Goal: Transaction & Acquisition: Purchase product/service

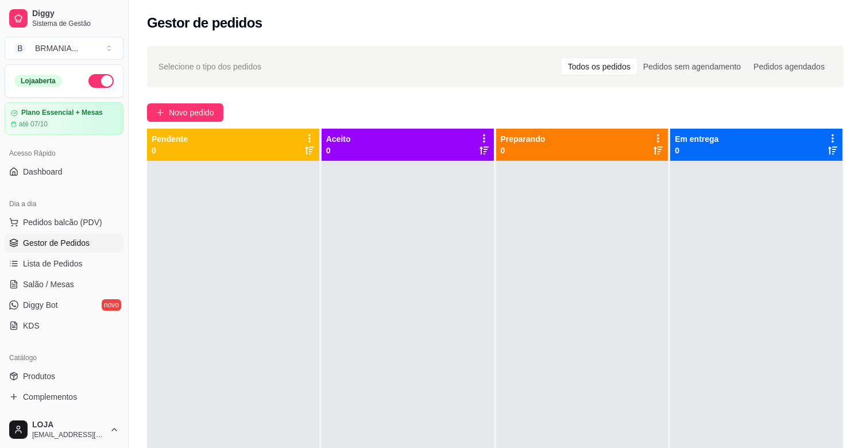
drag, startPoint x: 179, startPoint y: 101, endPoint x: 184, endPoint y: 112, distance: 12.1
click at [179, 102] on div "Selecione o tipo dos pedidos Todos os pedidos Pedidos sem agendamento Pedidos a…" at bounding box center [496, 315] width 734 height 552
click at [184, 112] on span "Novo pedido" at bounding box center [191, 112] width 45 height 13
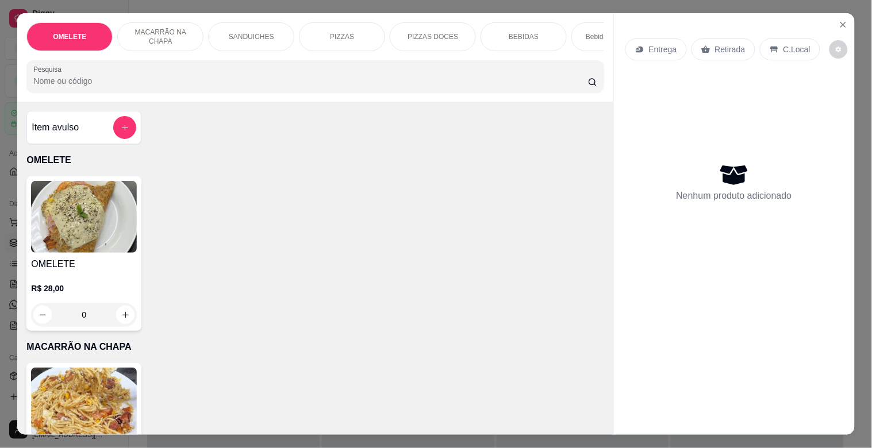
click at [174, 85] on input "Pesquisa" at bounding box center [310, 80] width 554 height 11
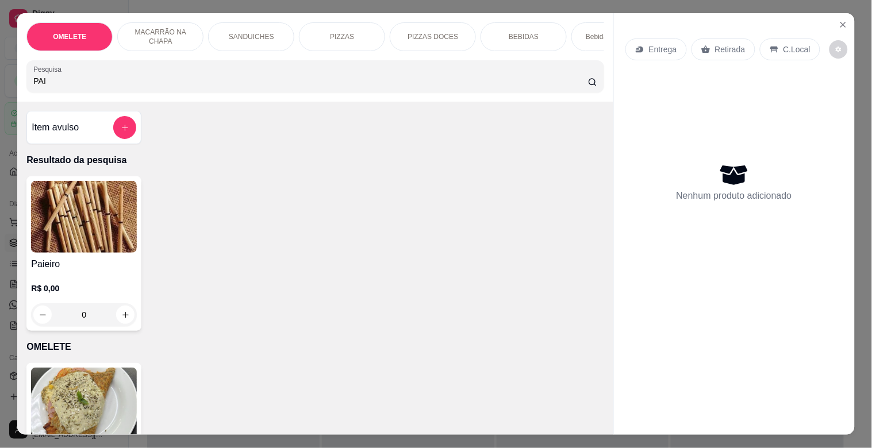
type input "PAI"
click at [112, 232] on img at bounding box center [84, 217] width 106 height 72
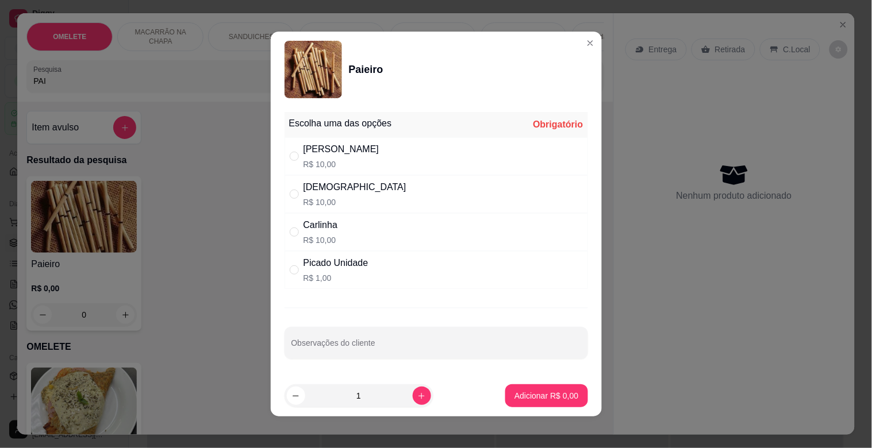
click at [313, 208] on div "Dinha R$ 10,00" at bounding box center [435, 194] width 303 height 38
radio input "true"
click at [534, 402] on button "Adicionar R$ 10,00" at bounding box center [543, 395] width 87 height 23
type input "1"
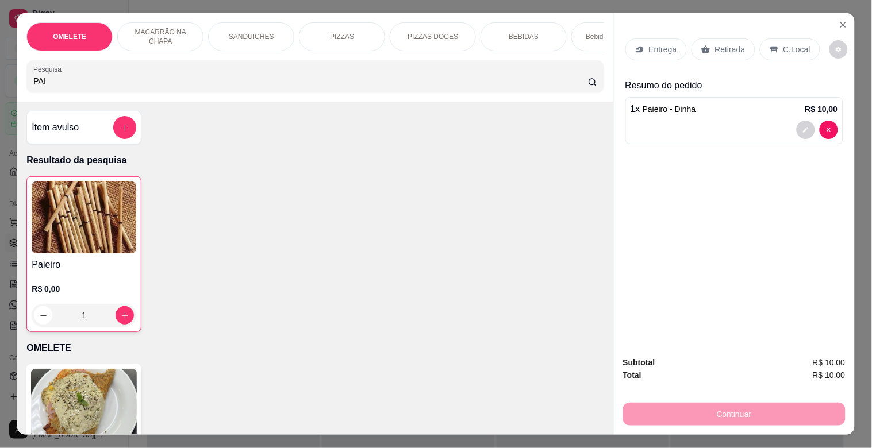
click at [724, 47] on p "Retirada" at bounding box center [730, 49] width 30 height 11
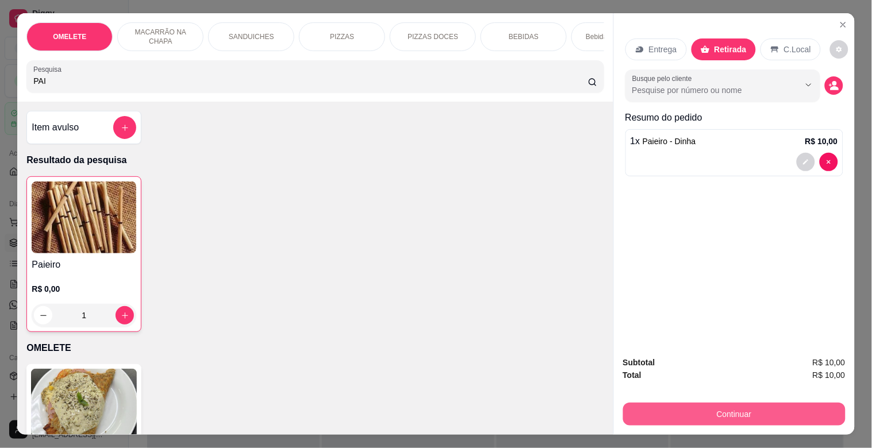
click at [742, 403] on button "Continuar" at bounding box center [734, 414] width 222 height 23
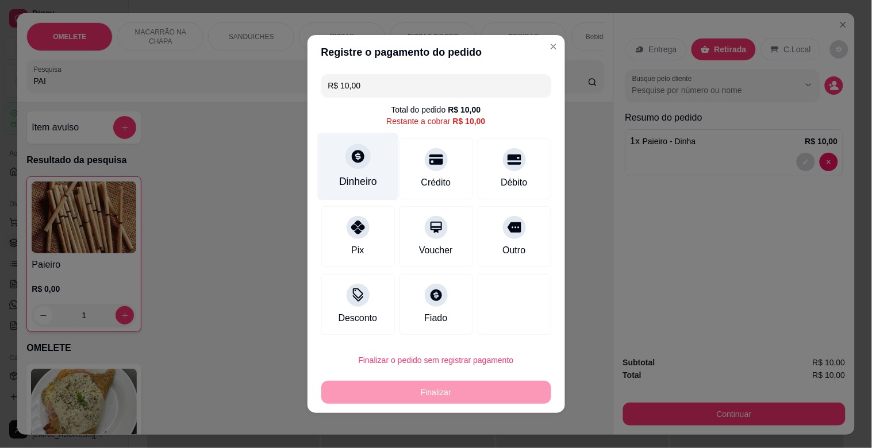
click at [334, 164] on div "Dinheiro" at bounding box center [357, 166] width 81 height 67
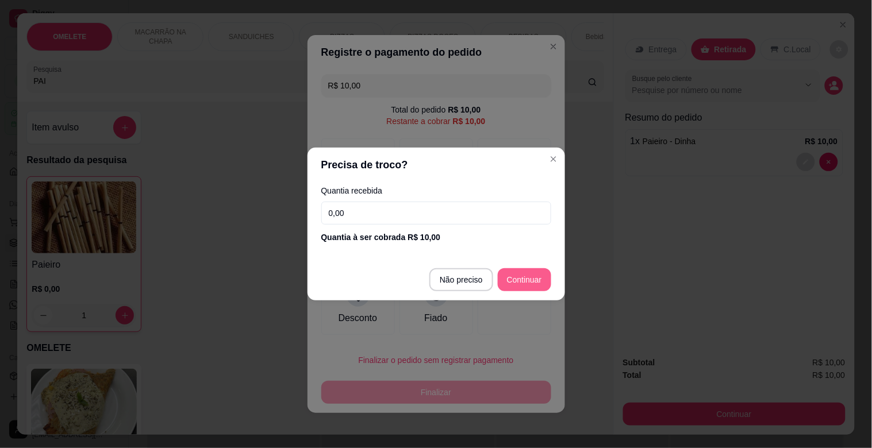
type input "R$ 0,00"
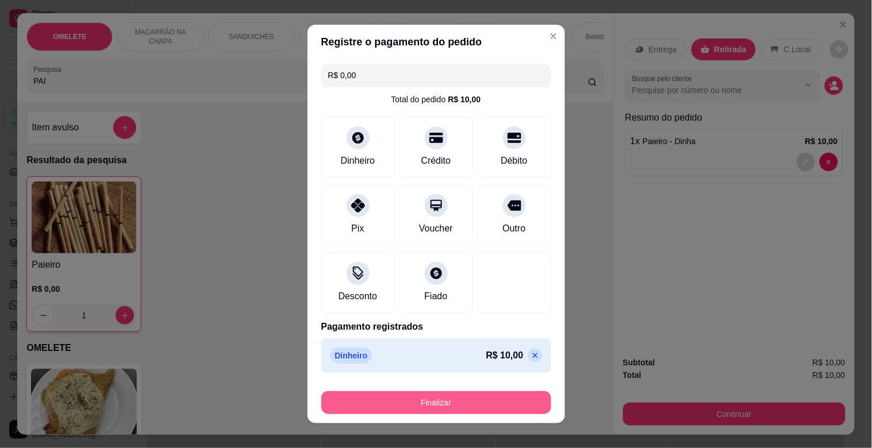
click at [469, 408] on button "Finalizar" at bounding box center [436, 402] width 230 height 23
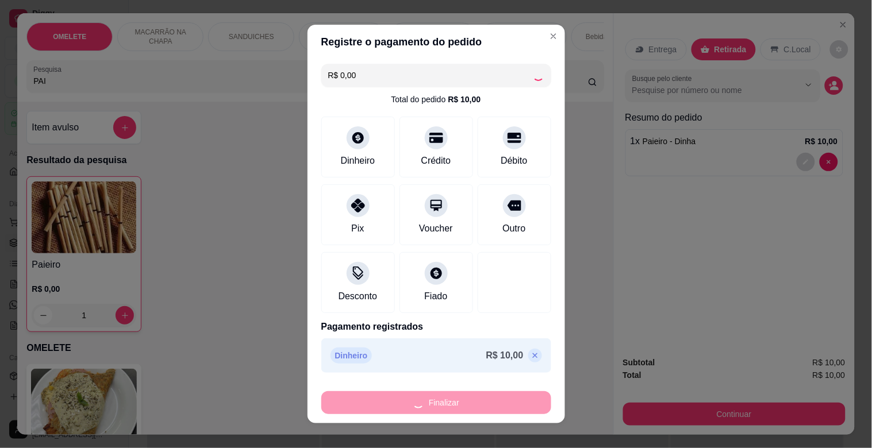
type input "0"
type input "-R$ 10,00"
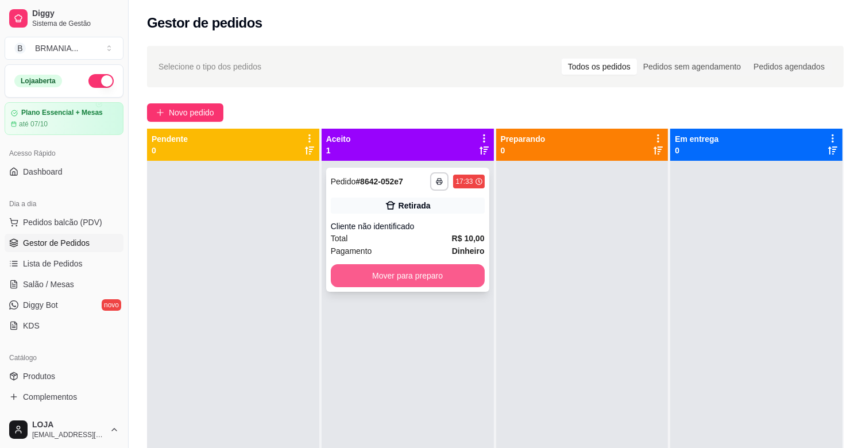
click at [420, 271] on button "Mover para preparo" at bounding box center [408, 275] width 154 height 23
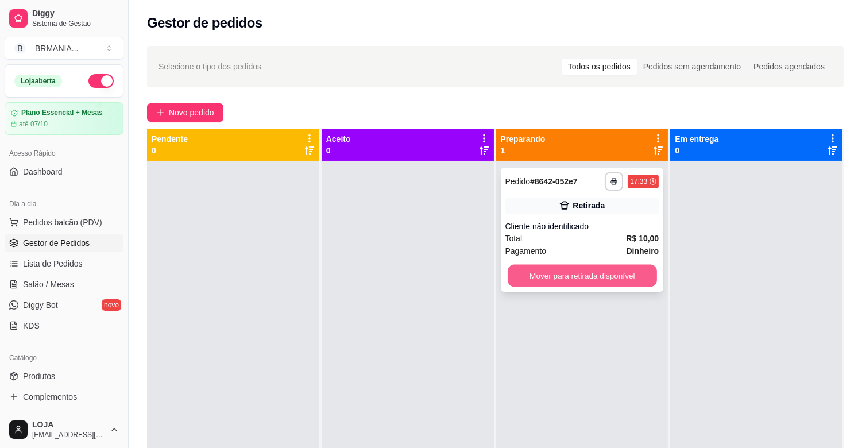
click at [564, 275] on button "Mover para retirada disponível" at bounding box center [582, 276] width 149 height 22
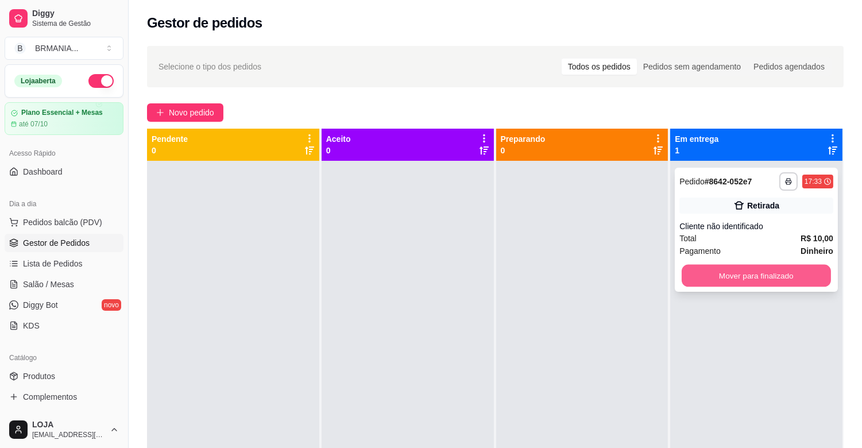
click at [754, 272] on button "Mover para finalizado" at bounding box center [756, 276] width 149 height 22
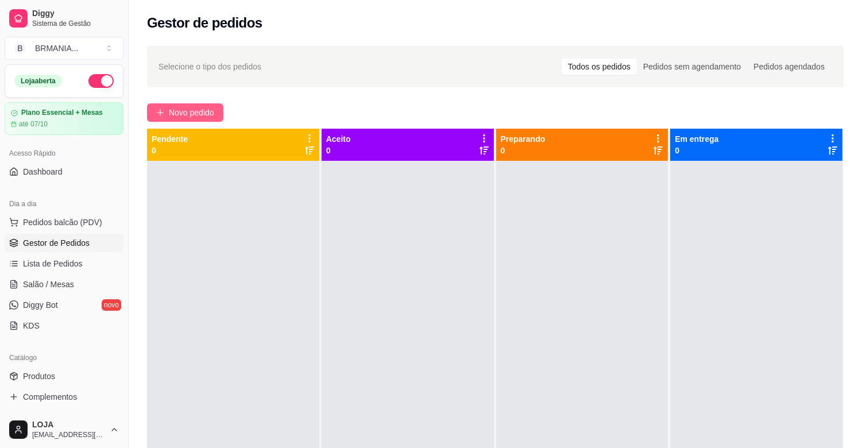
click at [197, 105] on button "Novo pedido" at bounding box center [185, 112] width 76 height 18
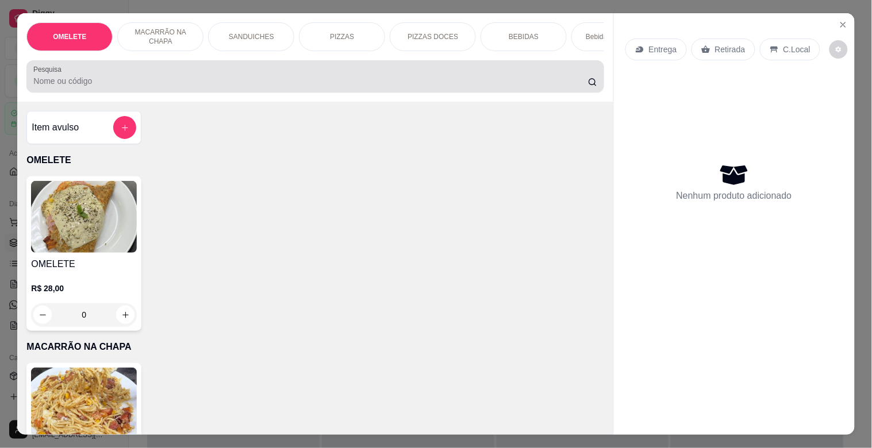
click at [192, 87] on input "Pesquisa" at bounding box center [310, 80] width 554 height 11
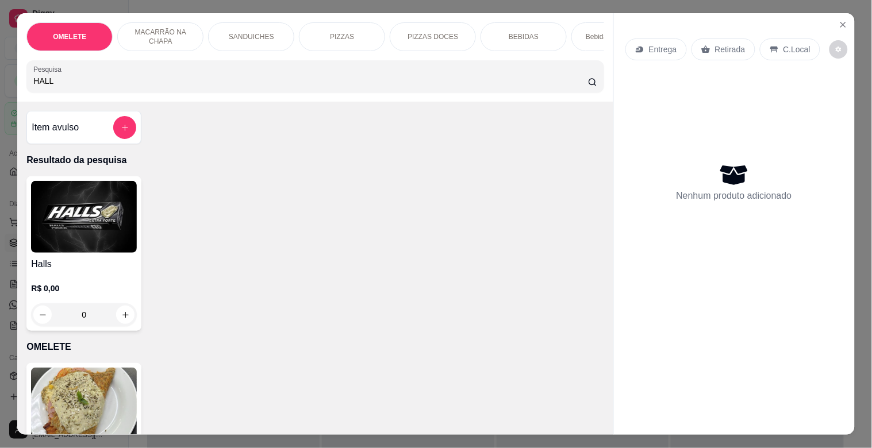
type input "HALL"
click at [59, 253] on img at bounding box center [84, 217] width 106 height 72
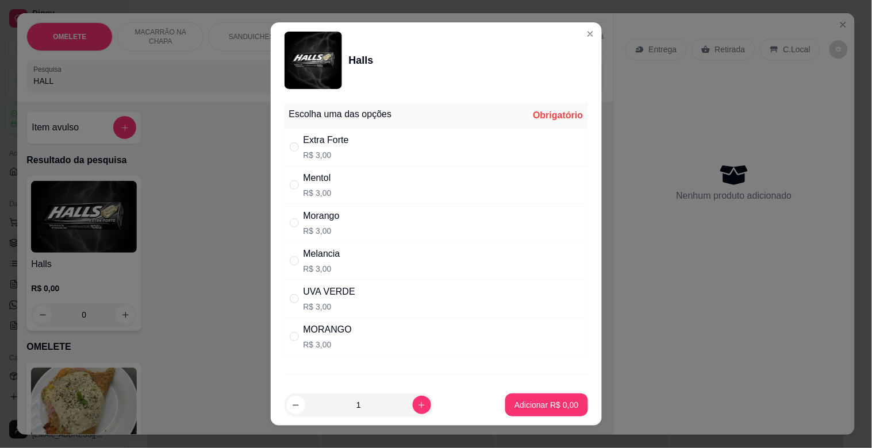
click at [333, 146] on div "Extra Forte" at bounding box center [325, 140] width 45 height 14
radio input "true"
click at [525, 398] on button "Adicionar R$ 3,00" at bounding box center [546, 405] width 82 height 23
type input "1"
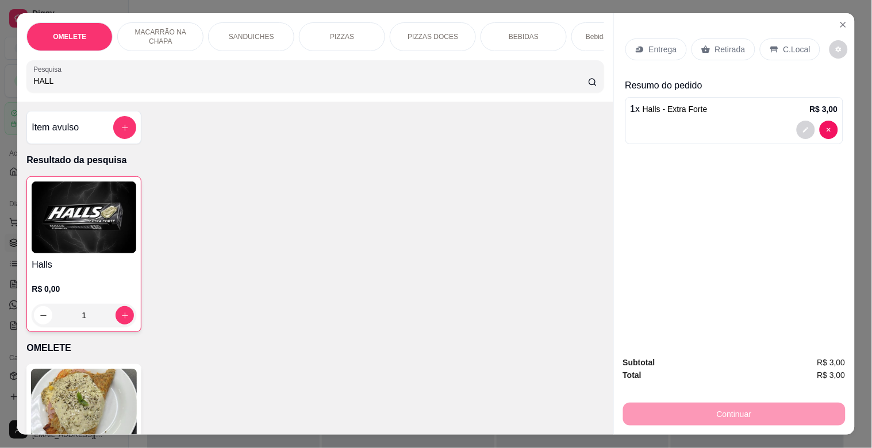
click at [726, 47] on p "Retirada" at bounding box center [730, 49] width 30 height 11
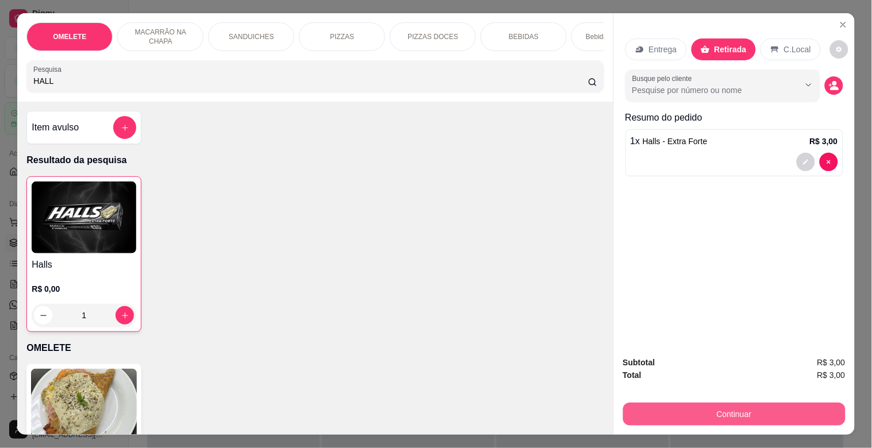
click at [746, 403] on button "Continuar" at bounding box center [734, 414] width 222 height 23
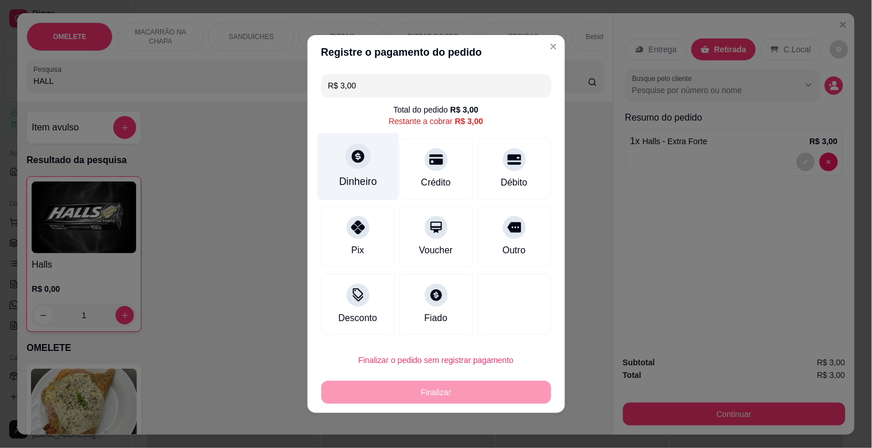
click at [359, 167] on div "Dinheiro" at bounding box center [357, 166] width 81 height 67
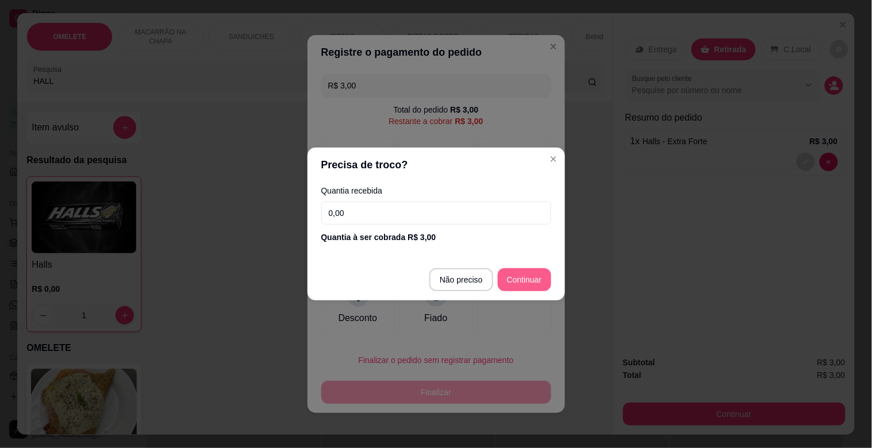
type input "R$ 0,00"
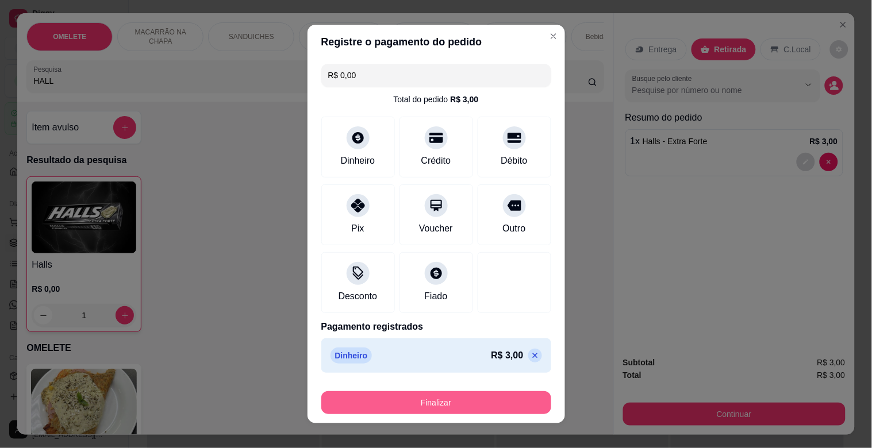
click at [495, 401] on button "Finalizar" at bounding box center [436, 402] width 230 height 23
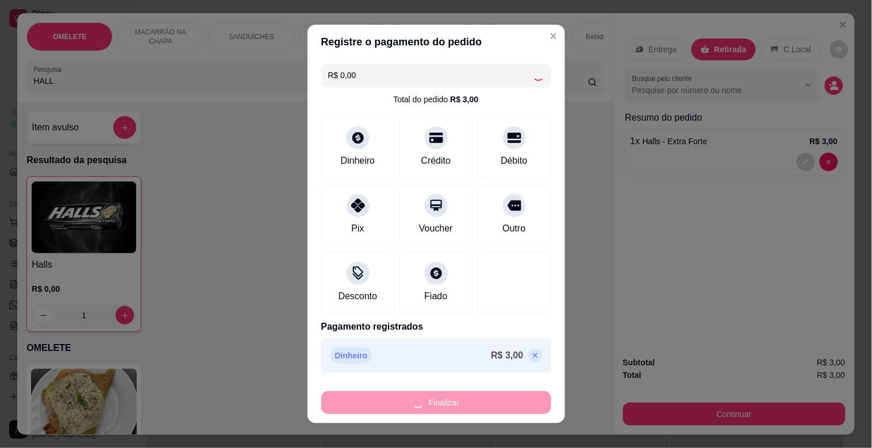
type input "0"
type input "-R$ 3,00"
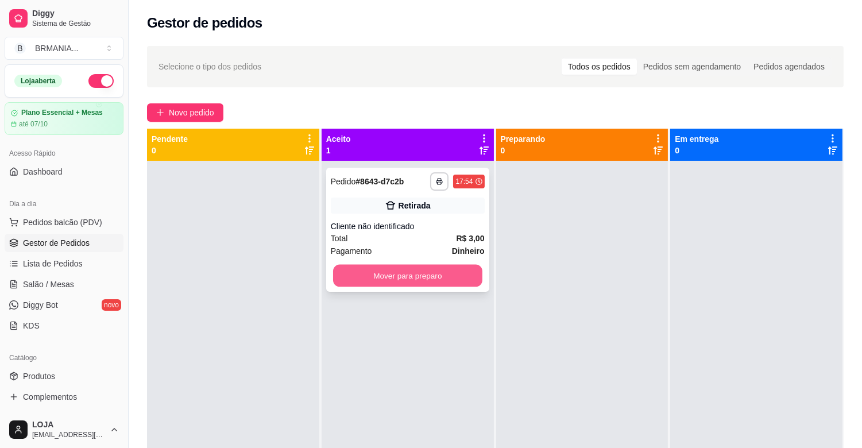
click at [399, 273] on button "Mover para preparo" at bounding box center [407, 276] width 149 height 22
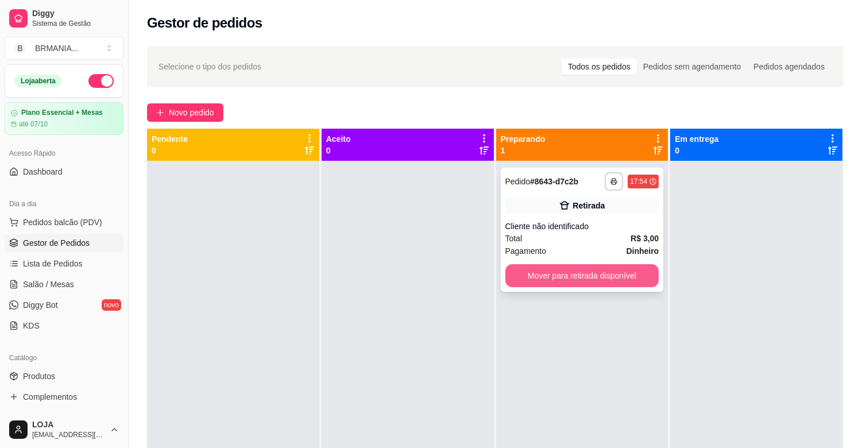
click at [571, 273] on button "Mover para retirada disponível" at bounding box center [583, 275] width 154 height 23
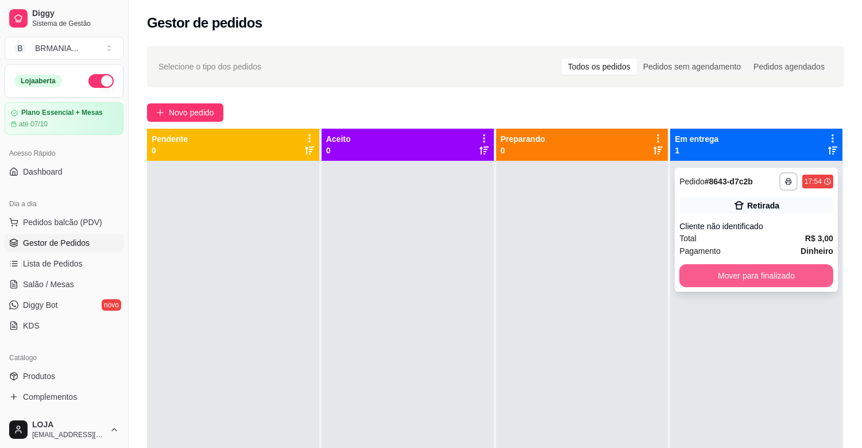
click at [687, 271] on button "Mover para finalizado" at bounding box center [757, 275] width 154 height 23
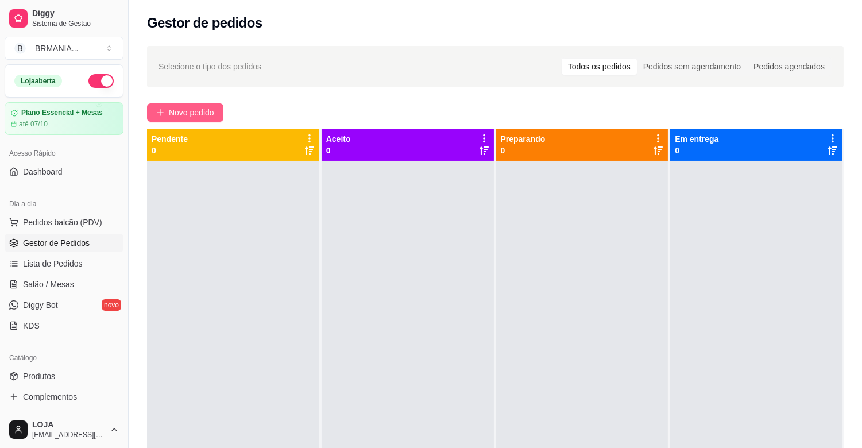
click at [192, 117] on span "Novo pedido" at bounding box center [191, 112] width 45 height 13
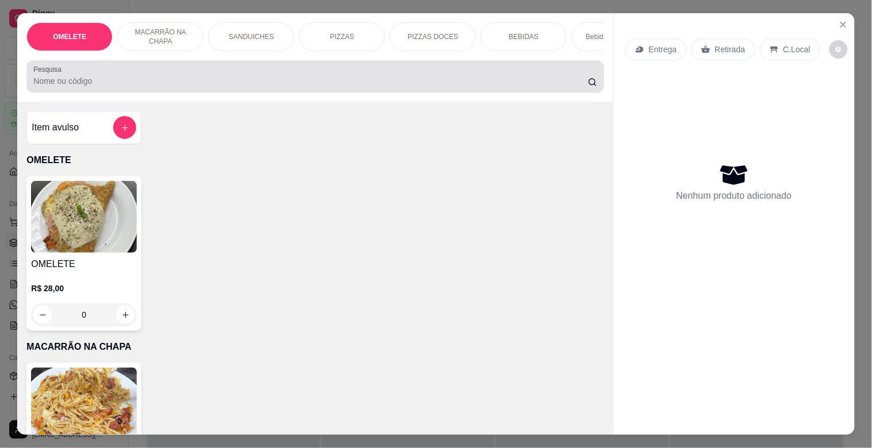
click at [204, 71] on div at bounding box center [314, 76] width 563 height 23
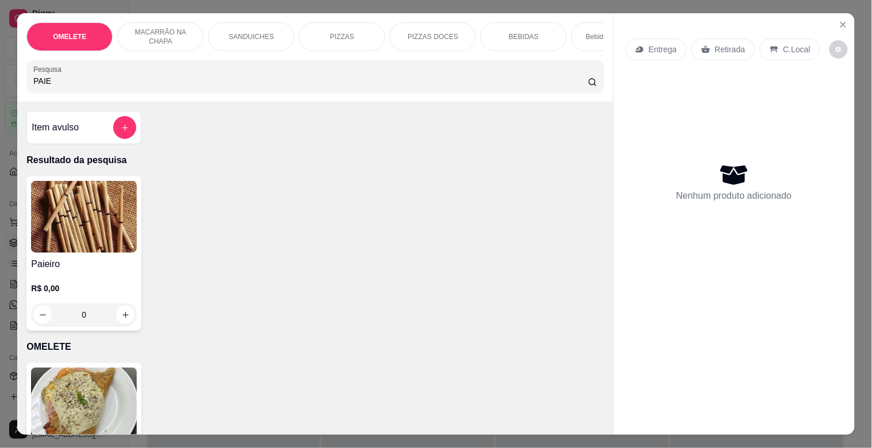
type input "PAIE"
click at [108, 196] on img at bounding box center [84, 217] width 106 height 72
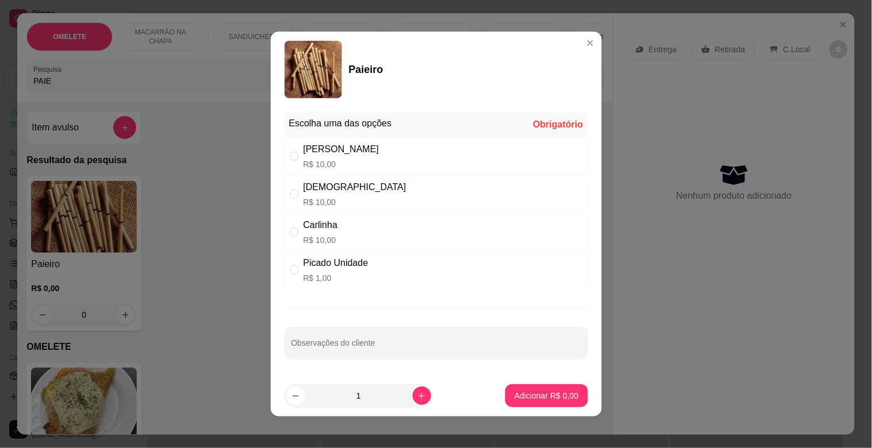
drag, startPoint x: 365, startPoint y: 276, endPoint x: 391, endPoint y: 282, distance: 27.0
click at [365, 276] on div "Picado Unidade R$ 1,00" at bounding box center [435, 270] width 303 height 38
radio input "true"
click at [554, 395] on p "Adicionar R$ 1,00" at bounding box center [546, 395] width 62 height 11
type input "1"
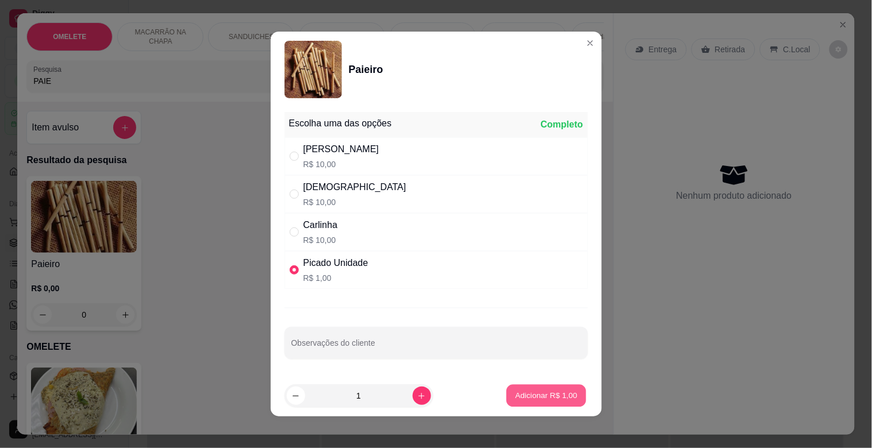
type input "1"
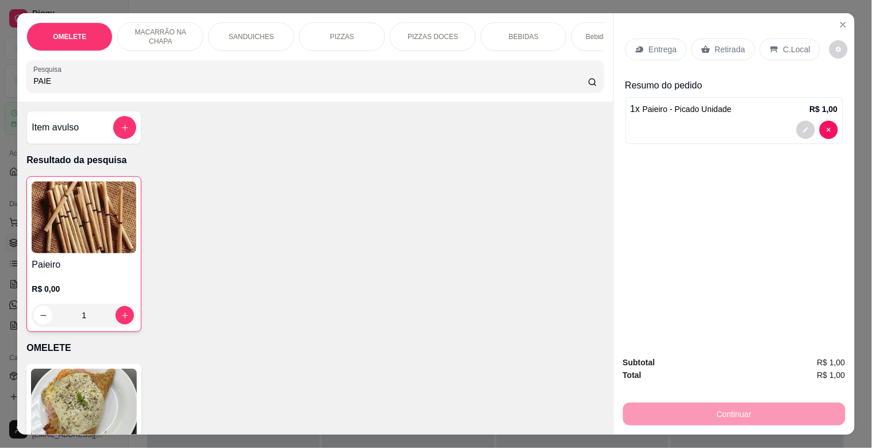
click at [718, 38] on div "Retirada" at bounding box center [723, 49] width 64 height 22
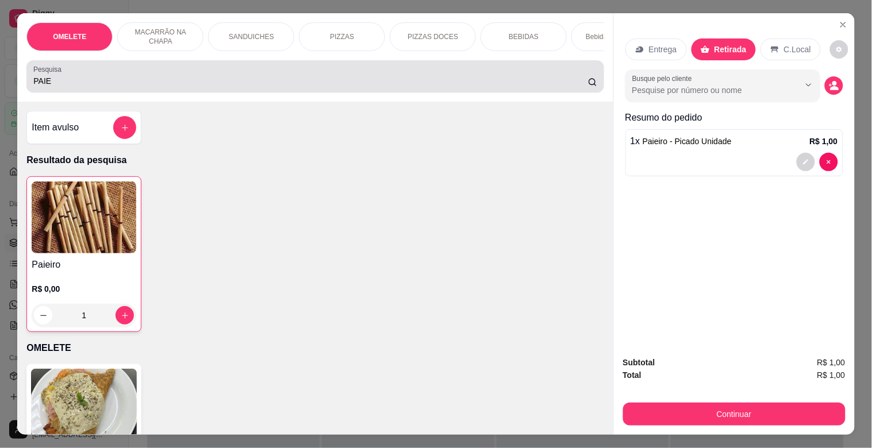
click at [182, 87] on input "PAIE" at bounding box center [310, 80] width 554 height 11
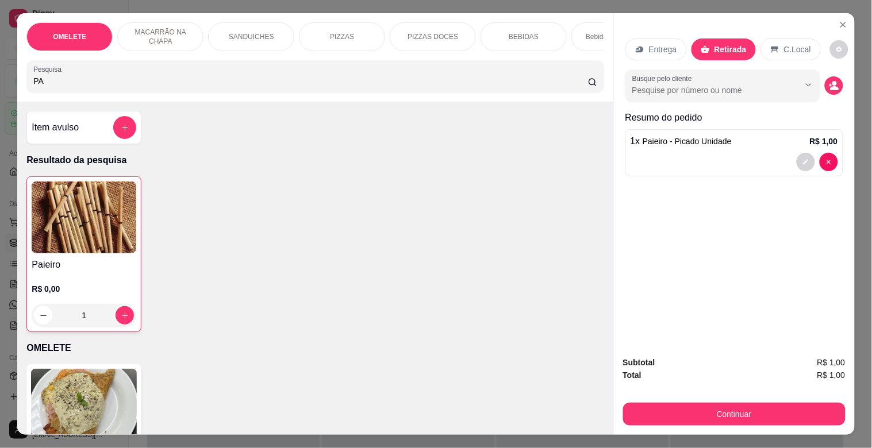
type input "P"
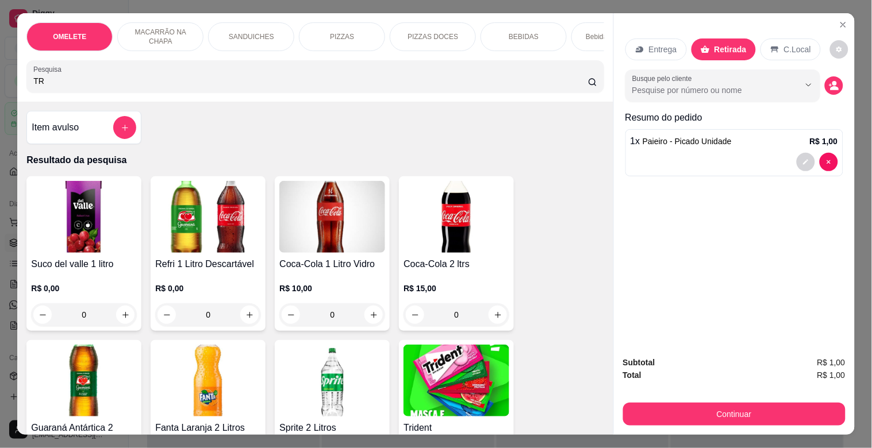
click at [124, 83] on input "TR" at bounding box center [310, 80] width 554 height 11
type input "TR"
click at [463, 391] on img at bounding box center [456, 381] width 106 height 72
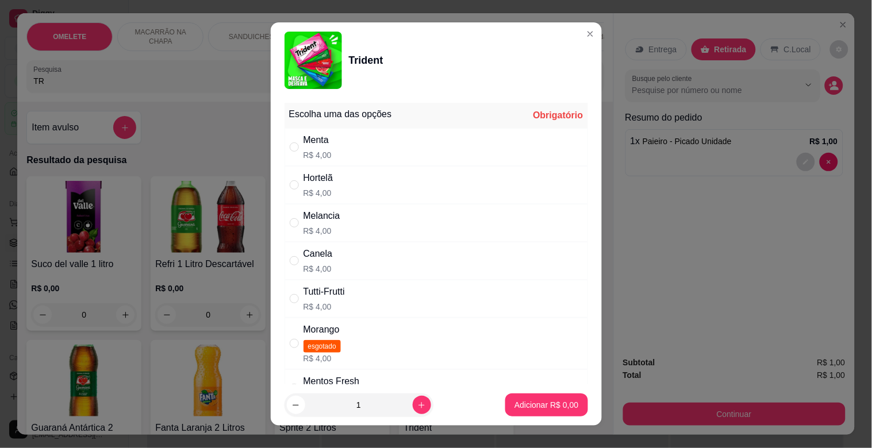
click at [338, 150] on div "Menta R$ 4,00" at bounding box center [435, 147] width 303 height 38
radio input "false"
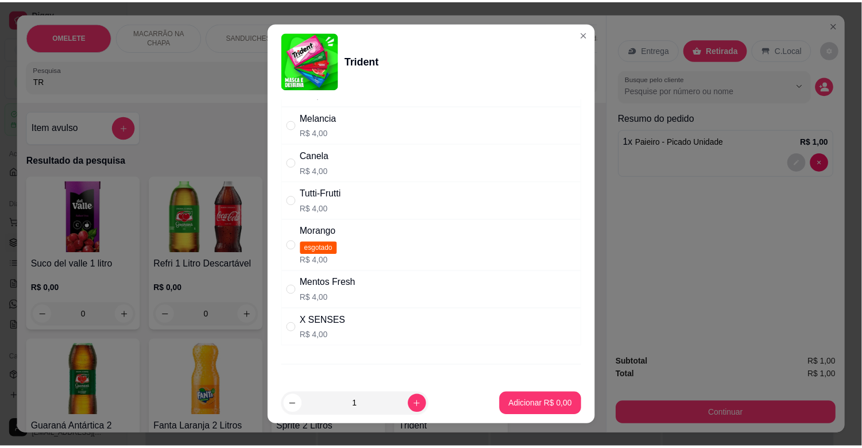
scroll to position [99, 0]
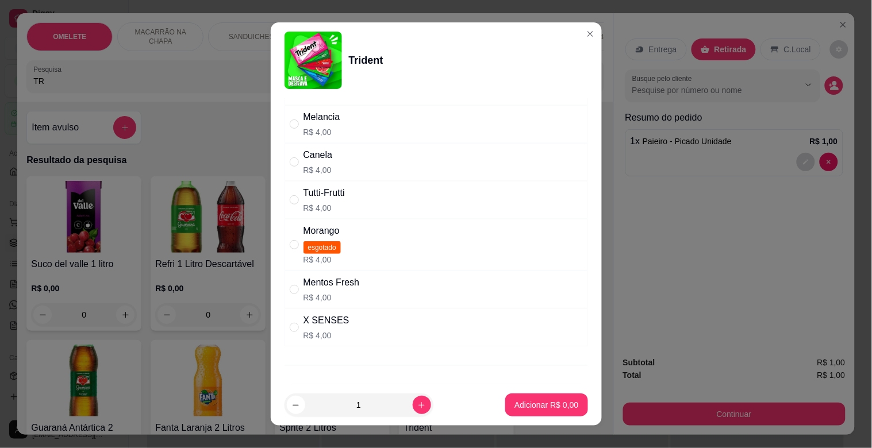
click at [356, 294] on div "Mentos Fresh R$ 4,00" at bounding box center [435, 290] width 303 height 38
radio input "true"
click at [546, 419] on footer "1 Adicionar R$ 4,00" at bounding box center [436, 404] width 331 height 41
click at [548, 407] on p "Adicionar R$ 4,00" at bounding box center [546, 404] width 64 height 11
type input "1"
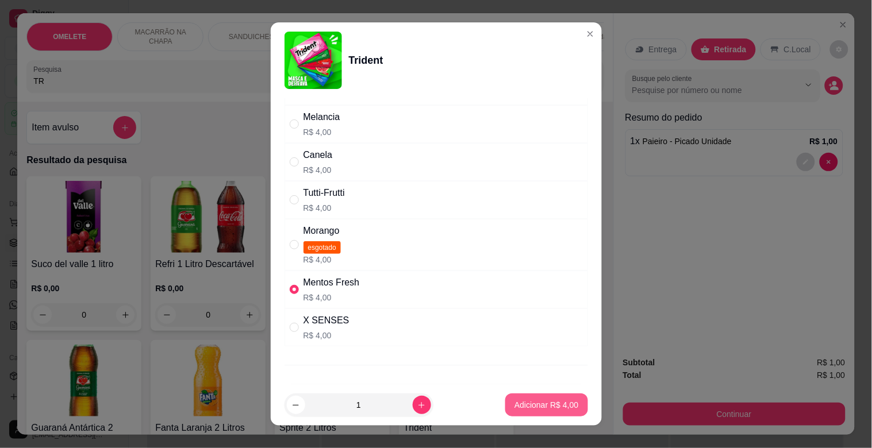
type input "1"
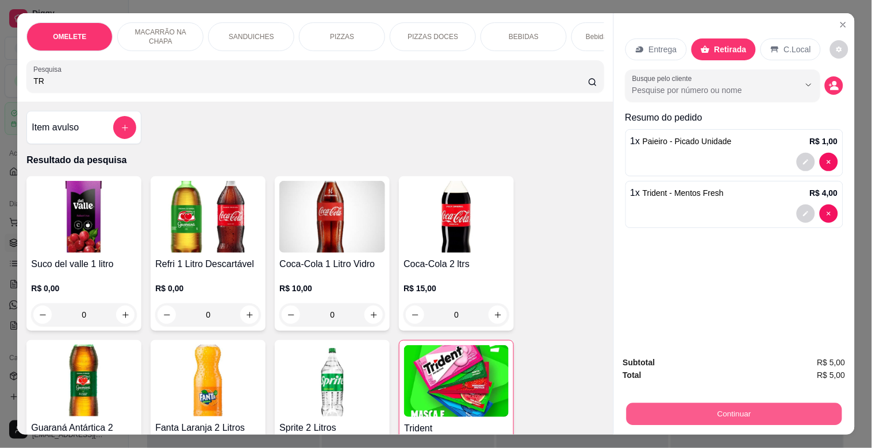
click at [670, 412] on button "Continuar" at bounding box center [733, 414] width 215 height 22
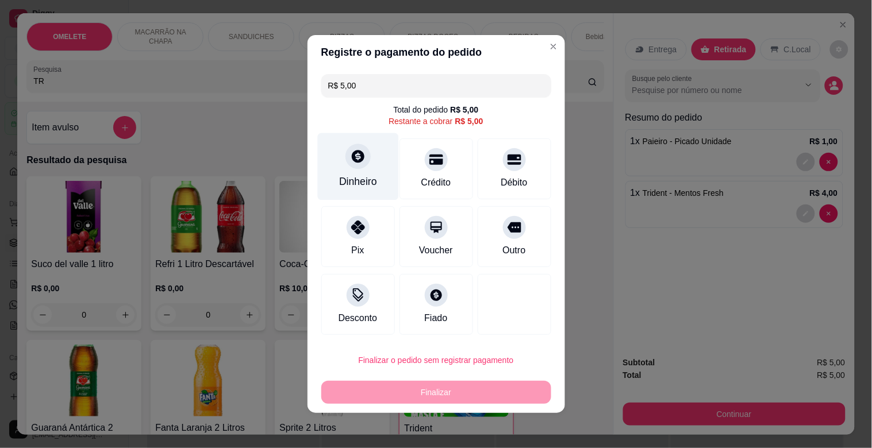
click at [335, 162] on div "Dinheiro" at bounding box center [357, 166] width 81 height 67
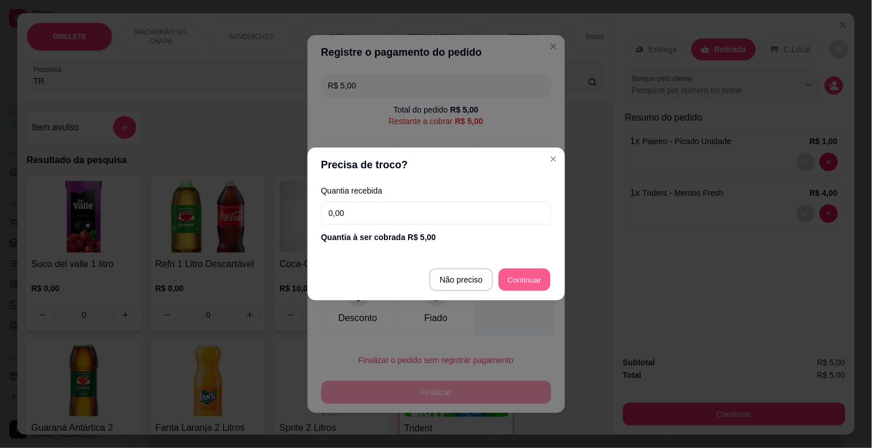
type input "R$ 0,00"
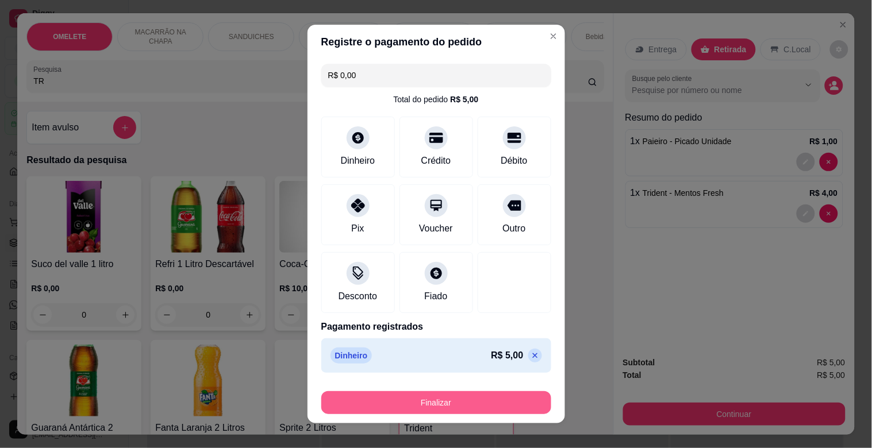
click at [463, 395] on button "Finalizar" at bounding box center [436, 402] width 230 height 23
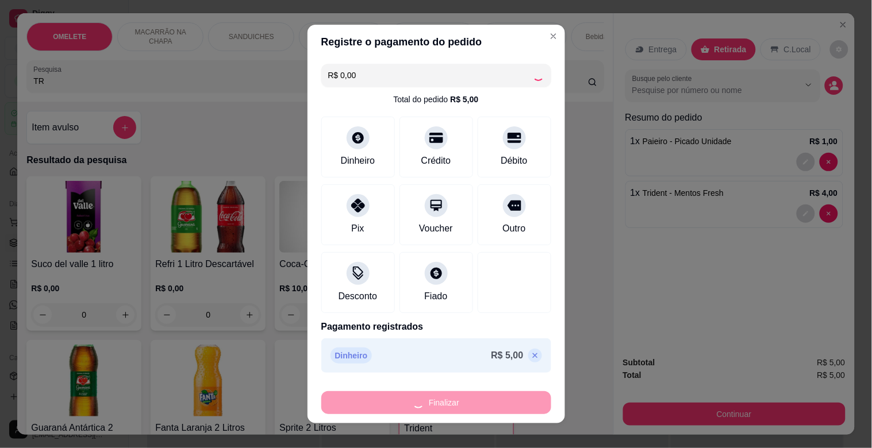
type input "0"
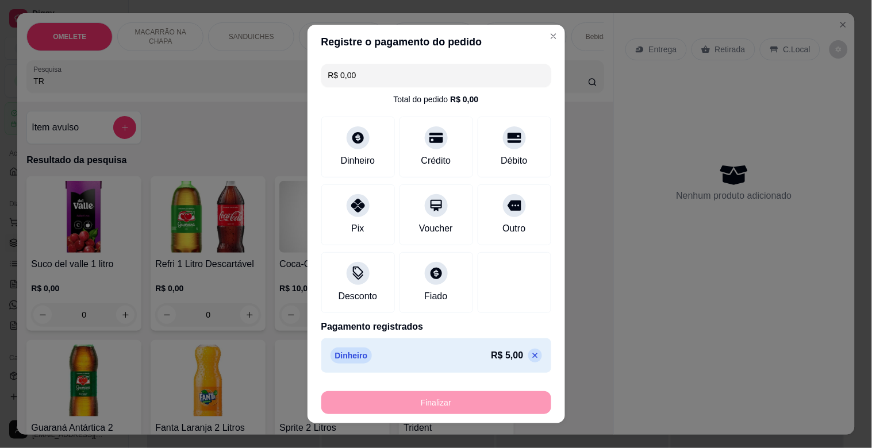
type input "-R$ 5,00"
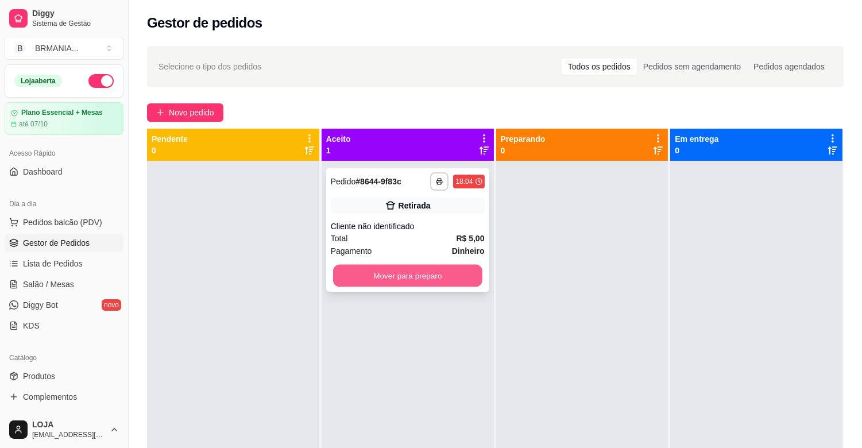
click at [422, 274] on button "Mover para preparo" at bounding box center [407, 276] width 149 height 22
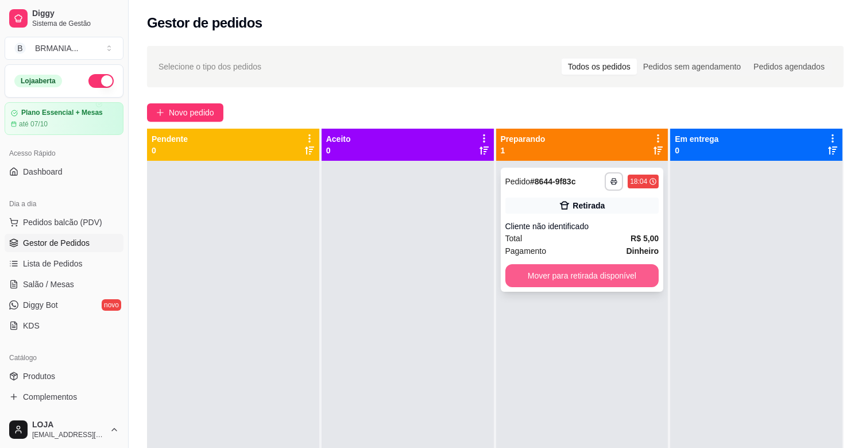
click at [575, 271] on button "Mover para retirada disponível" at bounding box center [583, 275] width 154 height 23
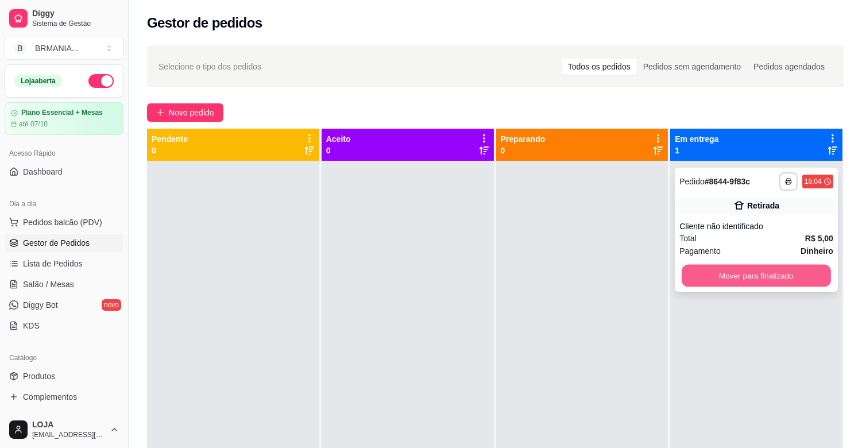
click at [720, 272] on button "Mover para finalizado" at bounding box center [756, 276] width 149 height 22
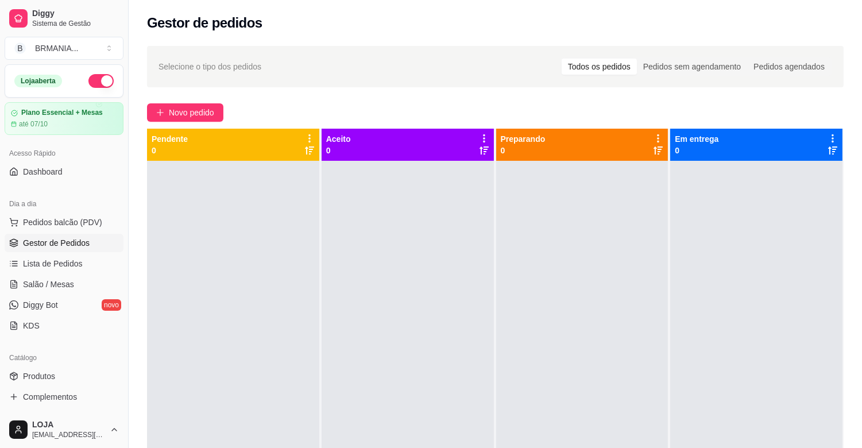
drag, startPoint x: 275, startPoint y: 47, endPoint x: 280, endPoint y: 48, distance: 5.9
click at [277, 47] on div "Selecione o tipo dos pedidos Todos os pedidos Pedidos sem agendamento Pedidos a…" at bounding box center [495, 66] width 697 height 41
click at [283, 50] on div "Selecione o tipo dos pedidos Todos os pedidos Pedidos sem agendamento Pedidos a…" at bounding box center [495, 66] width 697 height 41
click at [296, 61] on div "Selecione o tipo dos pedidos Todos os pedidos Pedidos sem agendamento Pedidos a…" at bounding box center [496, 66] width 674 height 18
click at [198, 109] on span "Novo pedido" at bounding box center [191, 112] width 45 height 13
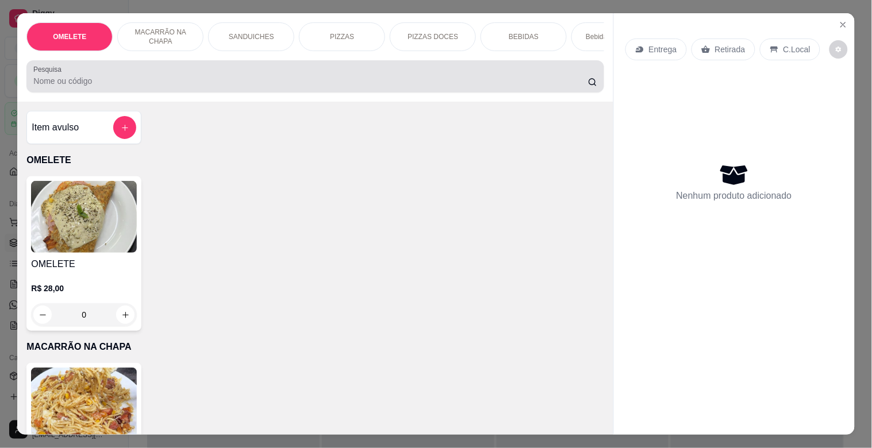
click at [132, 75] on div at bounding box center [314, 76] width 563 height 23
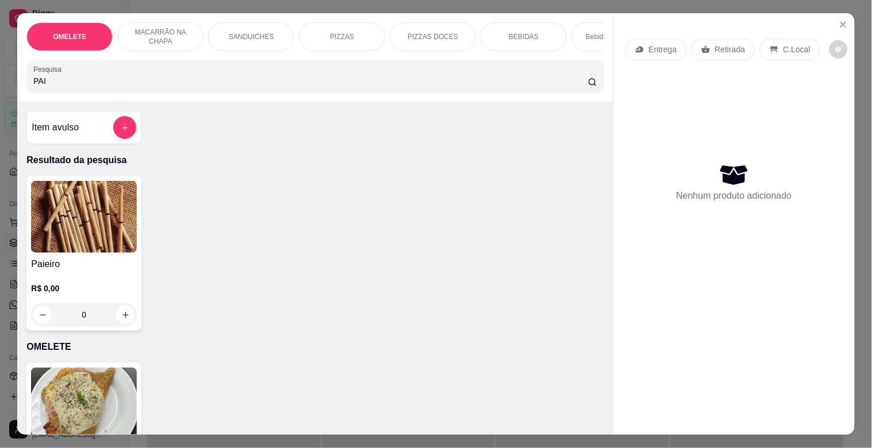
type input "PAI"
click at [56, 234] on img at bounding box center [84, 217] width 106 height 72
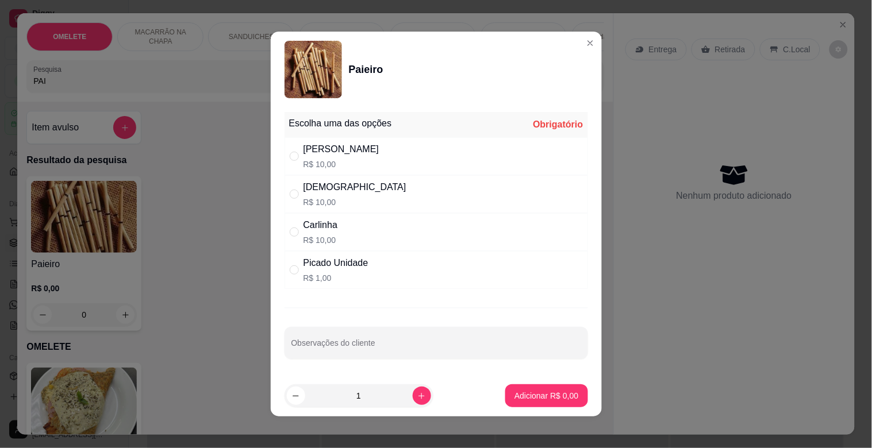
click at [331, 234] on p "R$ 10,00" at bounding box center [320, 239] width 34 height 11
radio input "true"
click at [527, 381] on footer "1 Adicionar R$ 10,00" at bounding box center [436, 395] width 331 height 41
click at [529, 393] on p "Adicionar R$ 10,00" at bounding box center [544, 395] width 67 height 11
type input "1"
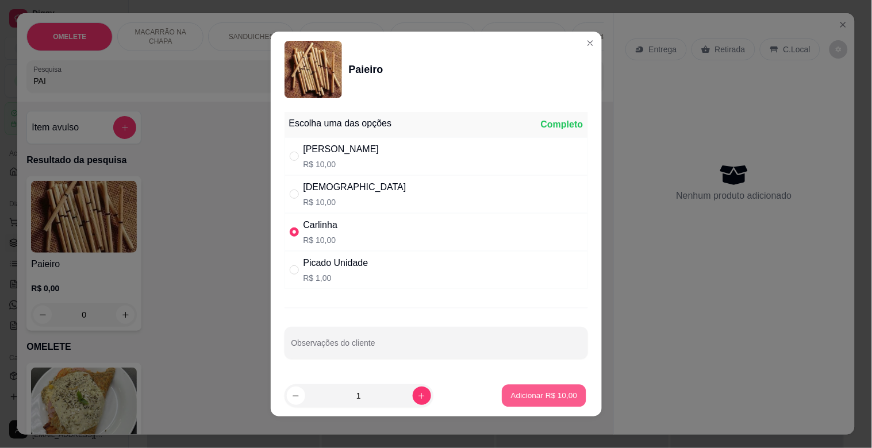
type input "1"
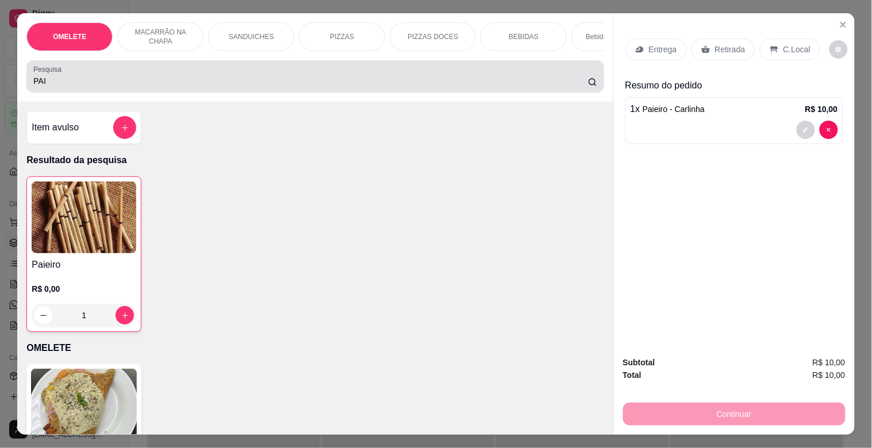
click at [57, 74] on label "Pesquisa" at bounding box center [49, 69] width 32 height 10
click at [57, 76] on input "PAI" at bounding box center [310, 80] width 554 height 11
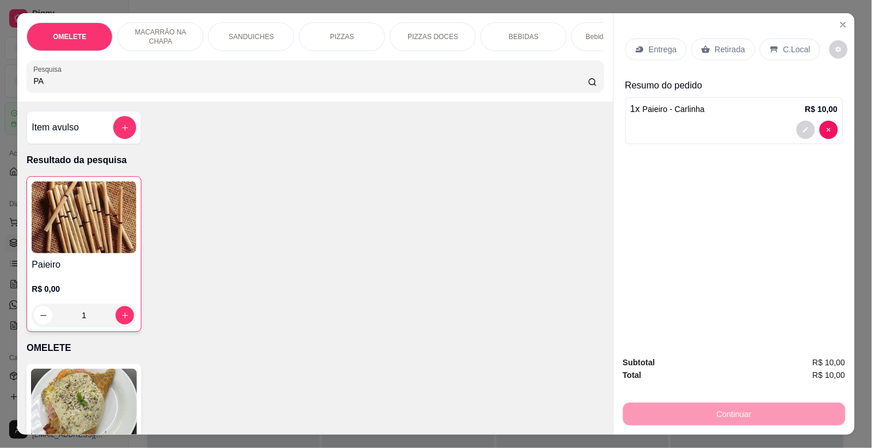
type input "P"
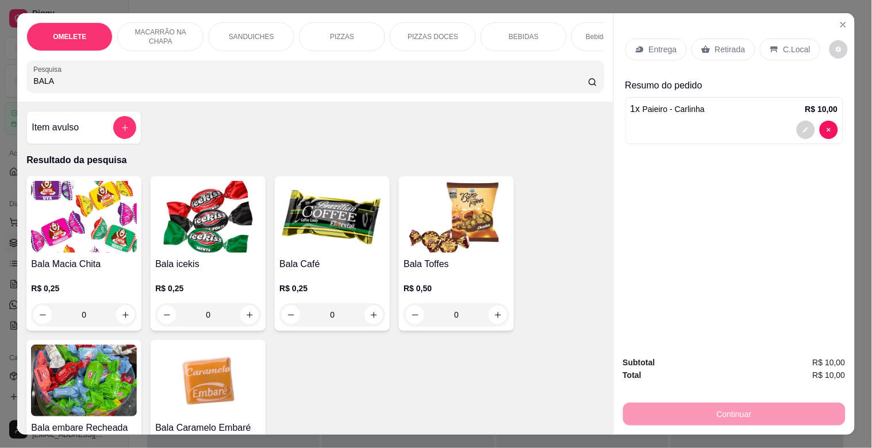
type input "BALA"
click at [56, 253] on img at bounding box center [84, 217] width 106 height 72
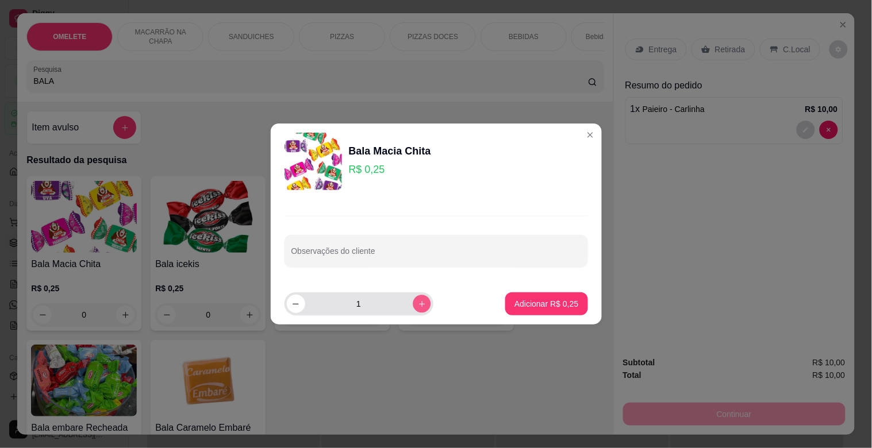
click at [417, 300] on icon "increase-product-quantity" at bounding box center [421, 304] width 9 height 9
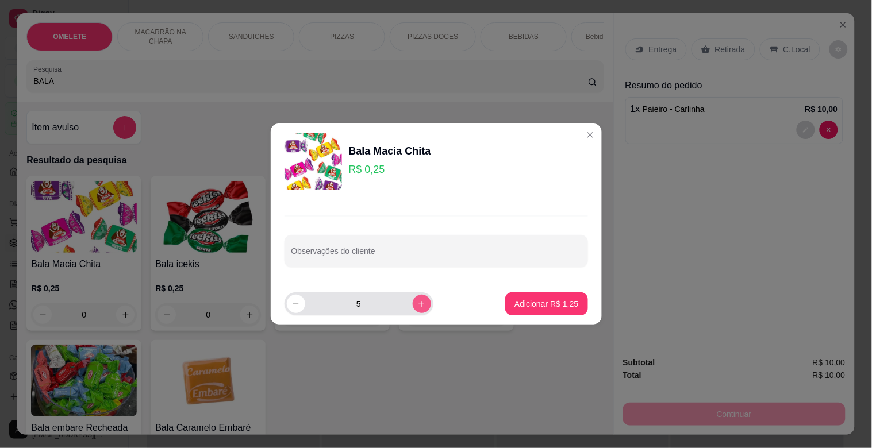
type input "6"
click at [518, 295] on button "Adicionar R$ 1,50" at bounding box center [546, 303] width 82 height 23
type input "6"
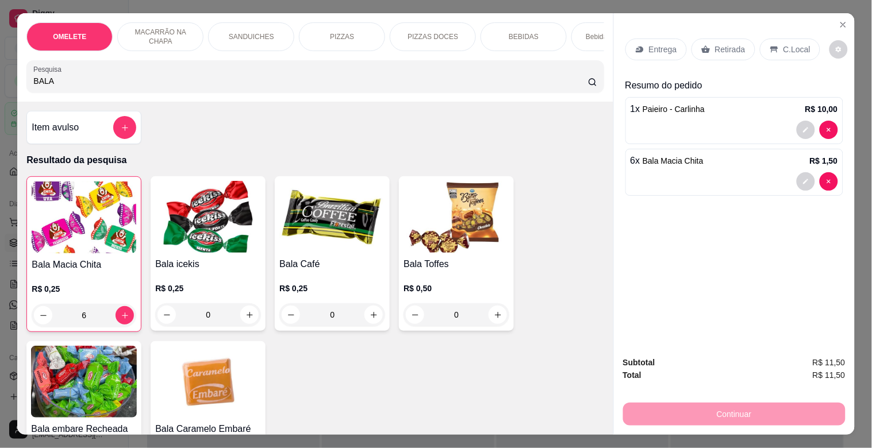
click at [733, 44] on p "Retirada" at bounding box center [730, 49] width 30 height 11
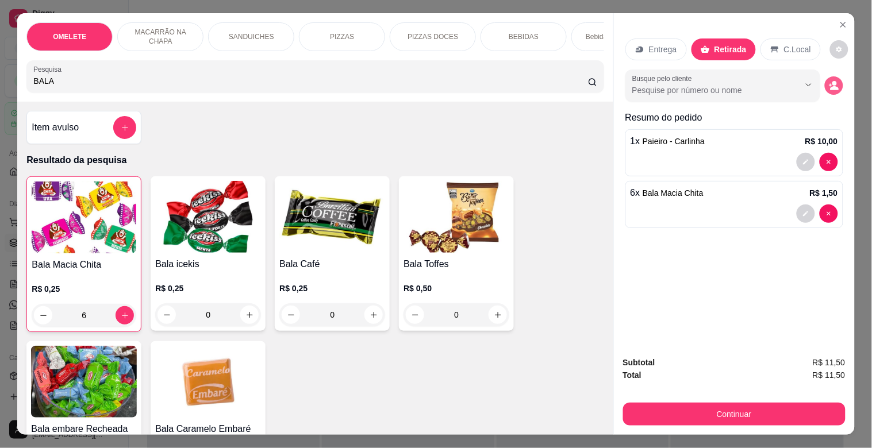
click at [829, 80] on icon "decrease-product-quantity" at bounding box center [833, 85] width 10 height 10
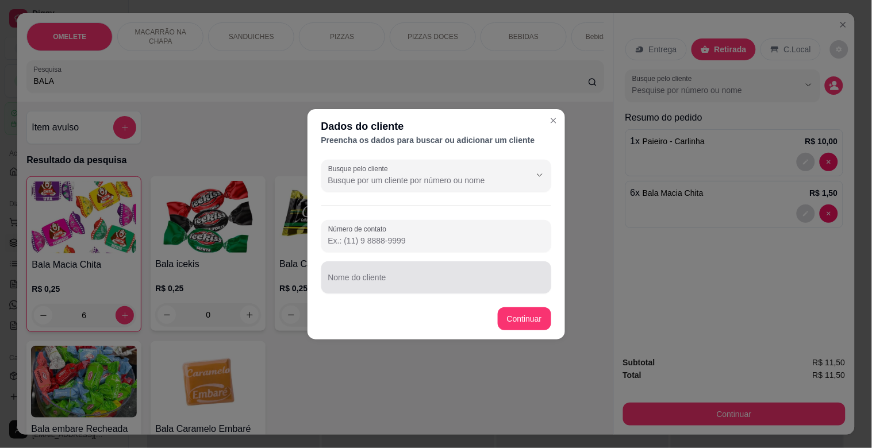
click at [481, 273] on div at bounding box center [436, 277] width 216 height 23
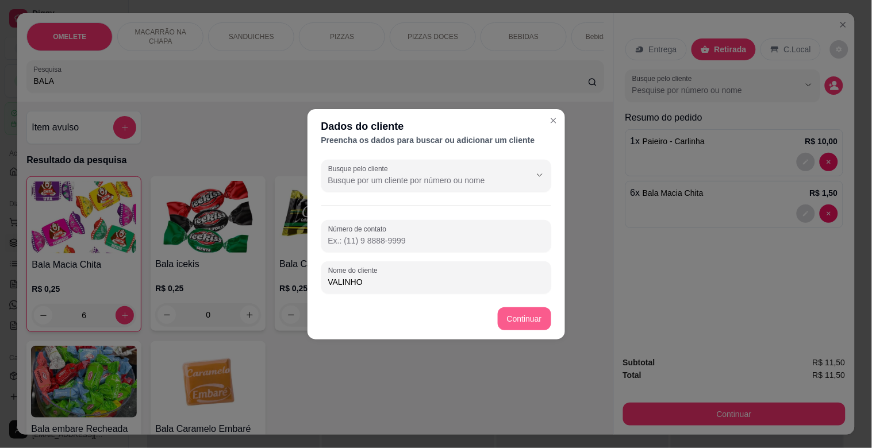
type input "VALINHO"
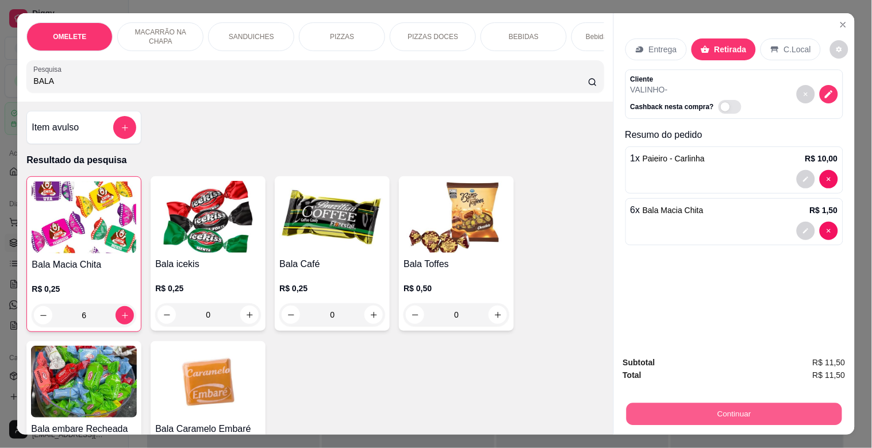
click at [776, 408] on button "Continuar" at bounding box center [733, 414] width 215 height 22
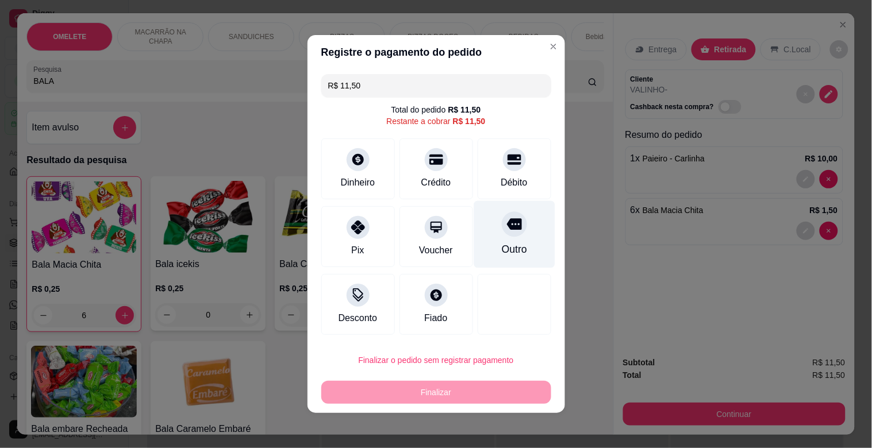
click at [521, 239] on div "Outro" at bounding box center [513, 234] width 81 height 67
type input "R$ 0,00"
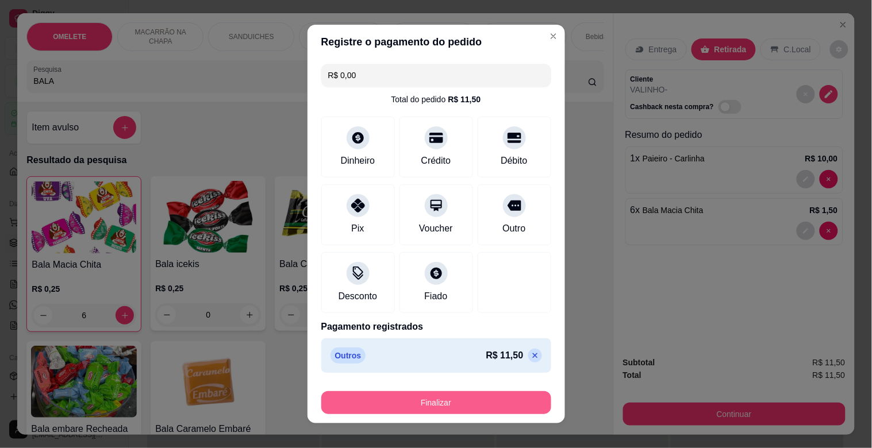
click at [434, 397] on button "Finalizar" at bounding box center [436, 402] width 230 height 23
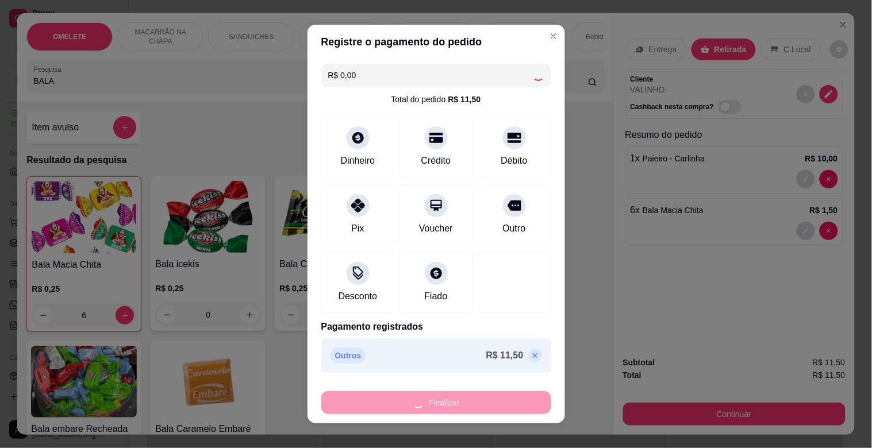
click at [434, 397] on div "Finalizar" at bounding box center [436, 402] width 230 height 23
type input "0"
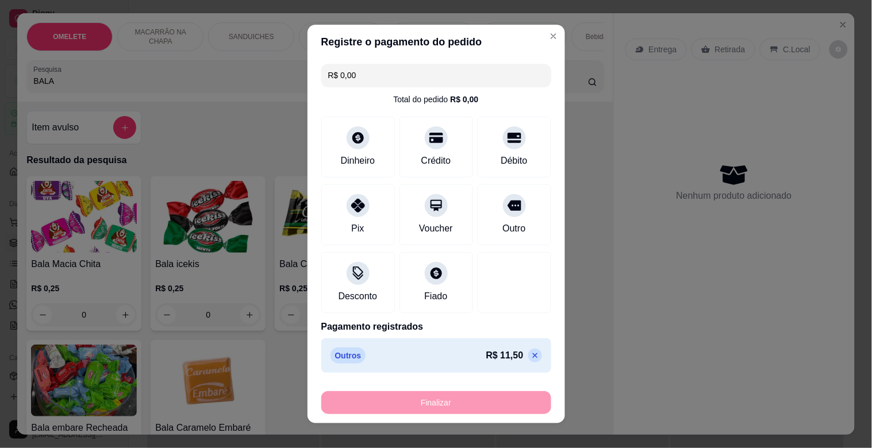
type input "-R$ 11,50"
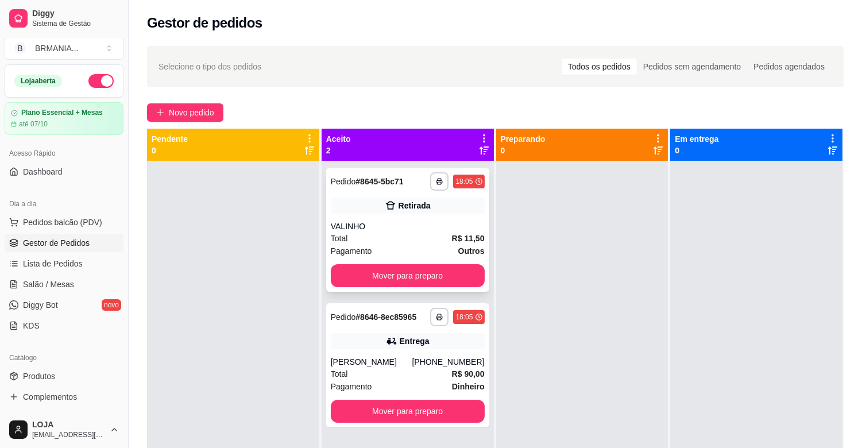
click at [406, 222] on div "VALINHO" at bounding box center [408, 226] width 154 height 11
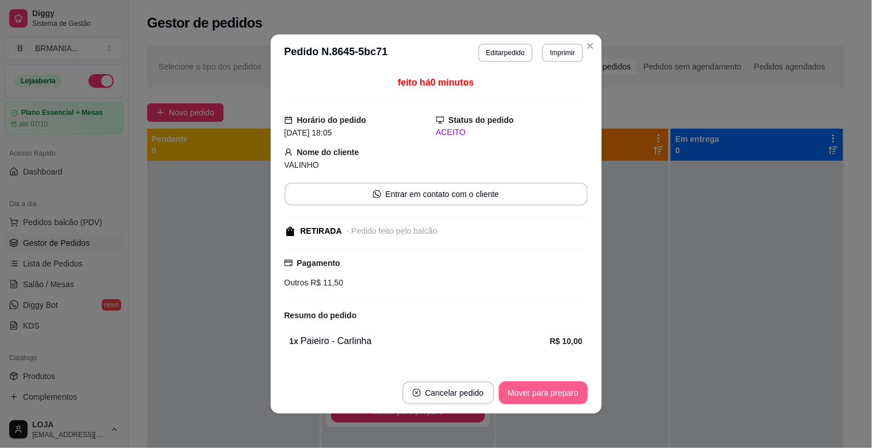
click at [539, 388] on button "Mover para preparo" at bounding box center [543, 392] width 89 height 23
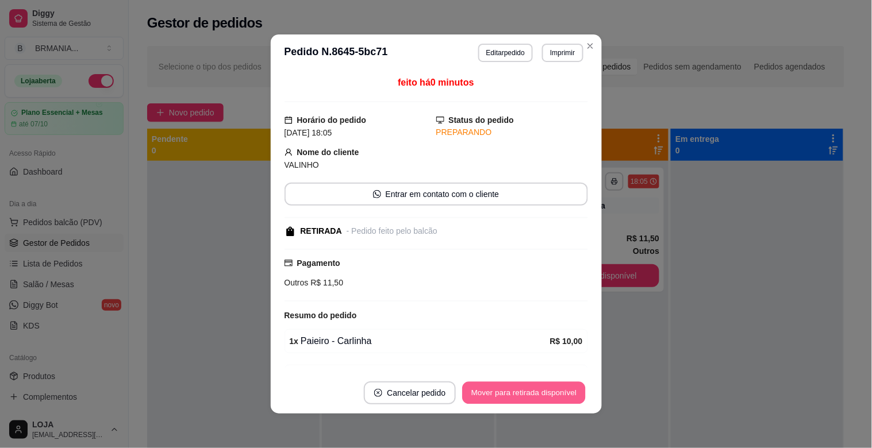
click at [538, 387] on button "Mover para retirada disponível" at bounding box center [524, 393] width 123 height 22
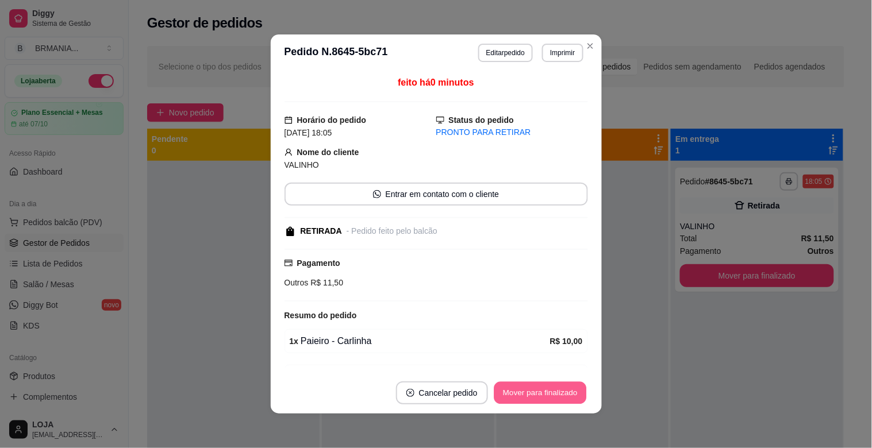
click at [538, 387] on button "Mover para finalizado" at bounding box center [540, 393] width 93 height 22
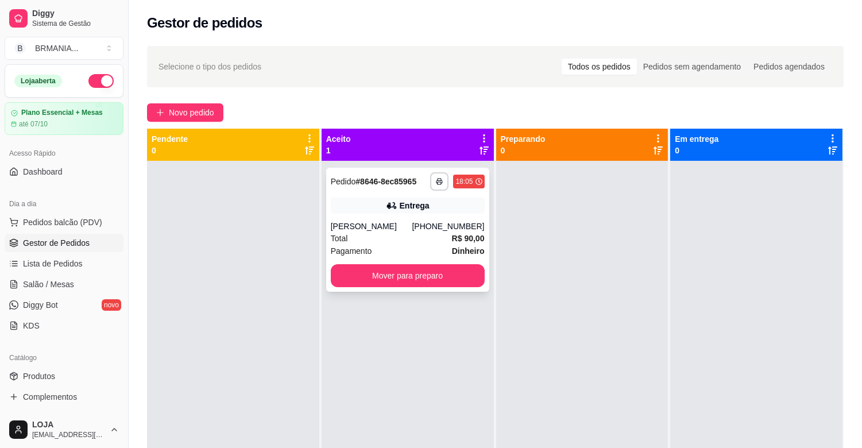
click at [393, 207] on icon at bounding box center [392, 206] width 8 height 6
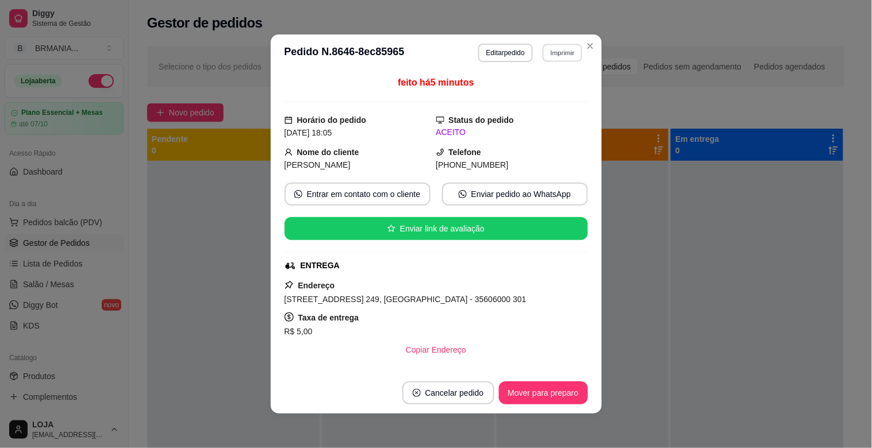
click at [556, 47] on button "Imprimir" at bounding box center [562, 53] width 40 height 18
click at [529, 91] on button "IMPRESSORA" at bounding box center [537, 93] width 83 height 18
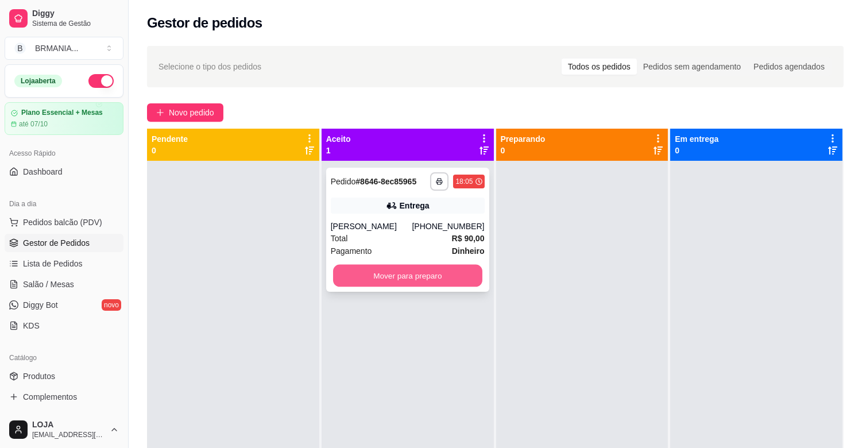
click at [437, 274] on button "Mover para preparo" at bounding box center [407, 276] width 149 height 22
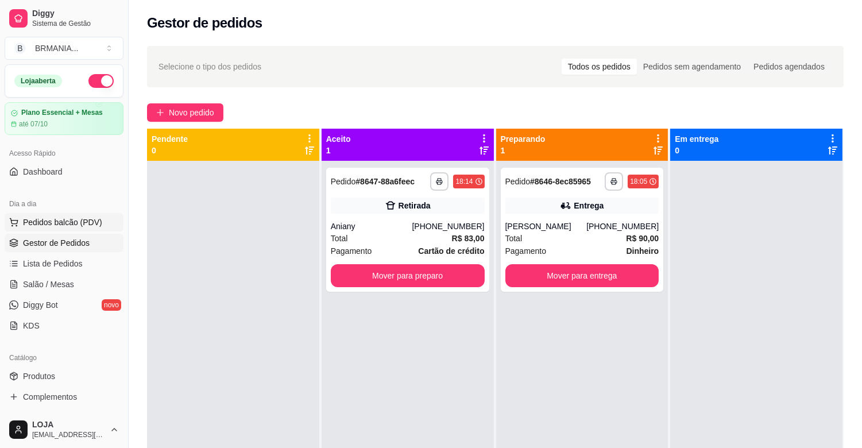
click at [64, 215] on button "Pedidos balcão (PDV)" at bounding box center [64, 222] width 119 height 18
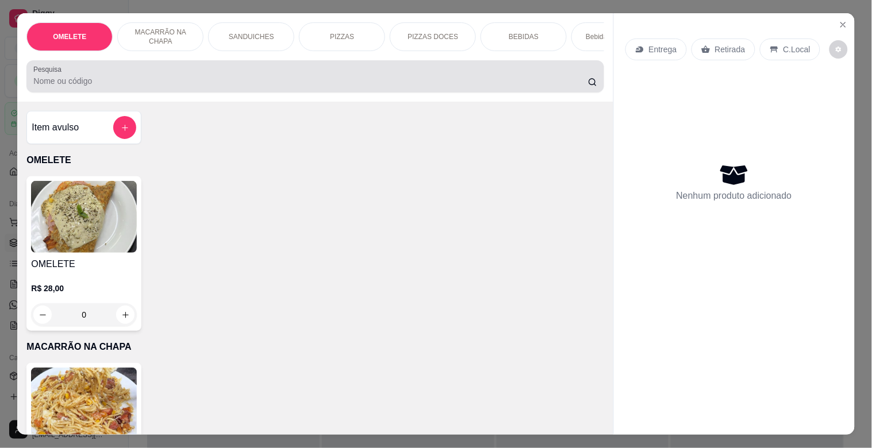
click at [255, 71] on div at bounding box center [314, 76] width 563 height 23
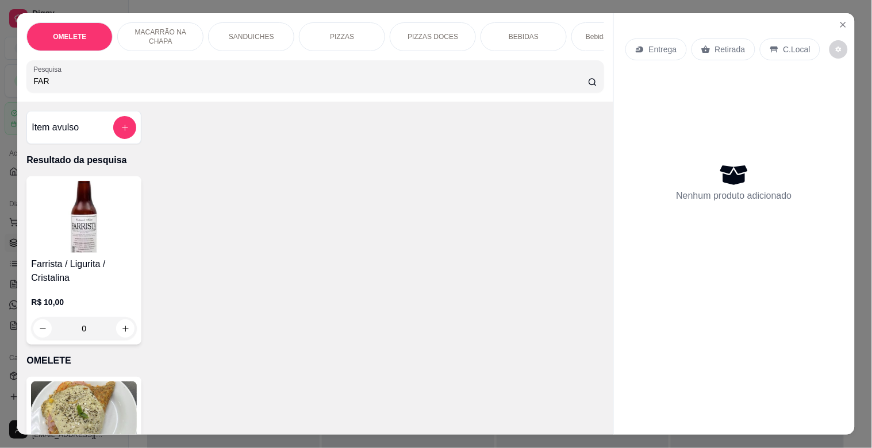
type input "FAR"
click at [68, 248] on img at bounding box center [84, 217] width 106 height 72
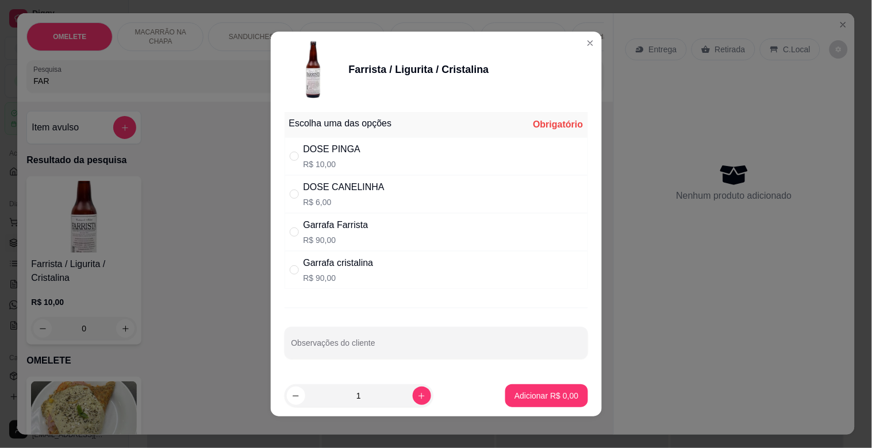
click at [331, 159] on p "R$ 10,00" at bounding box center [331, 164] width 57 height 11
radio input "true"
click at [536, 402] on button "Adicionar R$ 10,00" at bounding box center [544, 396] width 84 height 22
type input "1"
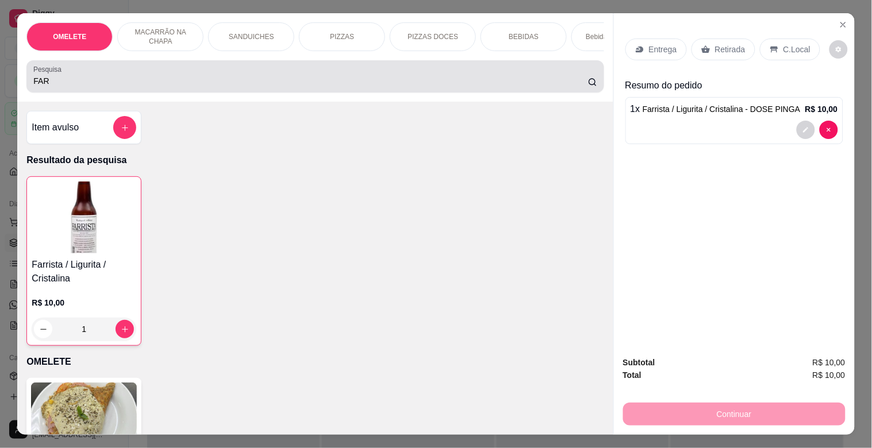
drag, startPoint x: 152, startPoint y: 82, endPoint x: 159, endPoint y: 82, distance: 6.3
click at [156, 82] on input "FAR" at bounding box center [310, 80] width 554 height 11
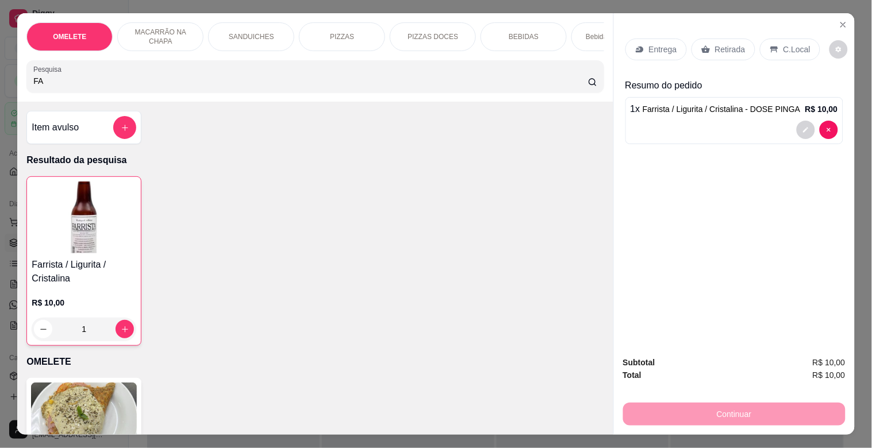
type input "F"
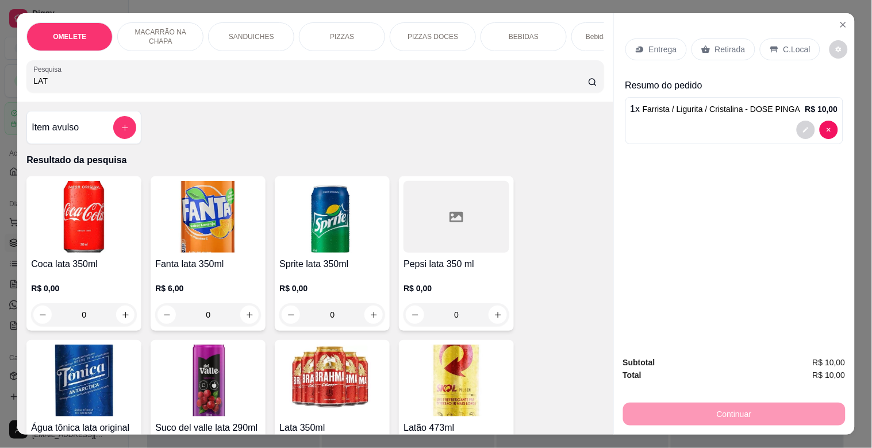
type input "LAT"
click at [336, 365] on img at bounding box center [332, 381] width 106 height 72
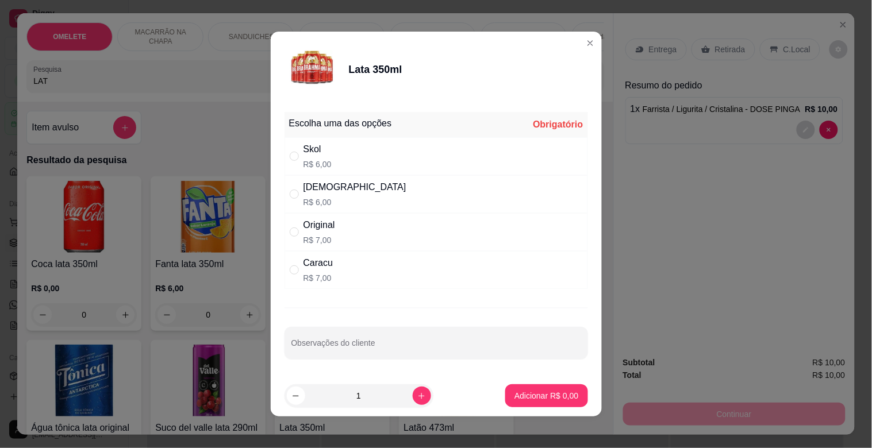
click at [323, 192] on div "[DEMOGRAPHIC_DATA]" at bounding box center [354, 187] width 103 height 14
radio input "true"
click at [554, 398] on p "Adicionar R$ 6,00" at bounding box center [546, 395] width 64 height 11
type input "1"
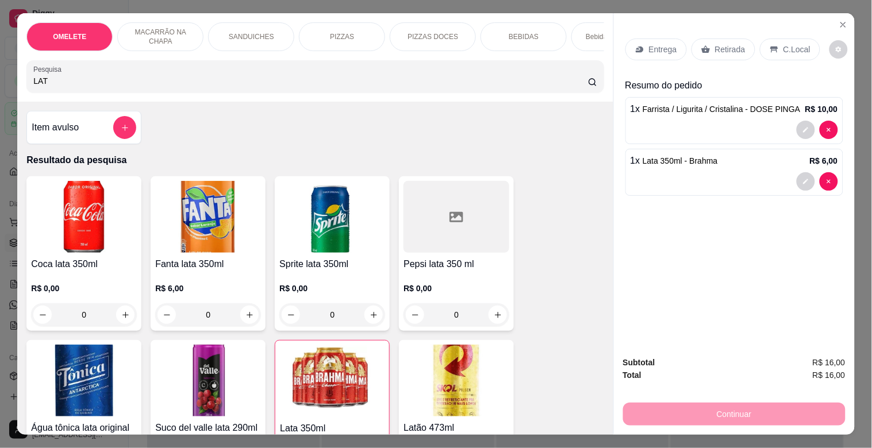
click at [737, 41] on div "Retirada" at bounding box center [723, 49] width 64 height 22
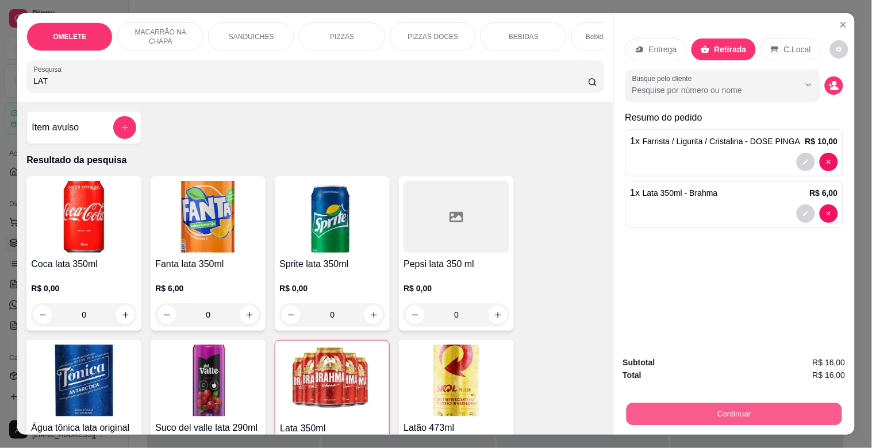
click at [751, 405] on button "Continuar" at bounding box center [733, 414] width 215 height 22
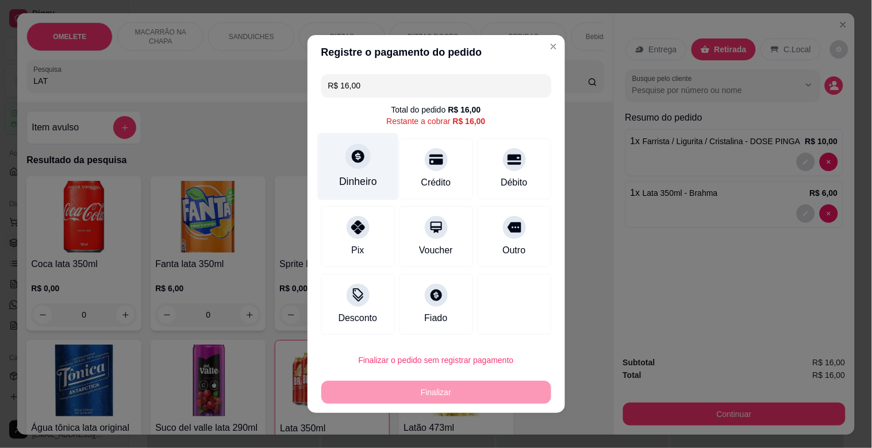
click at [365, 184] on div "Dinheiro" at bounding box center [358, 181] width 38 height 15
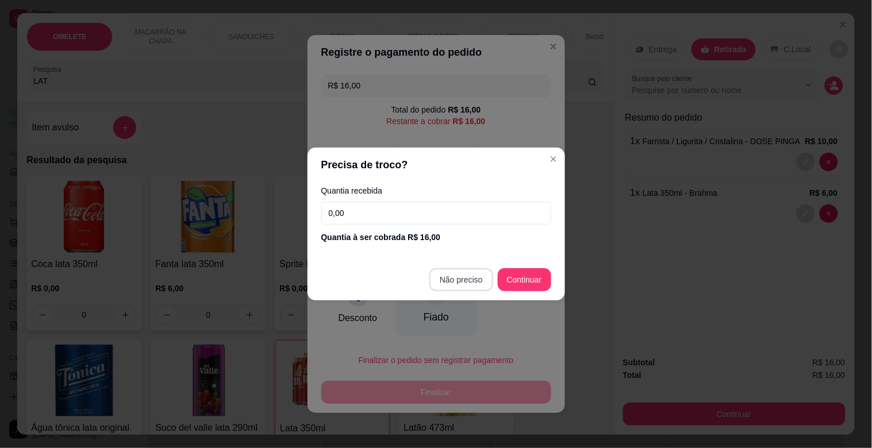
type input "R$ 0,00"
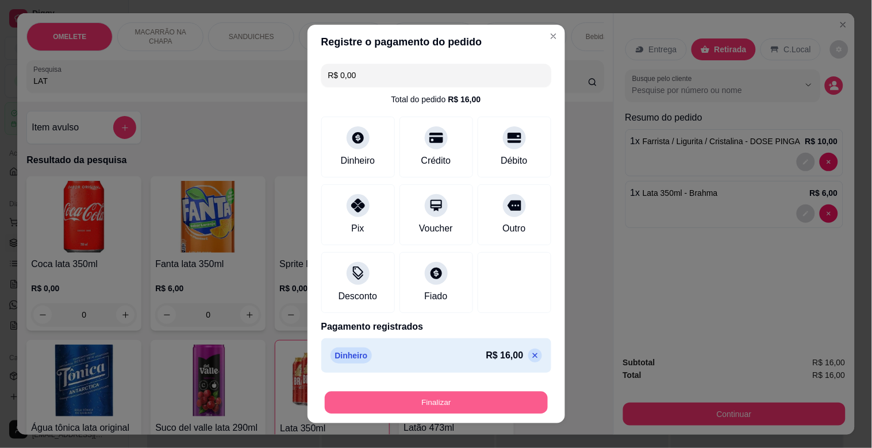
click at [416, 414] on div "Finalizar" at bounding box center [436, 402] width 230 height 23
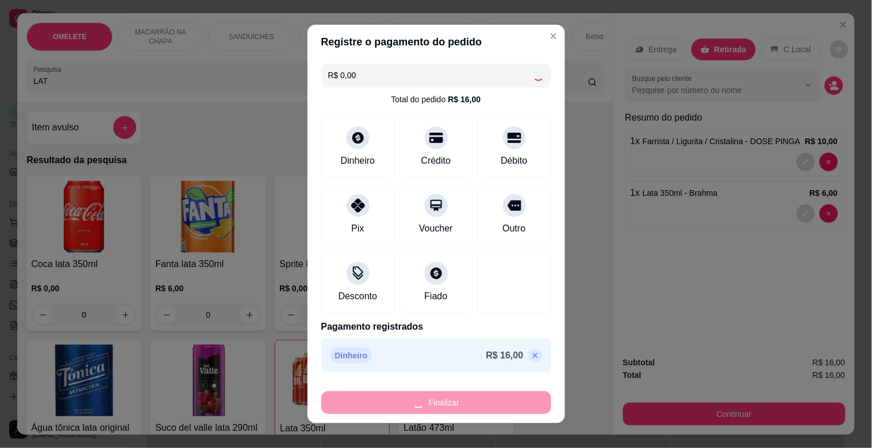
type input "0"
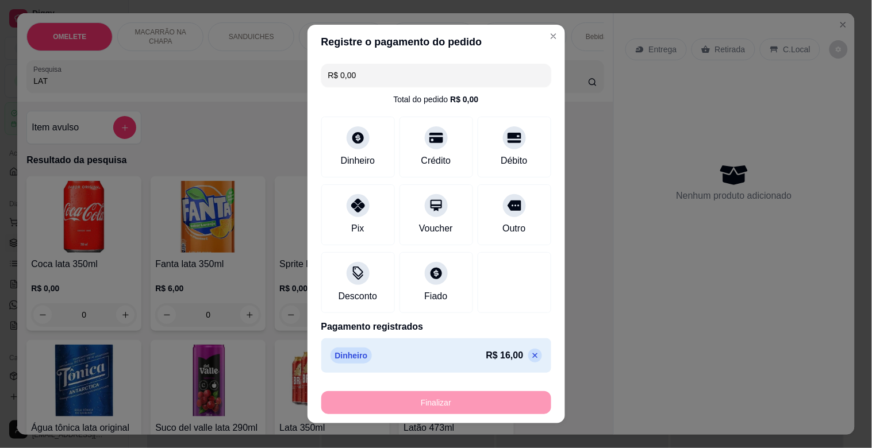
type input "-R$ 16,00"
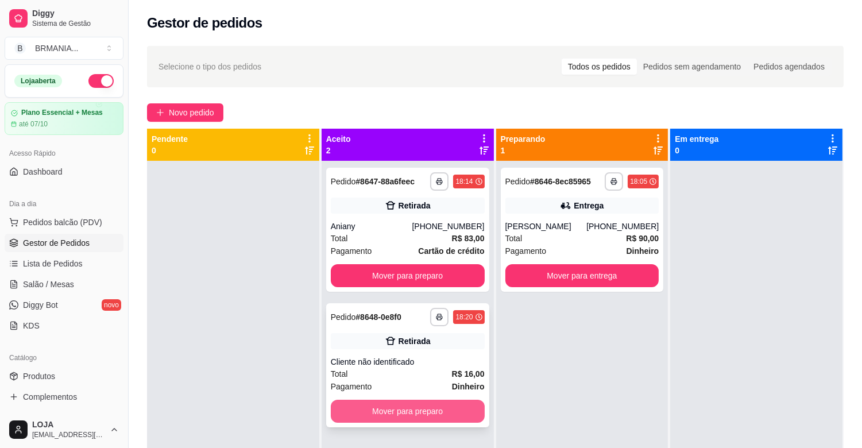
click at [395, 408] on button "Mover para preparo" at bounding box center [408, 411] width 154 height 23
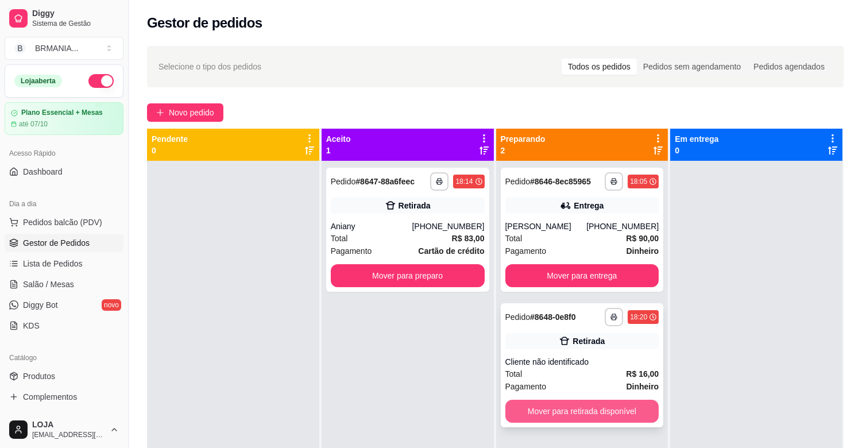
click at [543, 415] on button "Mover para retirada disponível" at bounding box center [583, 411] width 154 height 23
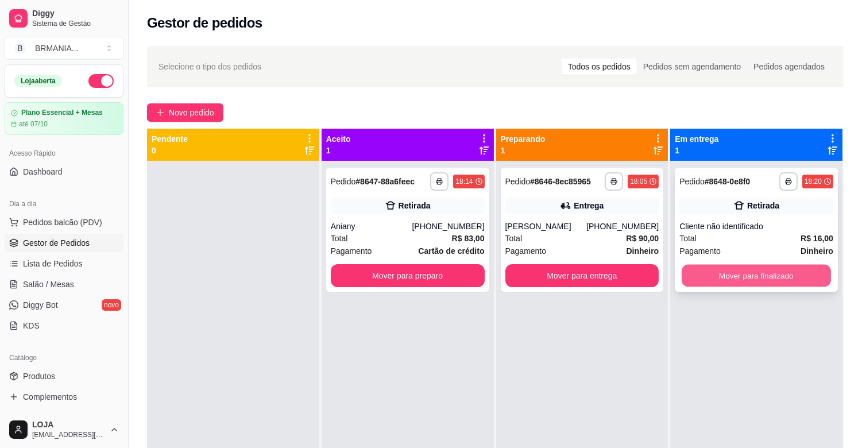
click at [742, 273] on button "Mover para finalizado" at bounding box center [756, 276] width 149 height 22
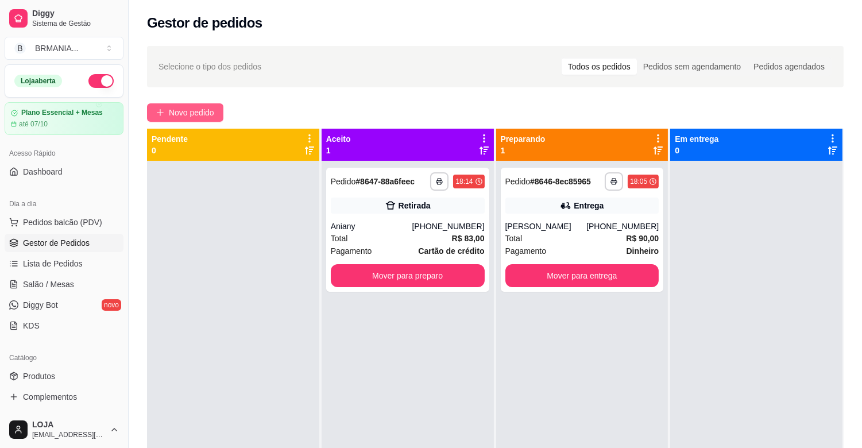
click at [182, 111] on span "Novo pedido" at bounding box center [191, 112] width 45 height 13
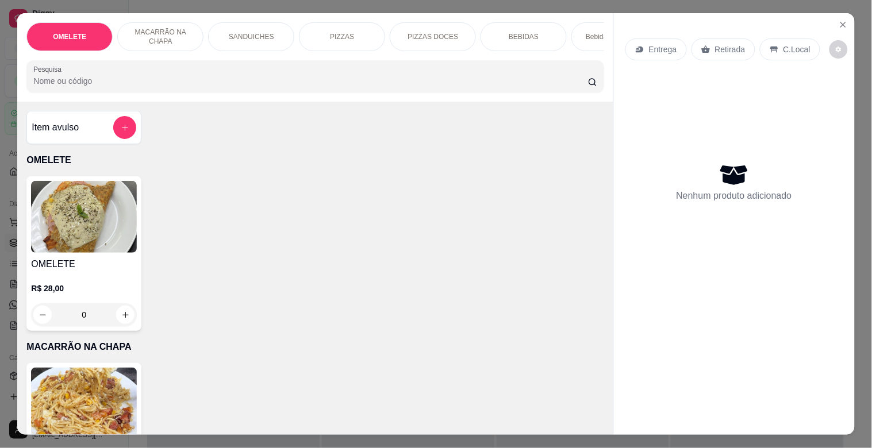
click at [215, 80] on input "Pesquisa" at bounding box center [310, 80] width 554 height 11
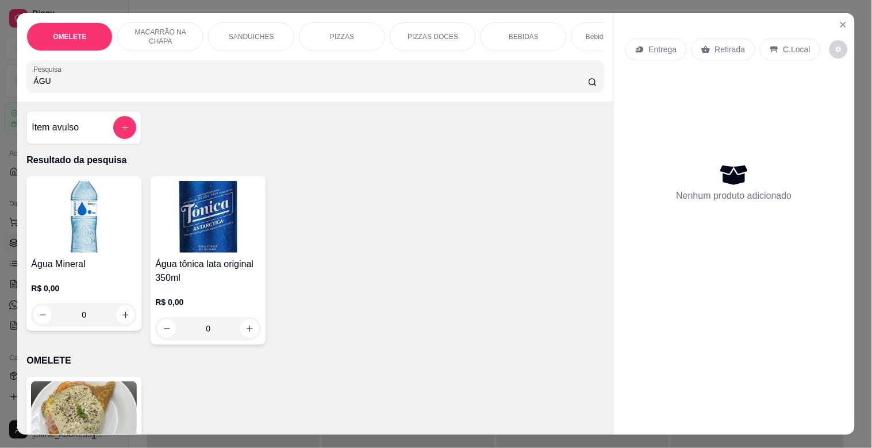
type input "ÁGU"
click at [82, 225] on img at bounding box center [84, 217] width 106 height 72
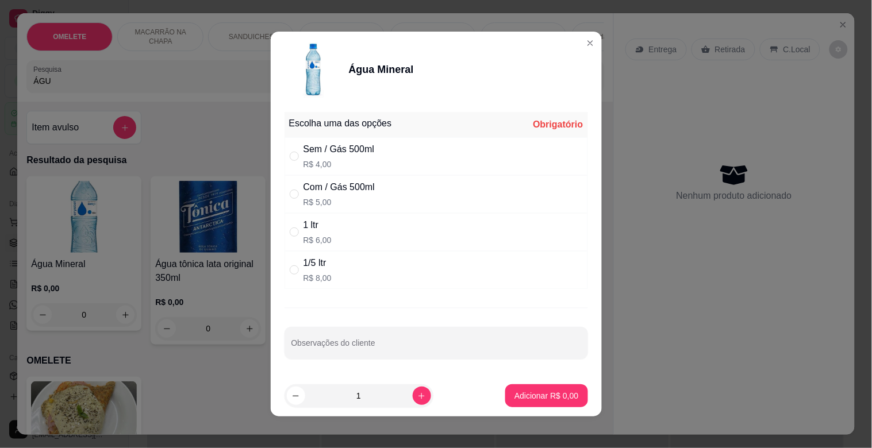
click at [383, 167] on div "Sem / Gás 500ml R$ 4,00" at bounding box center [435, 156] width 303 height 38
radio input "true"
click at [417, 395] on icon "increase-product-quantity" at bounding box center [421, 396] width 9 height 9
type input "3"
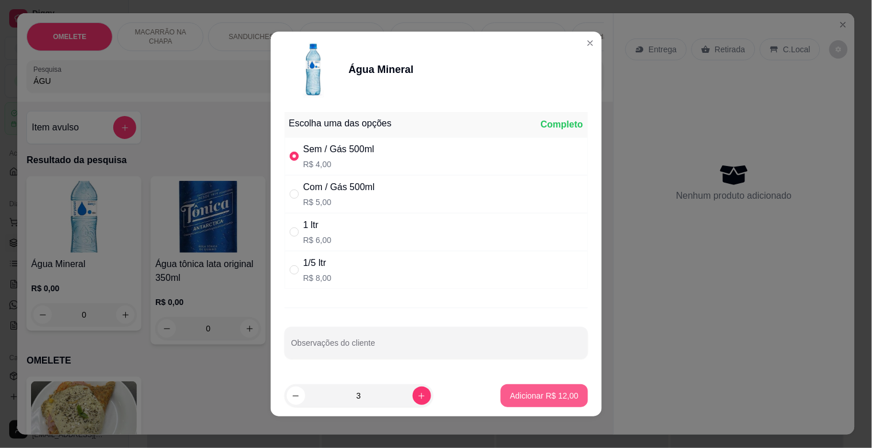
click at [532, 394] on p "Adicionar R$ 12,00" at bounding box center [544, 395] width 68 height 11
type input "3"
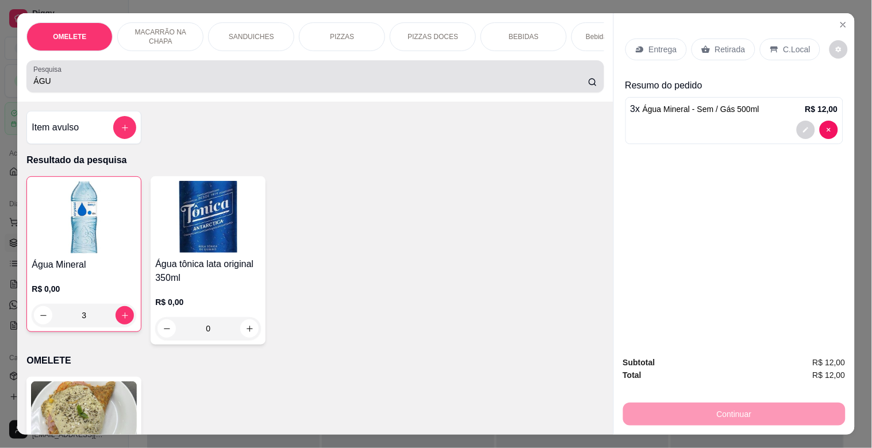
click at [72, 93] on div "Pesquisa ÁGU" at bounding box center [314, 76] width 577 height 32
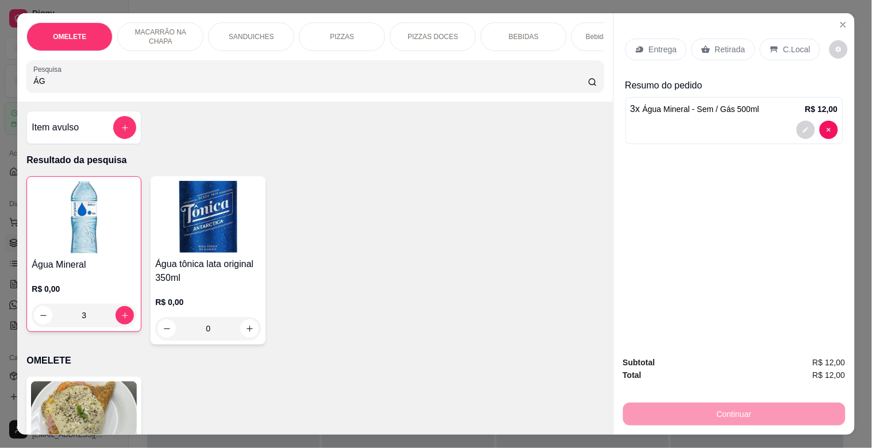
type input "Á"
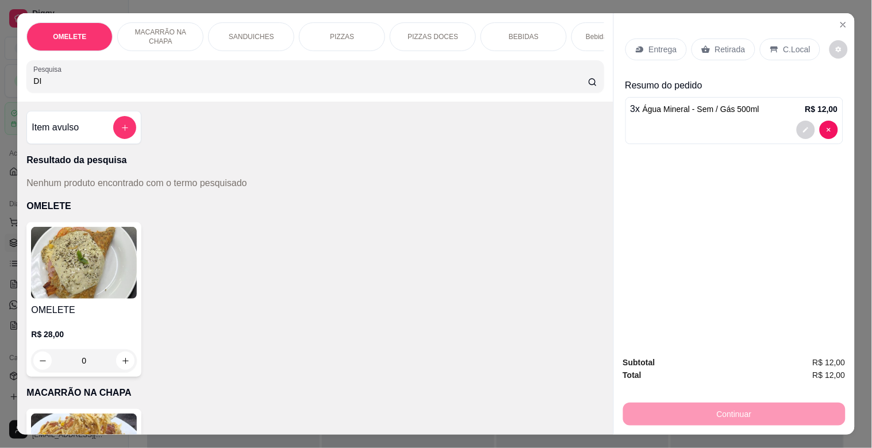
type input "D"
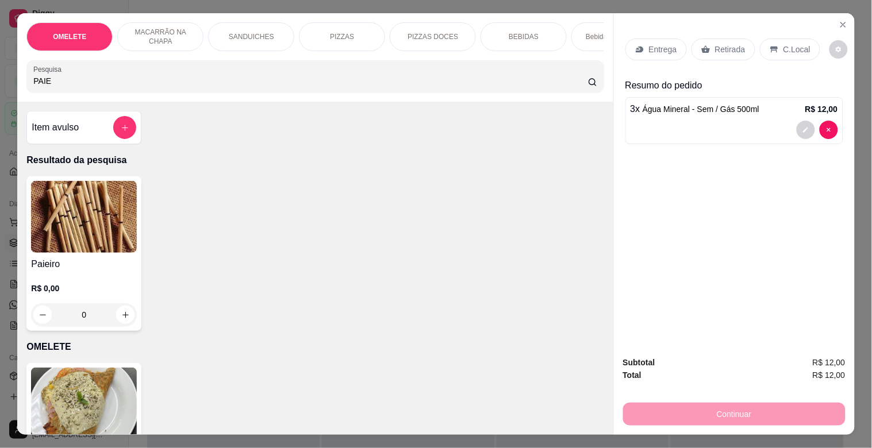
type input "PAIE"
click at [108, 267] on h4 "Paieiro" at bounding box center [84, 264] width 106 height 14
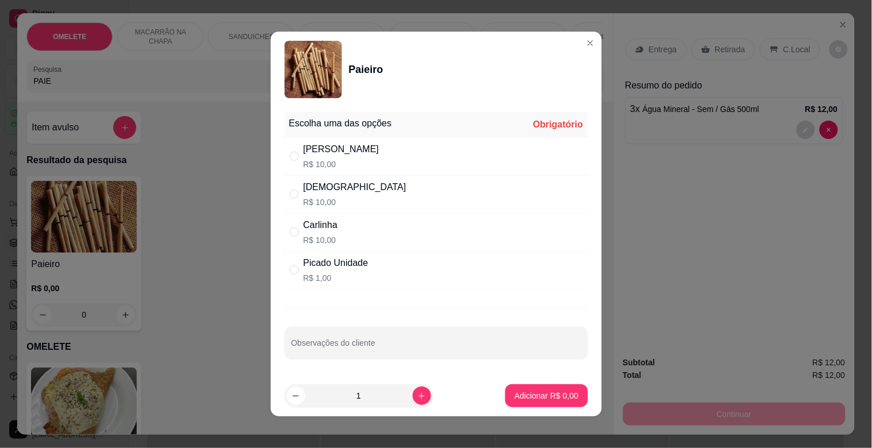
click at [319, 279] on p "R$ 1,00" at bounding box center [335, 277] width 65 height 11
radio input "true"
click at [417, 396] on icon "increase-product-quantity" at bounding box center [421, 396] width 9 height 9
type input "2"
click at [514, 397] on p "Adicionar R$ 2,00" at bounding box center [546, 395] width 64 height 11
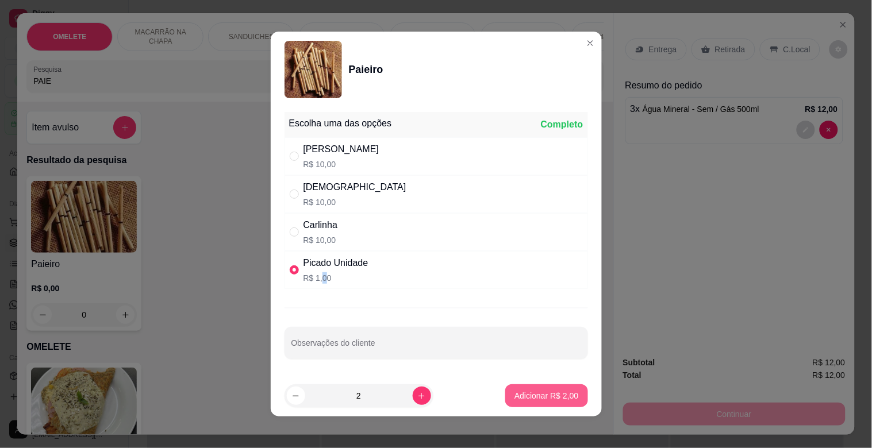
type input "2"
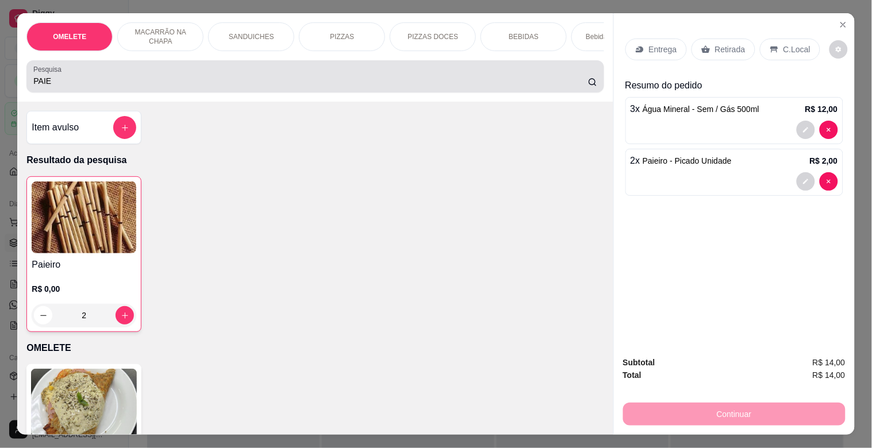
click at [184, 78] on div "PAIE" at bounding box center [314, 76] width 563 height 23
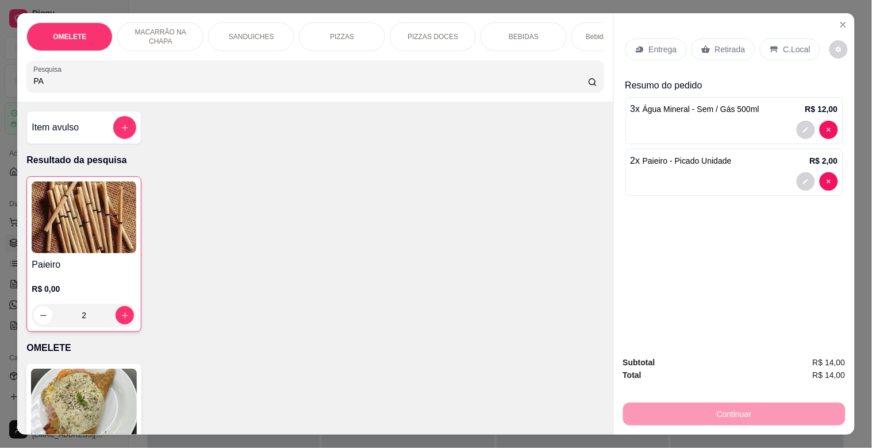
type input "P"
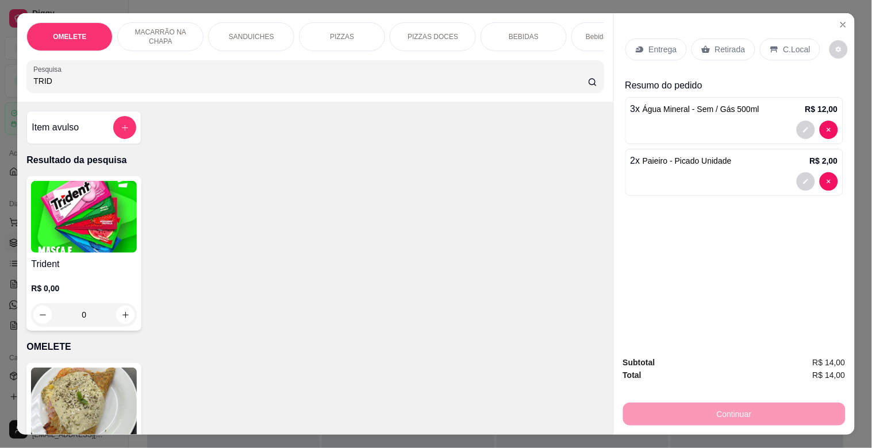
type input "TRID"
click at [42, 249] on img at bounding box center [84, 217] width 106 height 72
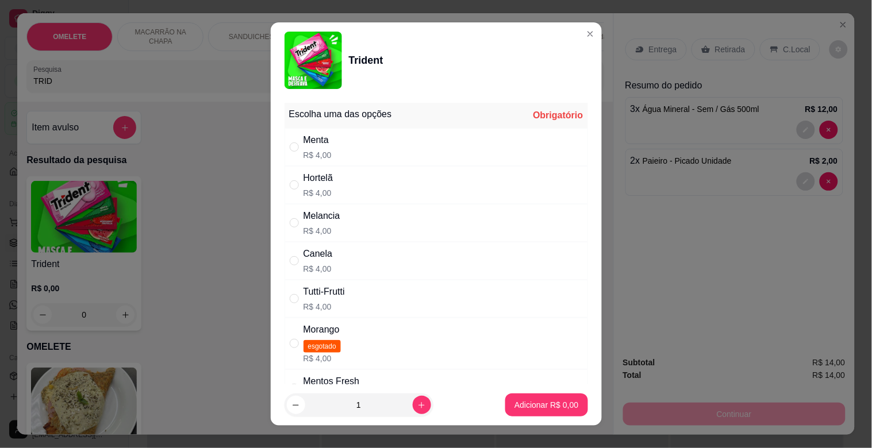
click at [330, 292] on div "Tutti-Frutti" at bounding box center [323, 292] width 41 height 14
radio input "true"
click at [535, 410] on p "Adicionar R$ 4,00" at bounding box center [546, 404] width 64 height 11
type input "1"
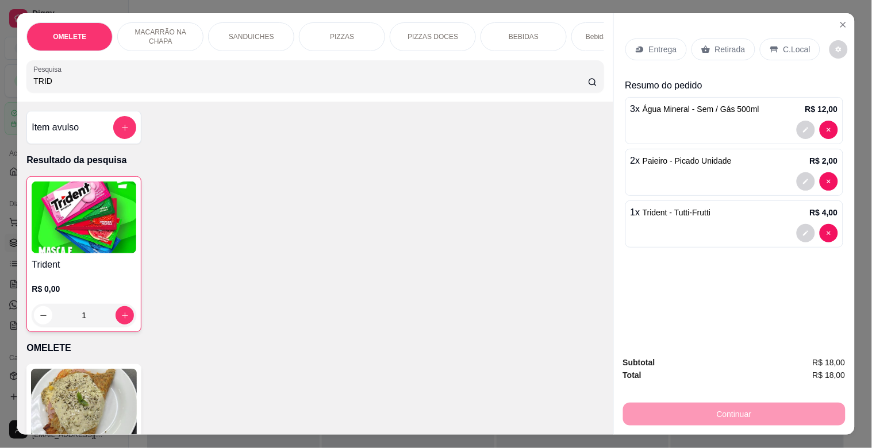
click at [718, 32] on div "Entrega Retirada C.Local" at bounding box center [734, 49] width 218 height 40
click at [719, 38] on div "Retirada" at bounding box center [723, 49] width 64 height 22
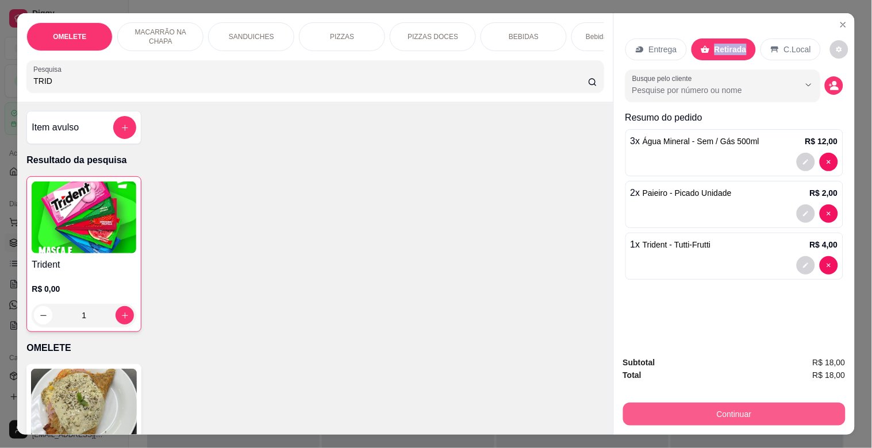
click at [704, 403] on button "Continuar" at bounding box center [734, 414] width 222 height 23
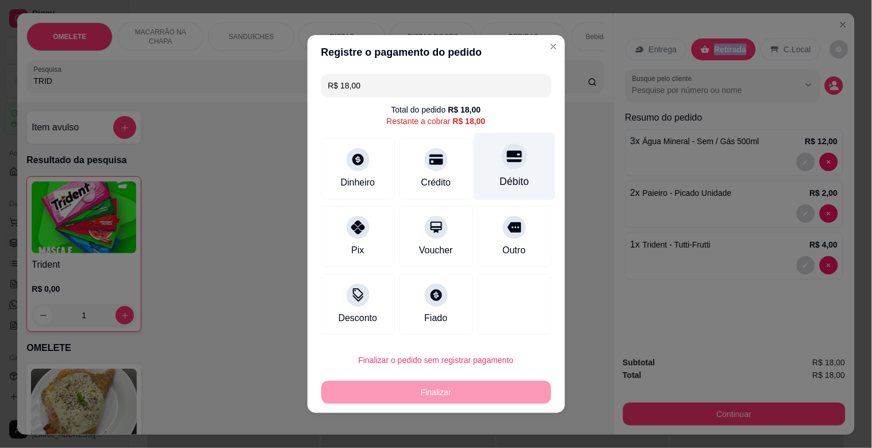
click at [512, 171] on div "Débito" at bounding box center [513, 166] width 81 height 67
type input "R$ 0,00"
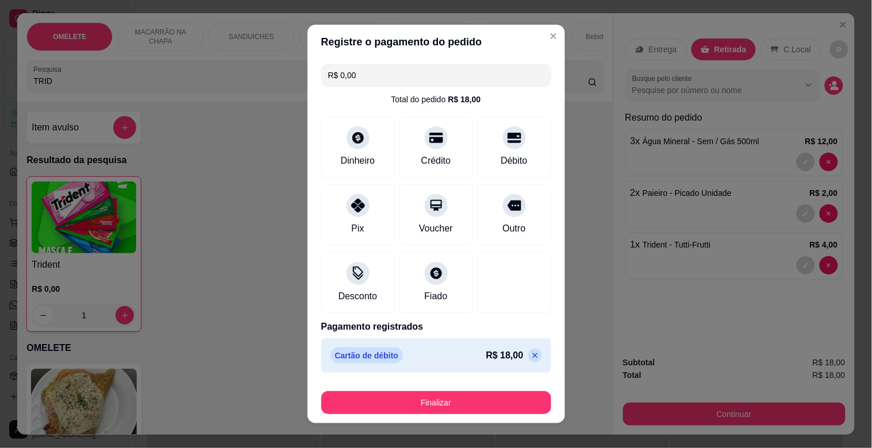
click at [432, 390] on div "Finalizar" at bounding box center [436, 401] width 230 height 28
click at [431, 401] on button "Finalizar" at bounding box center [436, 402] width 230 height 23
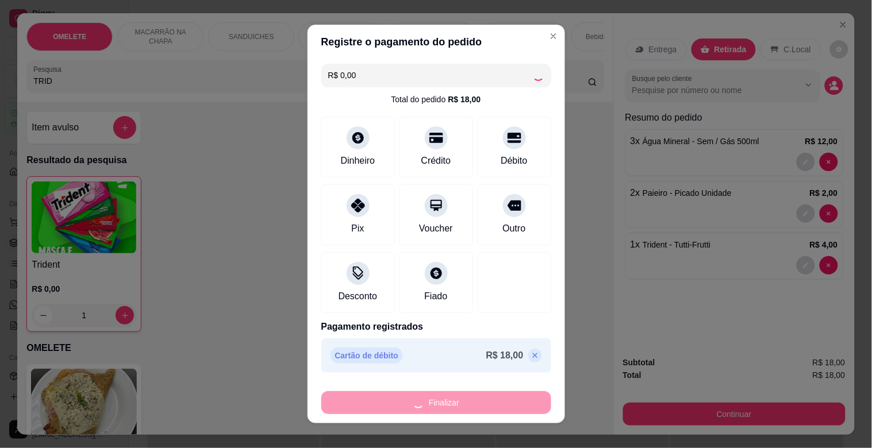
type input "0"
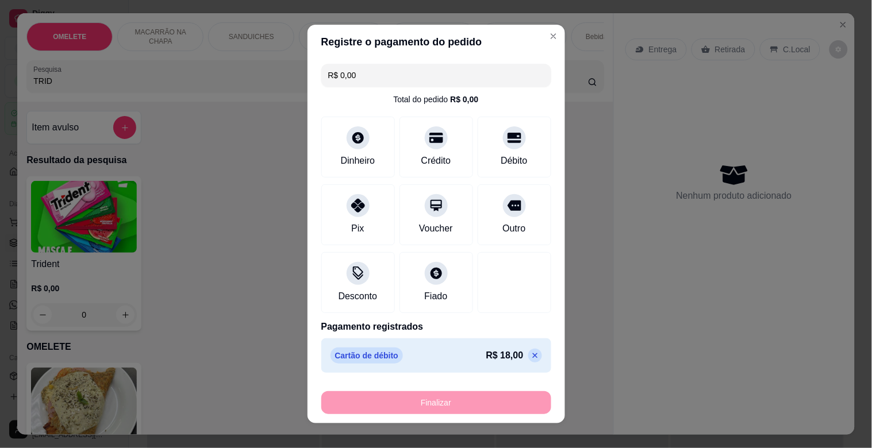
type input "-R$ 18,00"
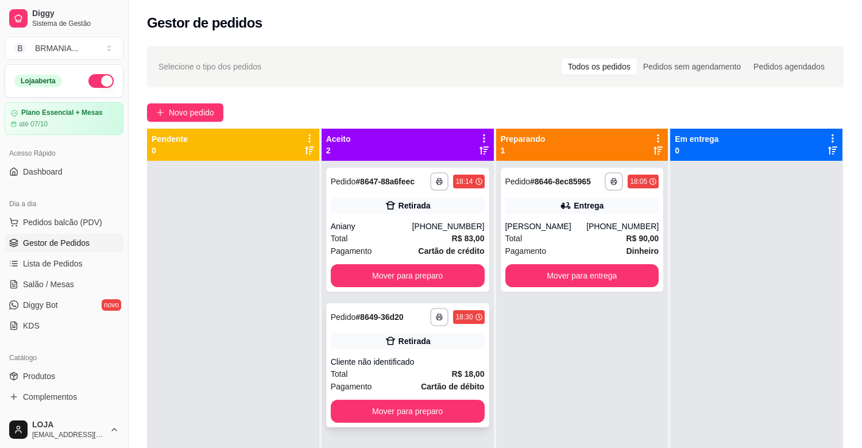
click at [426, 366] on div "Cliente não identificado" at bounding box center [408, 361] width 154 height 11
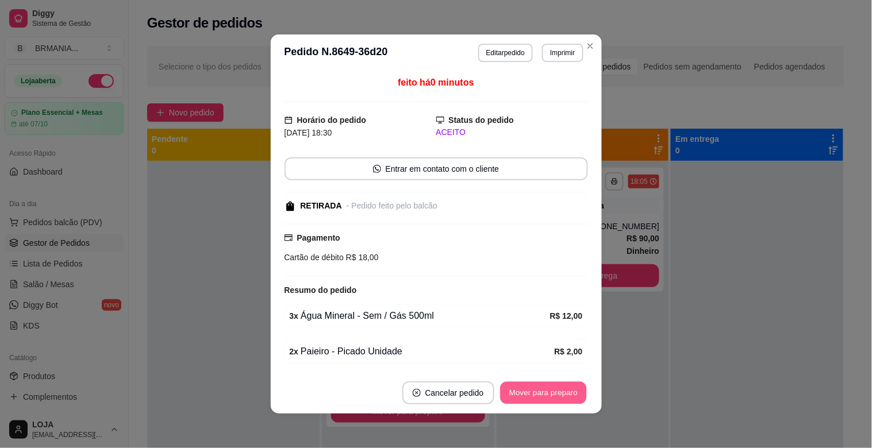
click at [541, 392] on button "Mover para preparo" at bounding box center [543, 393] width 86 height 22
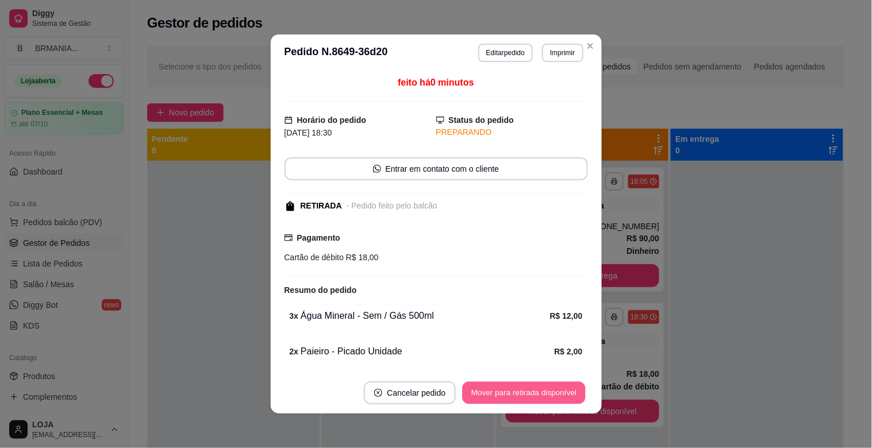
click at [542, 391] on button "Mover para retirada disponível" at bounding box center [524, 393] width 123 height 22
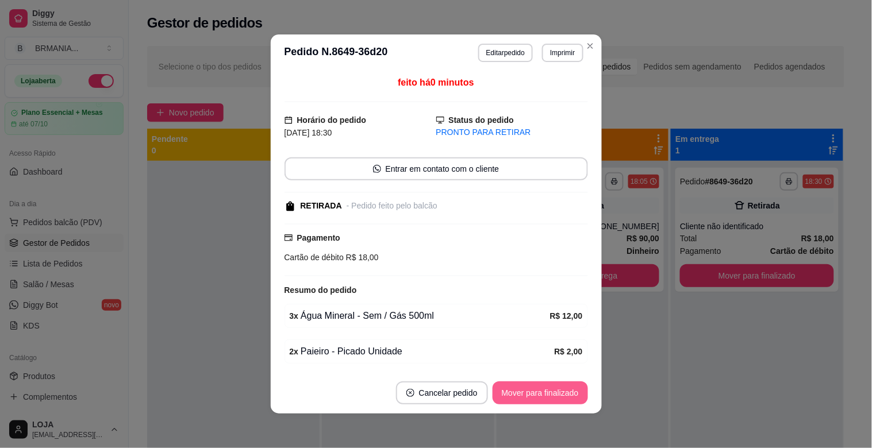
click at [542, 391] on button "Mover para finalizado" at bounding box center [539, 392] width 95 height 23
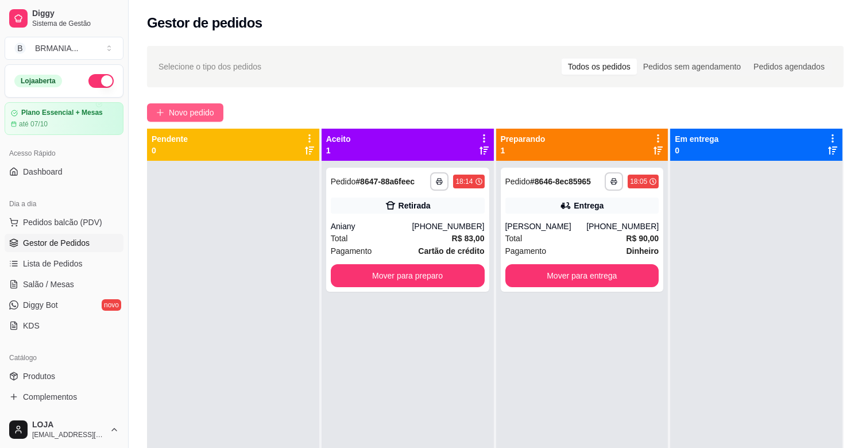
click at [200, 113] on span "Novo pedido" at bounding box center [191, 112] width 45 height 13
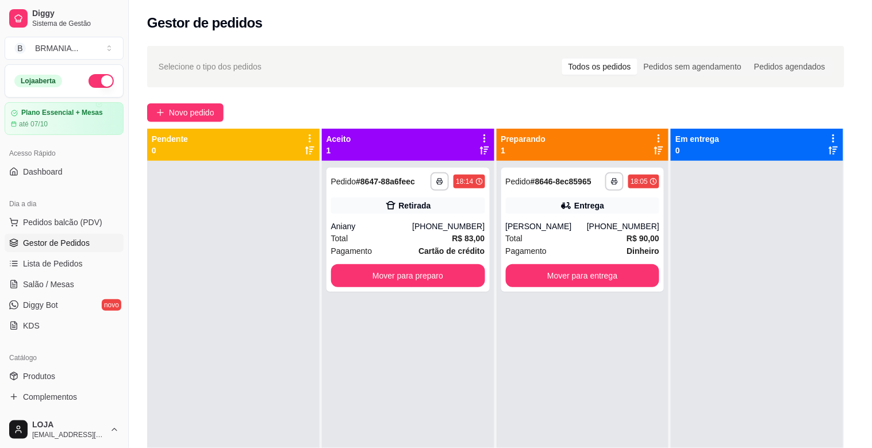
click at [296, 77] on div at bounding box center [314, 76] width 563 height 23
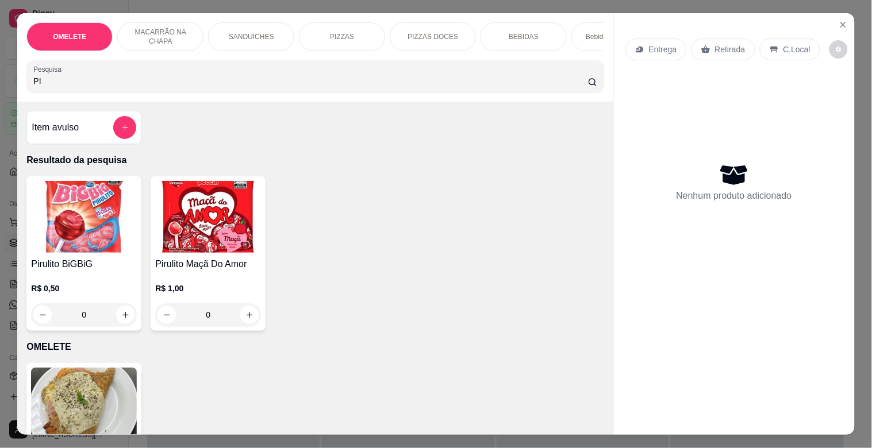
type input "P"
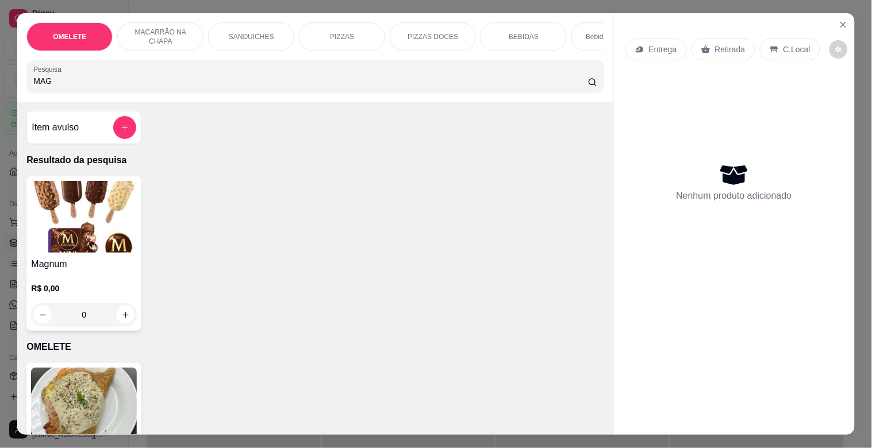
type input "MAG"
click at [113, 228] on img at bounding box center [84, 217] width 106 height 72
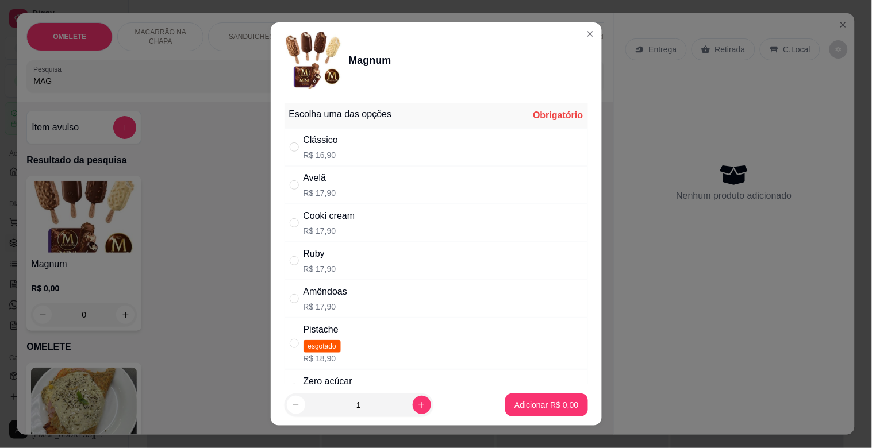
click at [303, 335] on div "Pistache" at bounding box center [321, 330] width 37 height 14
radio input "true"
click at [535, 405] on p "Adicionar R$ 18,90" at bounding box center [544, 404] width 67 height 11
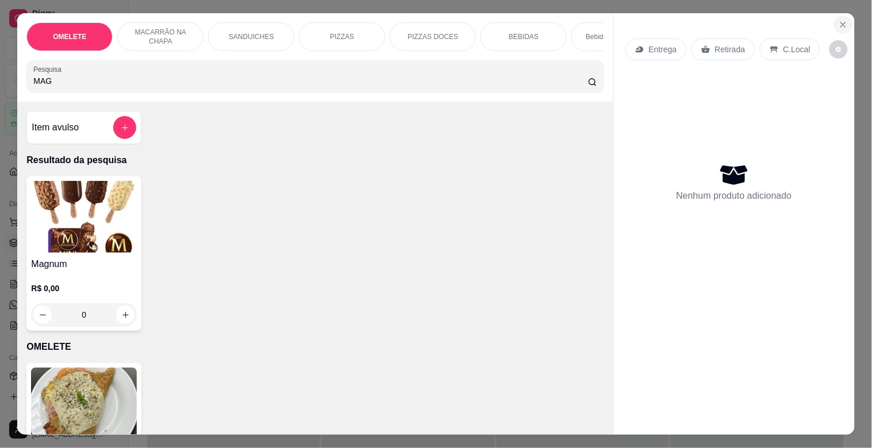
click at [835, 25] on button "Close" at bounding box center [843, 25] width 18 height 18
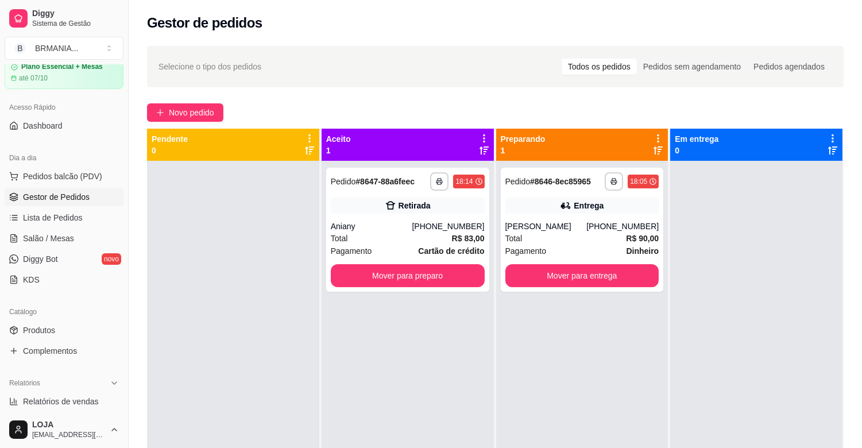
scroll to position [44, 0]
click at [33, 331] on span "Produtos" at bounding box center [39, 331] width 32 height 11
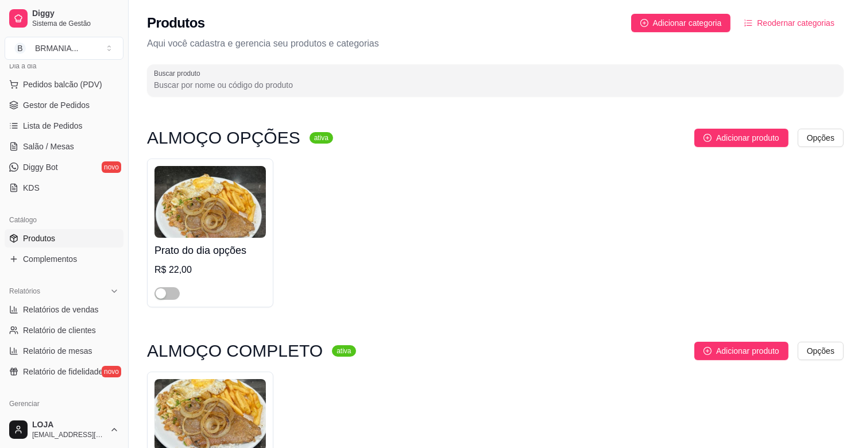
scroll to position [196, 0]
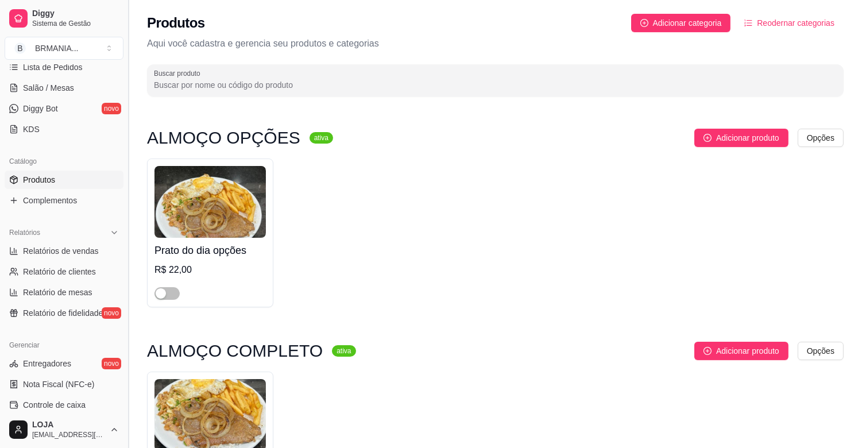
click at [124, 226] on button "Toggle Sidebar" at bounding box center [128, 224] width 9 height 448
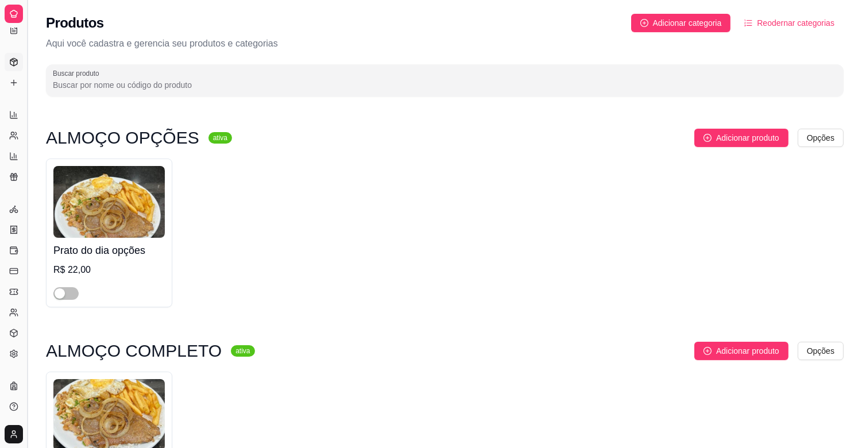
click at [26, 211] on button "Toggle Sidebar" at bounding box center [26, 224] width 9 height 448
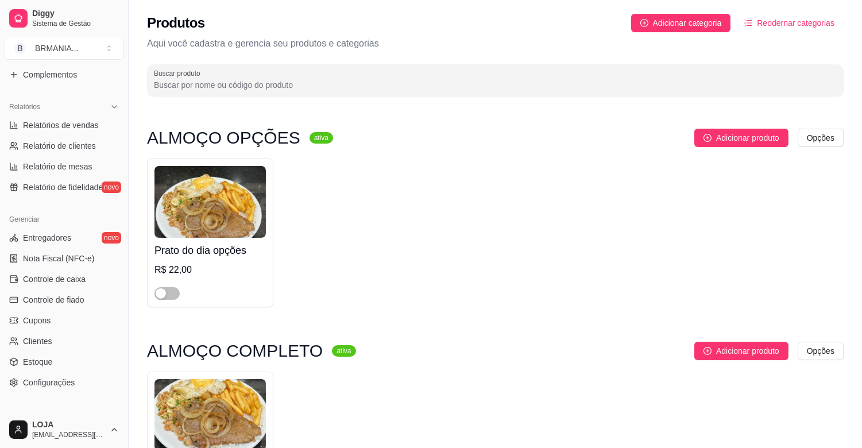
scroll to position [325, 0]
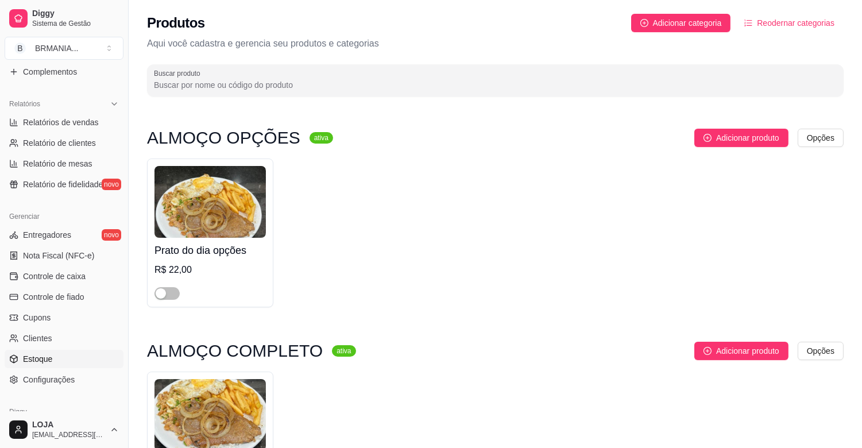
click at [53, 355] on link "Estoque" at bounding box center [64, 359] width 119 height 18
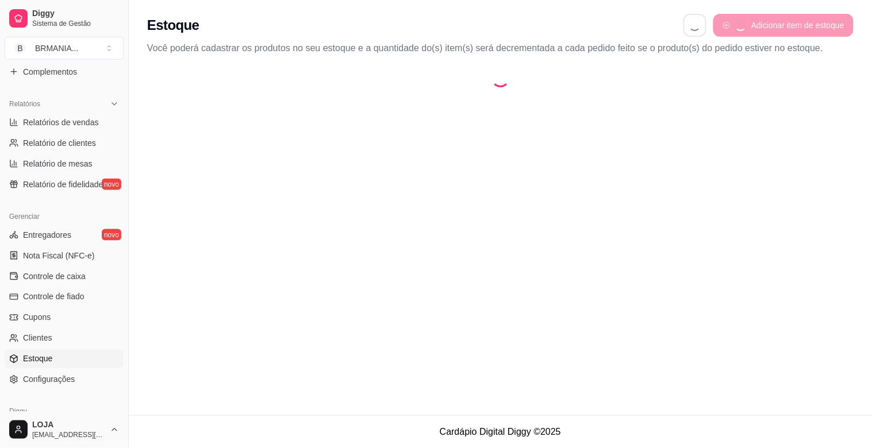
select select "QUANTITY_ORDER"
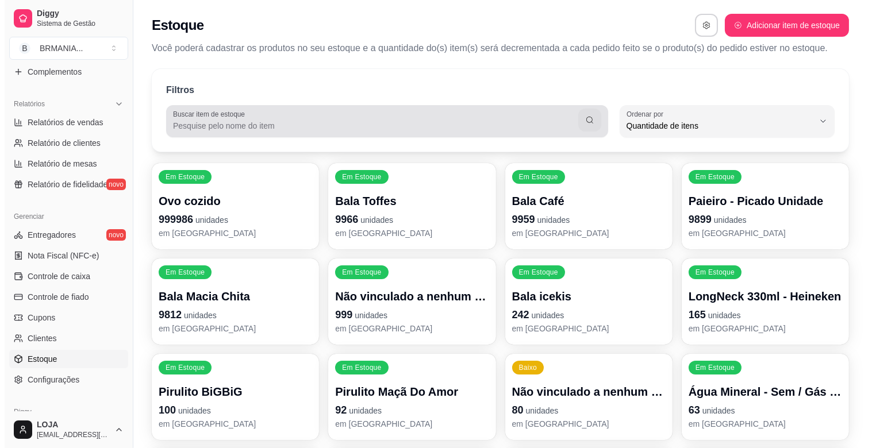
scroll to position [10, 0]
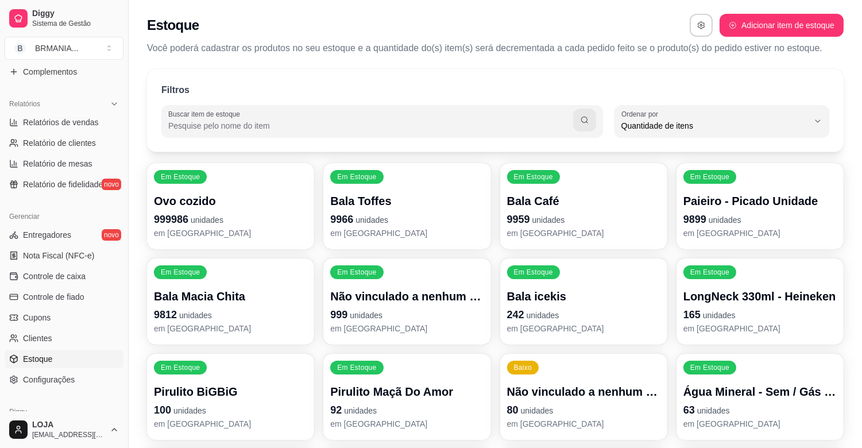
click at [369, 130] on input "Buscar item de estoque" at bounding box center [370, 125] width 405 height 11
type input "MAGNUM"
click at [588, 116] on icon "button" at bounding box center [584, 119] width 9 height 9
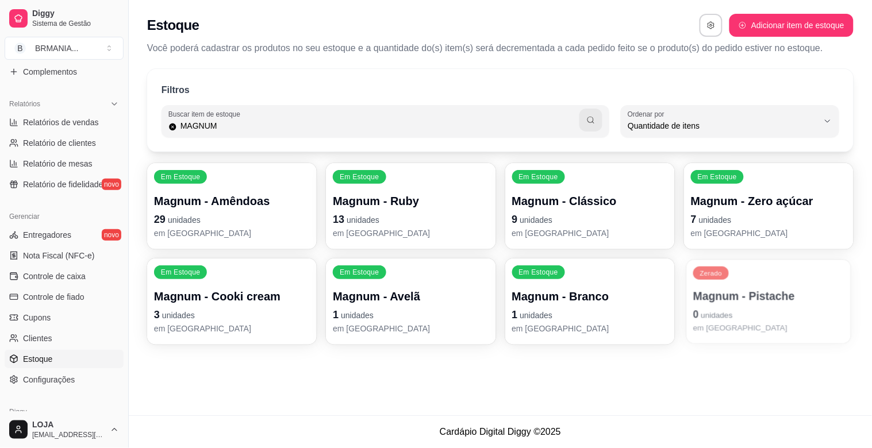
click at [805, 301] on p "Magnum - Pistache" at bounding box center [768, 297] width 151 height 16
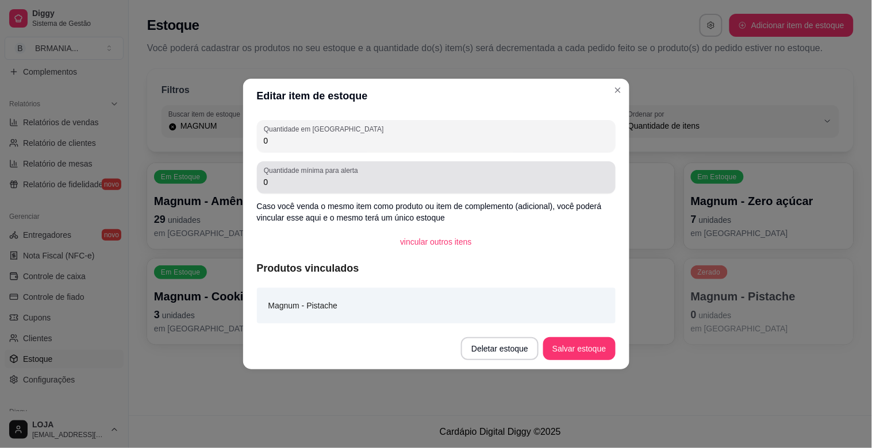
click at [332, 174] on label "Quantidade mínima para alerta" at bounding box center [313, 170] width 98 height 10
click at [332, 176] on input "0" at bounding box center [436, 181] width 345 height 11
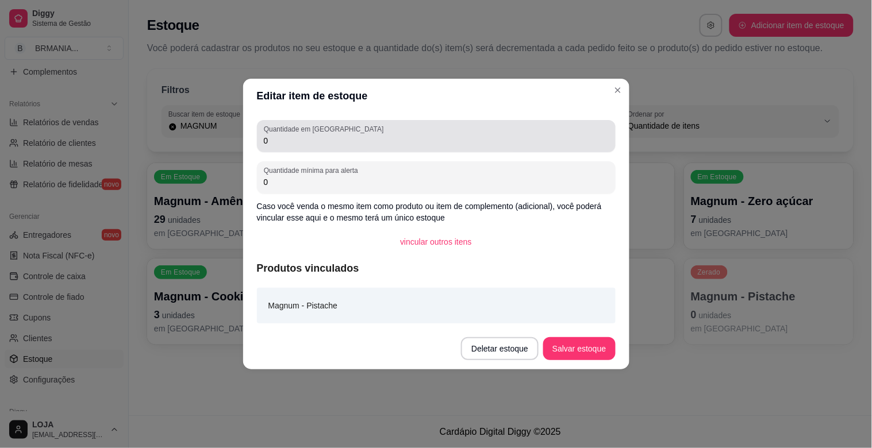
click at [368, 133] on div "0" at bounding box center [436, 136] width 345 height 23
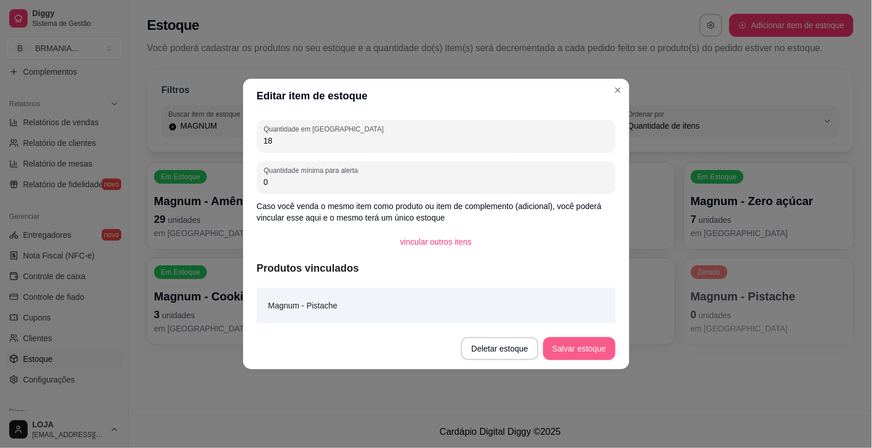
type input "18"
click at [575, 345] on button "Salvar estoque" at bounding box center [579, 348] width 72 height 23
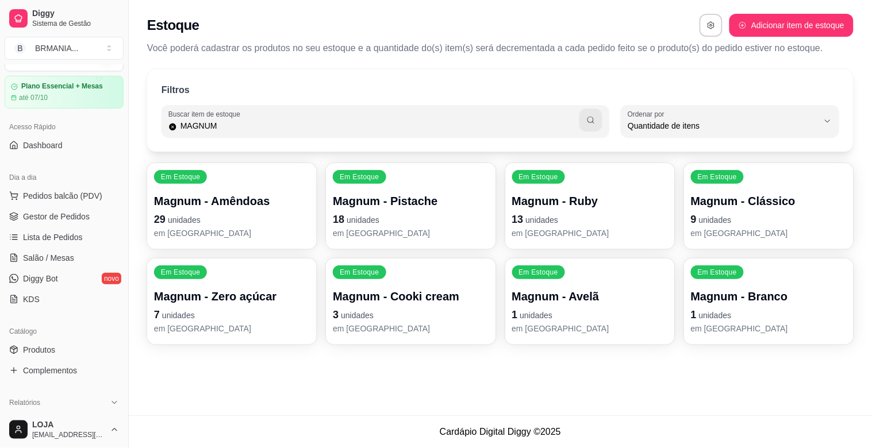
scroll to position [0, 0]
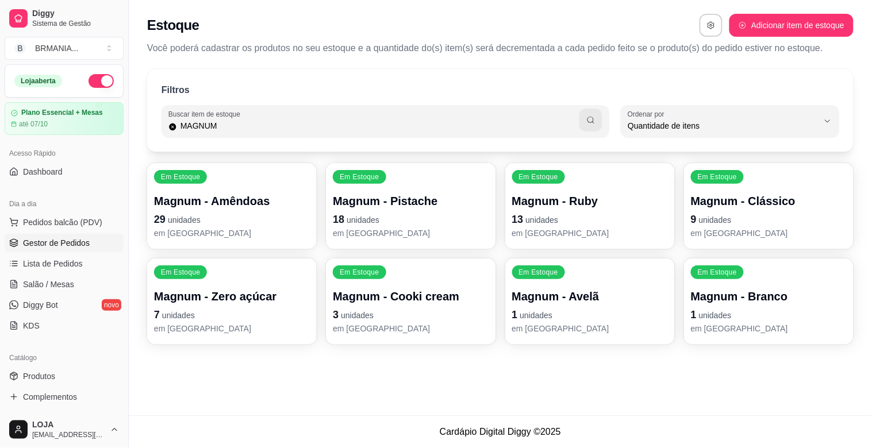
click at [60, 248] on span "Gestor de Pedidos" at bounding box center [56, 242] width 67 height 11
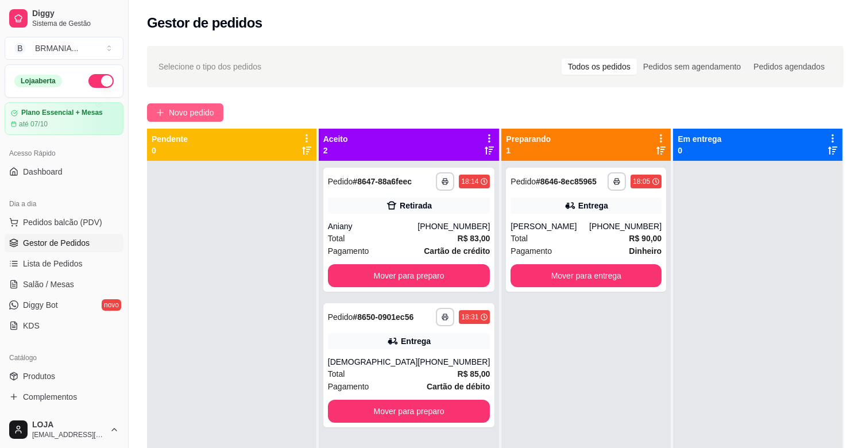
click at [205, 105] on button "Novo pedido" at bounding box center [185, 112] width 76 height 18
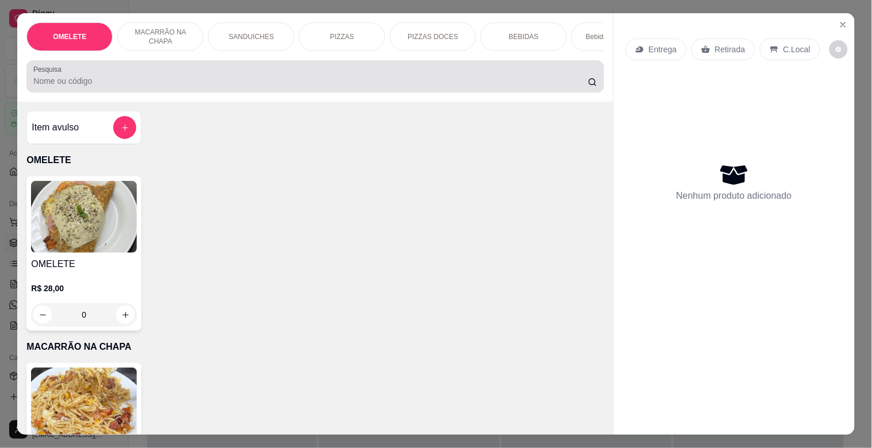
click at [256, 93] on div "Pesquisa" at bounding box center [314, 76] width 577 height 32
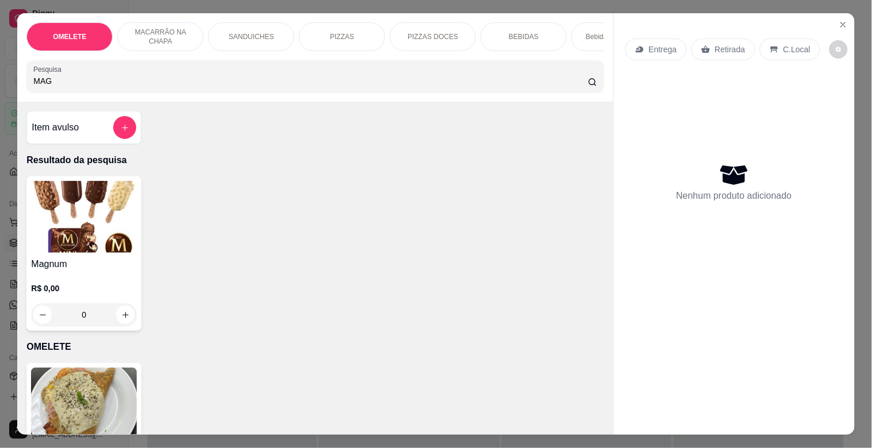
type input "MAG"
click at [127, 241] on img at bounding box center [84, 217] width 106 height 72
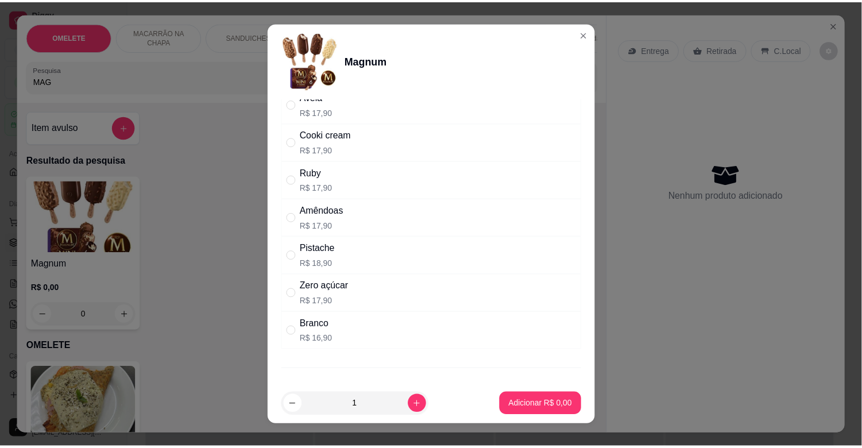
scroll to position [134, 0]
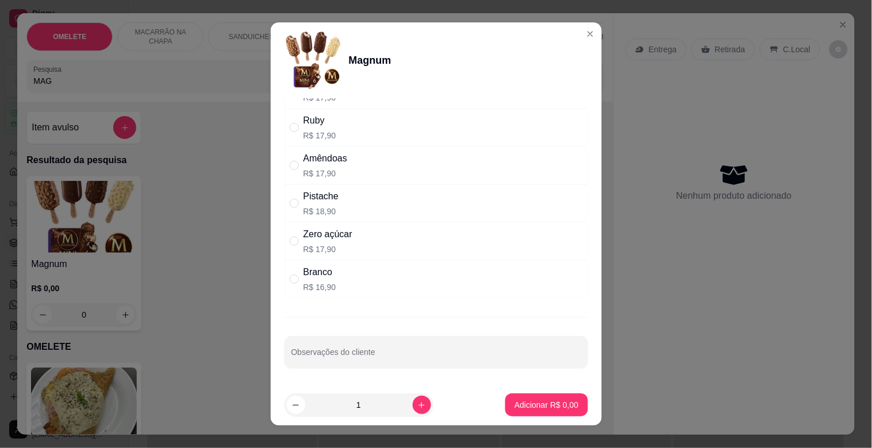
click at [357, 197] on div "Pistache R$ 18,90" at bounding box center [435, 203] width 303 height 38
radio input "true"
click at [541, 397] on button "Adicionar R$ 18,90" at bounding box center [543, 405] width 87 height 23
type input "1"
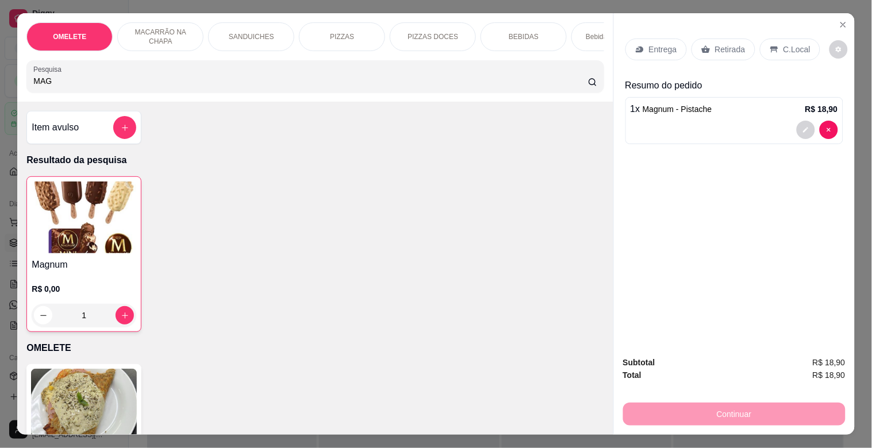
click at [705, 52] on div "Retirada" at bounding box center [723, 49] width 64 height 22
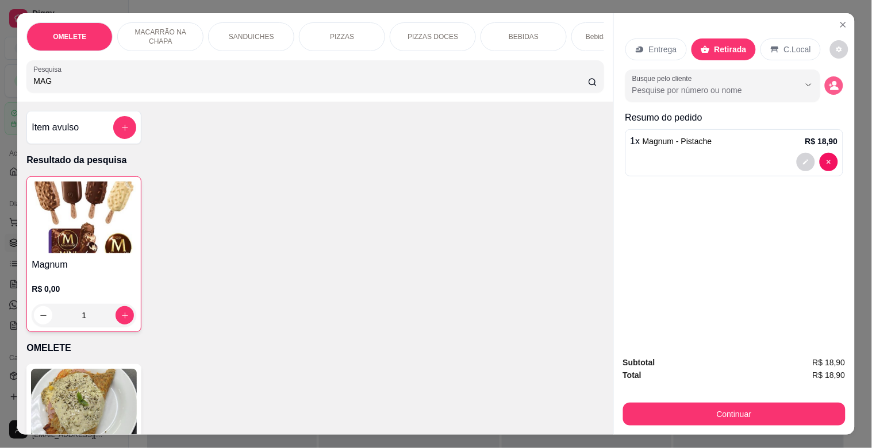
click at [828, 82] on icon "decrease-product-quantity" at bounding box center [833, 85] width 10 height 10
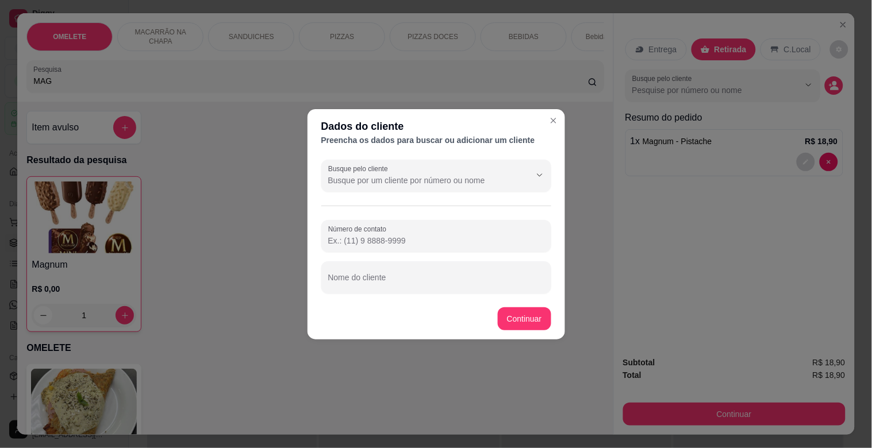
click at [441, 238] on input "Número de contato" at bounding box center [436, 240] width 216 height 11
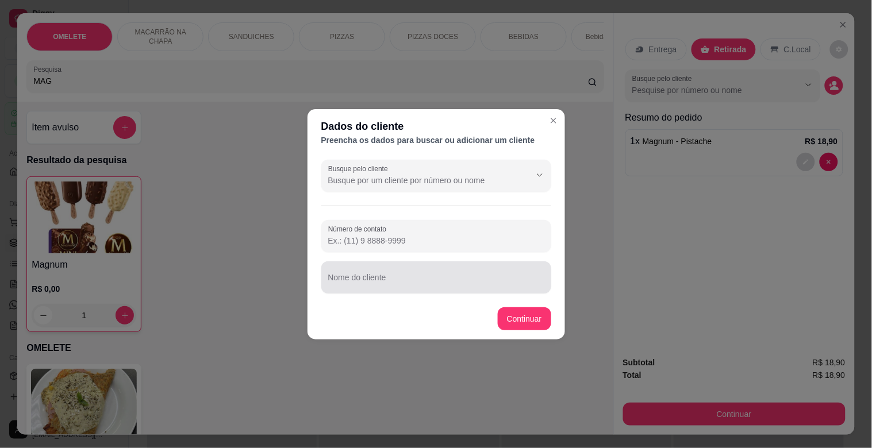
click at [386, 272] on div at bounding box center [436, 277] width 216 height 23
type input "LYANDRA"
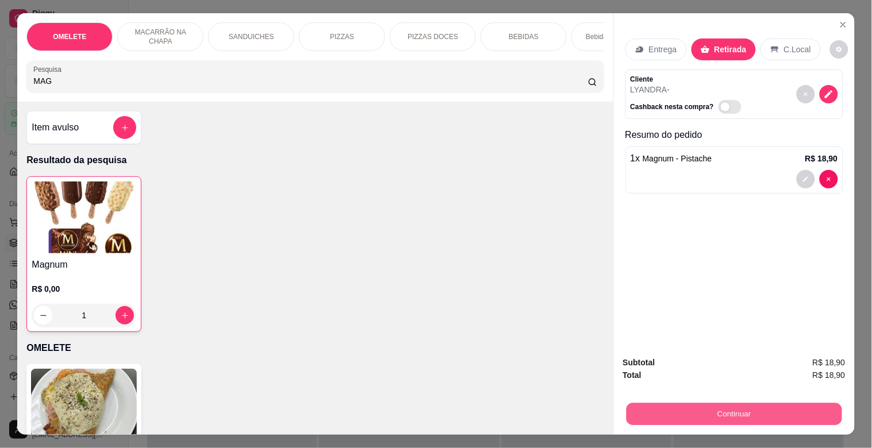
click at [720, 412] on button "Continuar" at bounding box center [733, 414] width 215 height 22
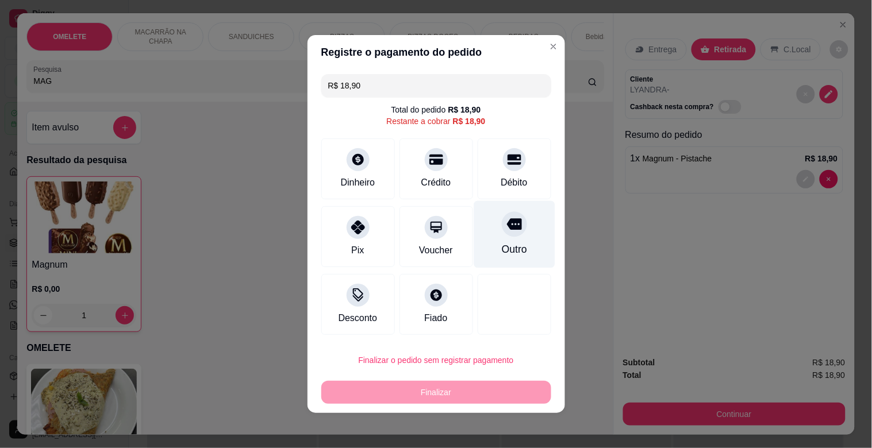
click at [502, 221] on div at bounding box center [514, 223] width 25 height 25
type input "R$ 0,00"
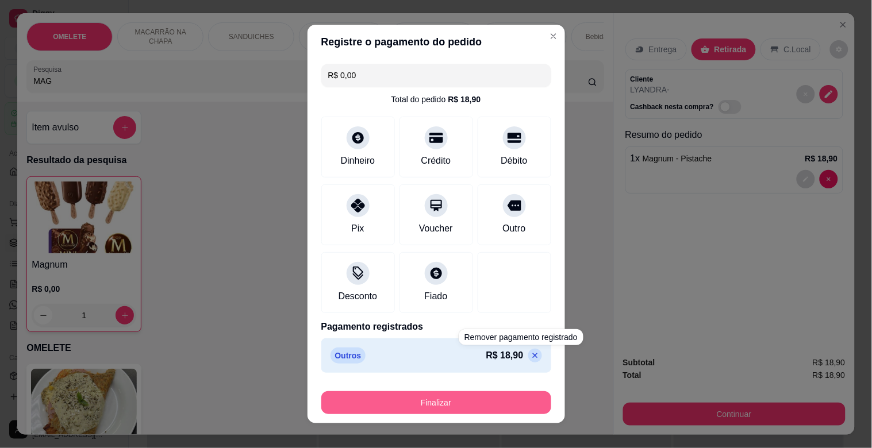
click at [465, 399] on button "Finalizar" at bounding box center [436, 402] width 230 height 23
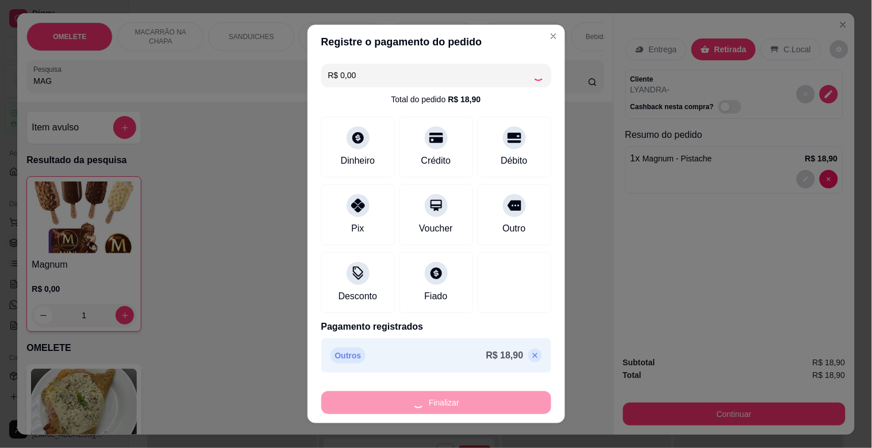
type input "0"
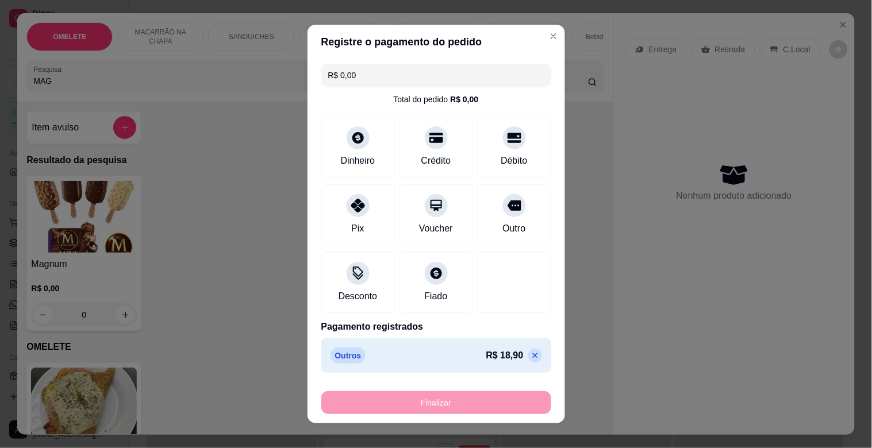
type input "-R$ 18,90"
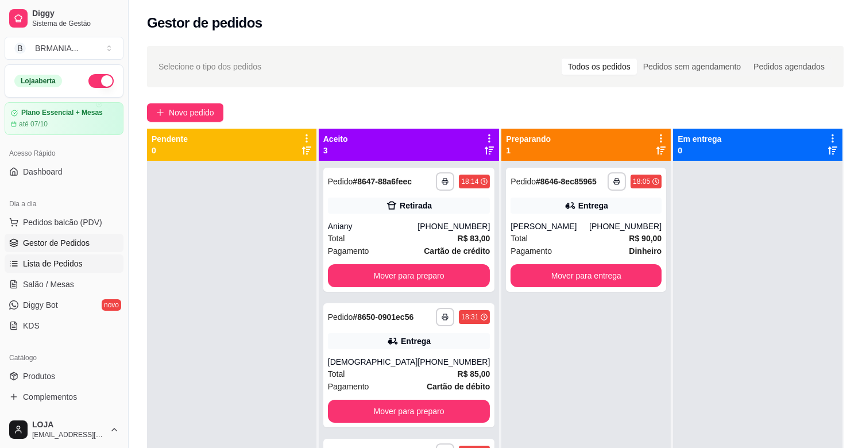
click at [74, 255] on link "Lista de Pedidos" at bounding box center [64, 264] width 119 height 18
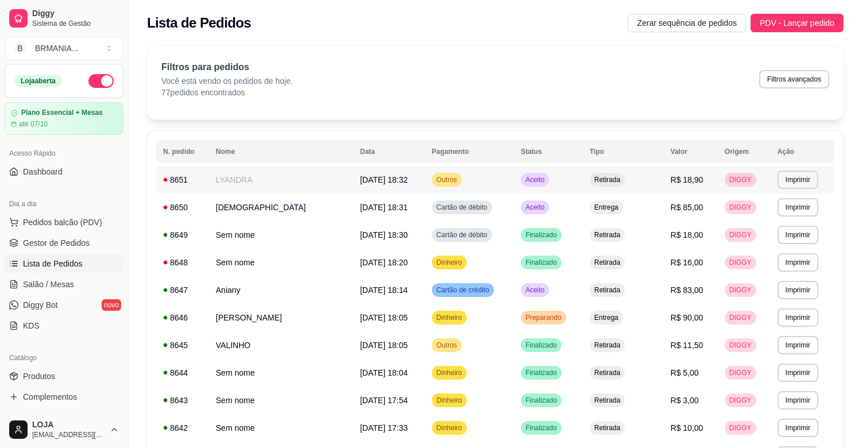
click at [578, 180] on td "Aceito" at bounding box center [548, 180] width 69 height 28
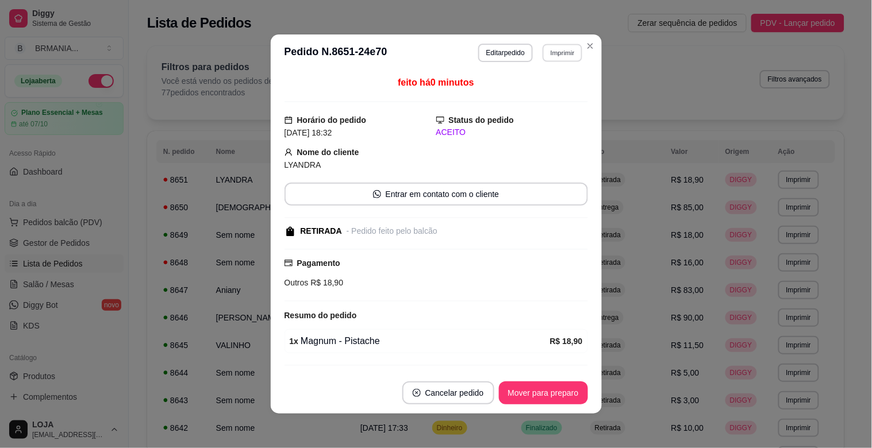
click at [549, 54] on button "Imprimir" at bounding box center [562, 53] width 40 height 18
click at [552, 93] on button "IMPRESSORA" at bounding box center [537, 93] width 83 height 18
click at [541, 386] on button "Mover para preparo" at bounding box center [543, 392] width 89 height 23
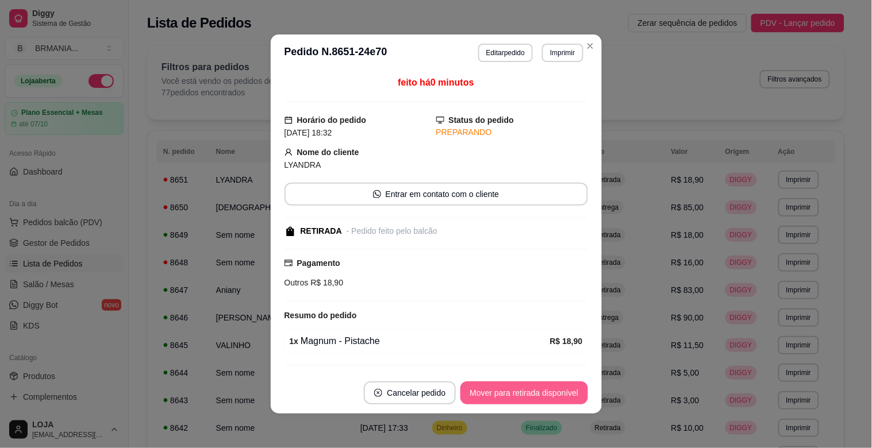
click at [529, 384] on button "Mover para retirada disponível" at bounding box center [523, 392] width 127 height 23
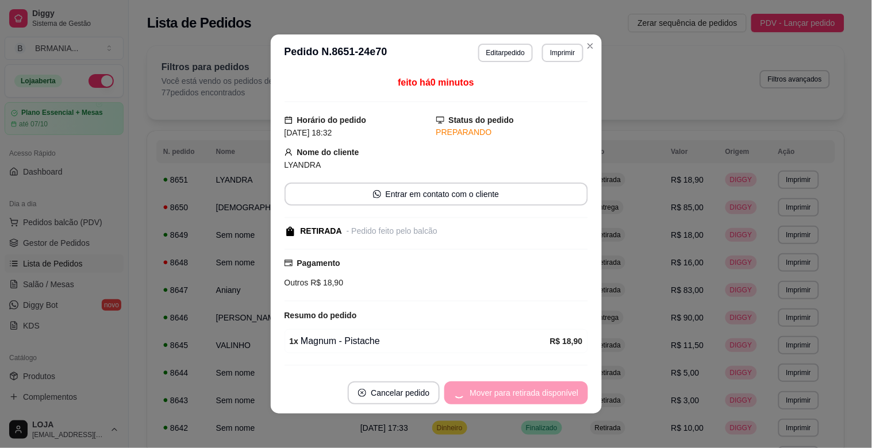
click at [529, 384] on div "Mover para retirada disponível" at bounding box center [515, 392] width 143 height 23
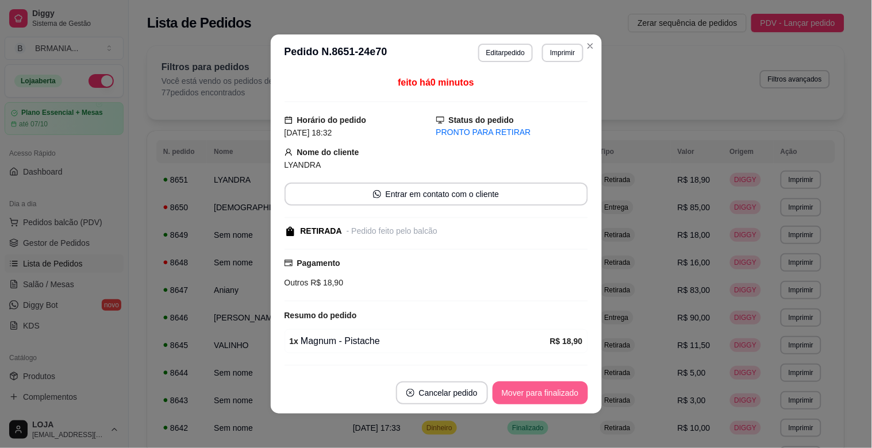
click at [530, 384] on button "Mover para finalizado" at bounding box center [539, 392] width 95 height 23
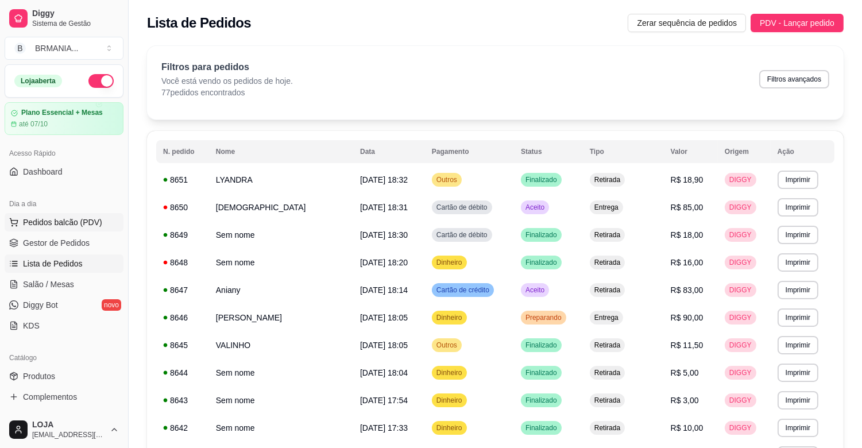
click at [80, 229] on button "Pedidos balcão (PDV)" at bounding box center [64, 222] width 119 height 18
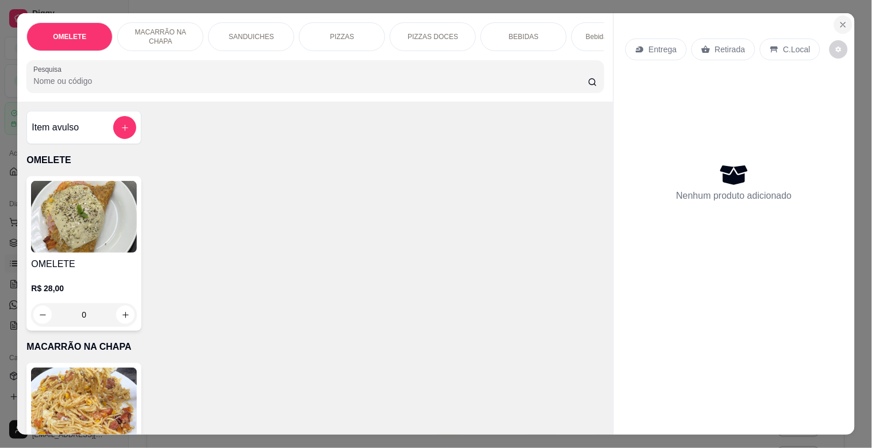
click at [843, 25] on button "Close" at bounding box center [843, 25] width 18 height 18
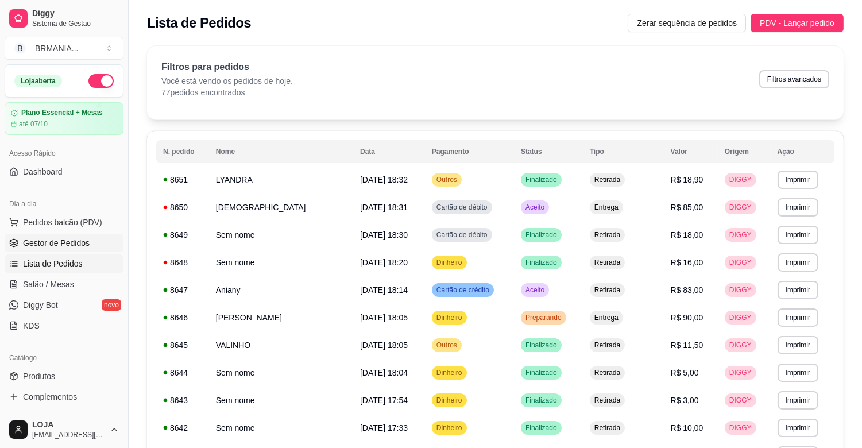
click at [66, 236] on link "Gestor de Pedidos" at bounding box center [64, 243] width 119 height 18
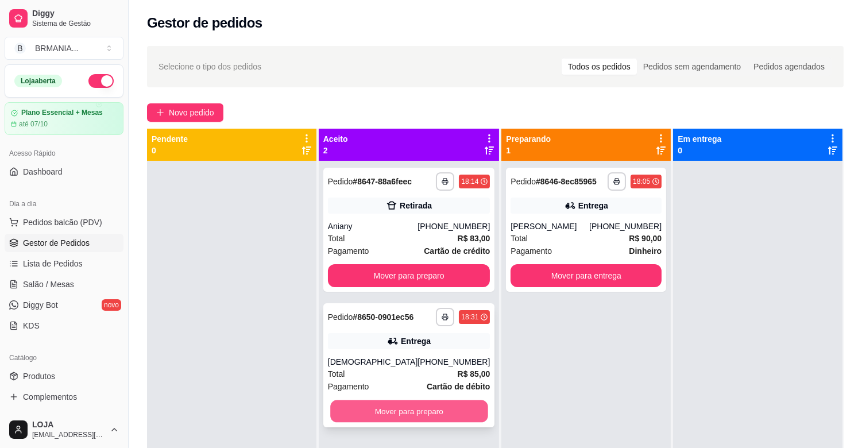
click at [439, 400] on button "Mover para preparo" at bounding box center [408, 411] width 157 height 22
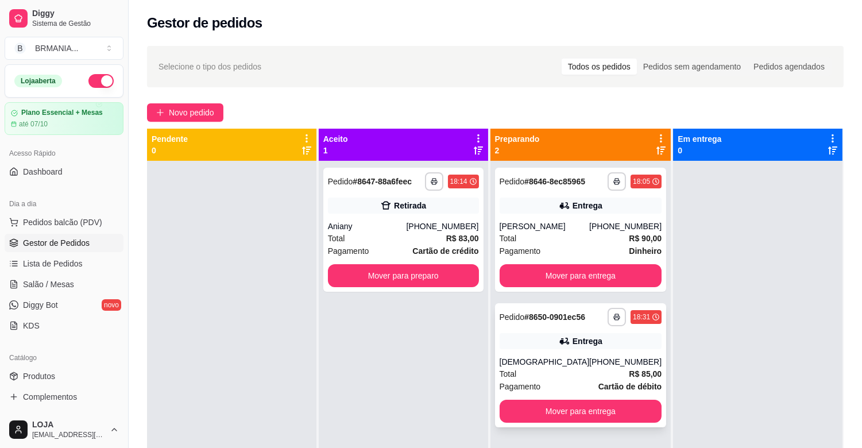
click at [576, 371] on div "Total R$ 85,00" at bounding box center [581, 374] width 163 height 13
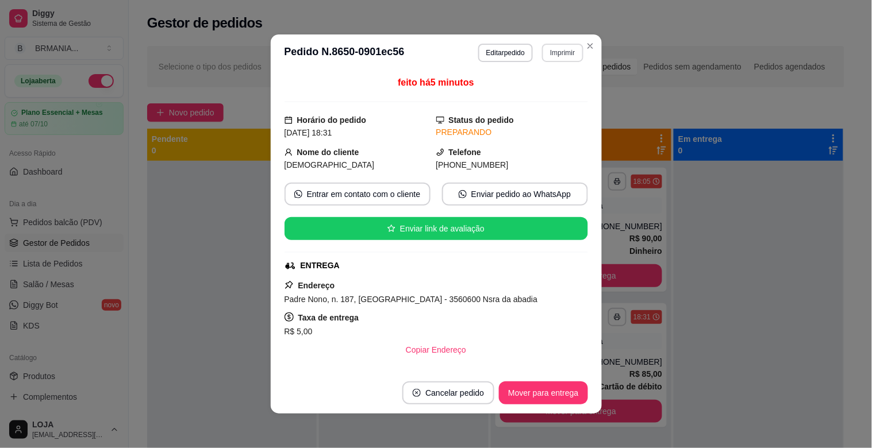
click at [552, 59] on button "Imprimir" at bounding box center [562, 53] width 41 height 18
click at [540, 94] on button "IMPRESSORA" at bounding box center [538, 93] width 80 height 18
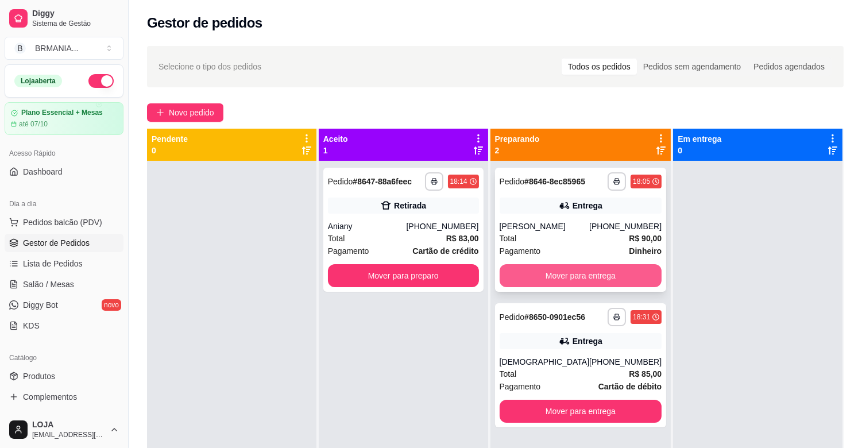
click at [560, 280] on button "Mover para entrega" at bounding box center [581, 275] width 163 height 23
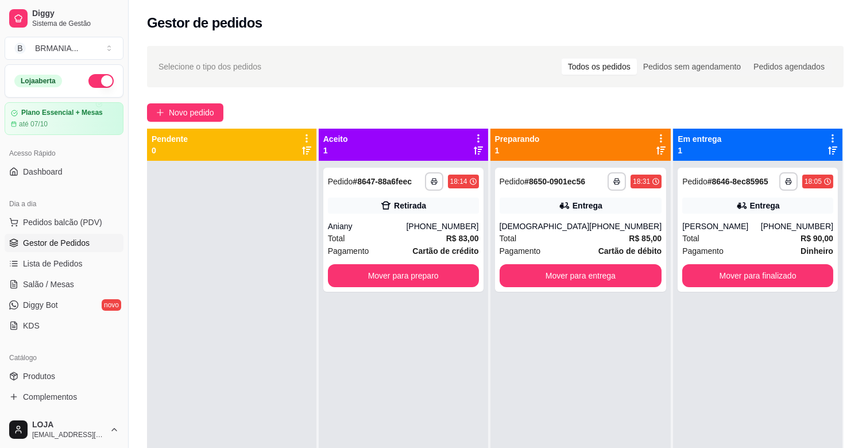
drag, startPoint x: 457, startPoint y: 431, endPoint x: 341, endPoint y: 403, distance: 119.6
click at [457, 430] on div "**********" at bounding box center [403, 385] width 169 height 448
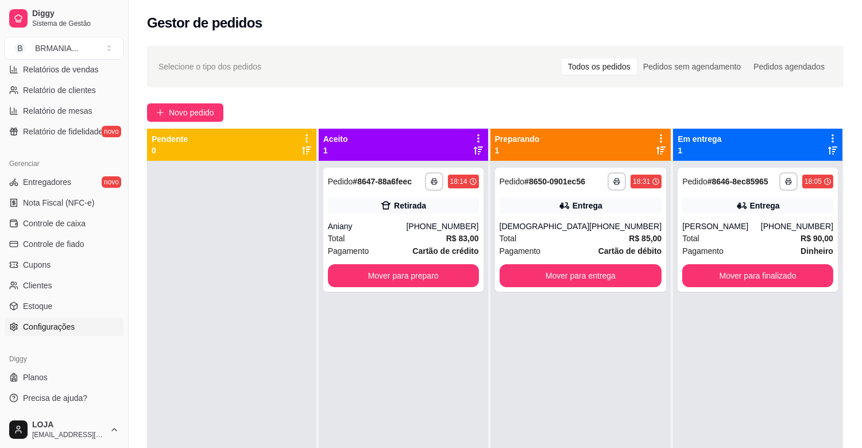
click at [56, 325] on span "Configurações" at bounding box center [49, 326] width 52 height 11
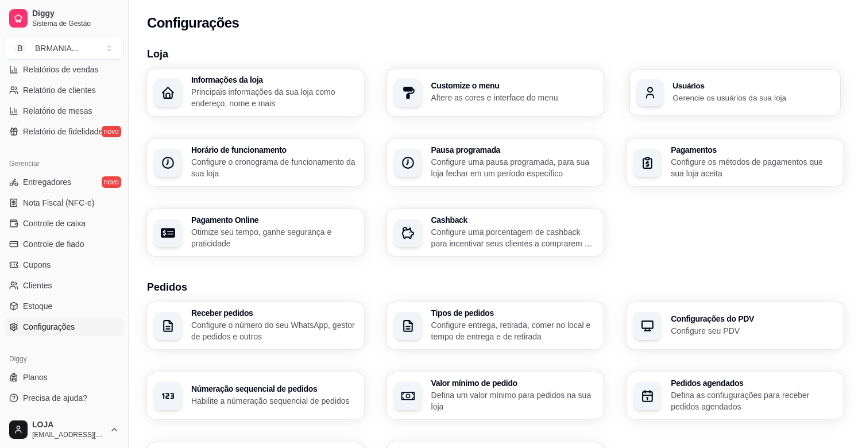
click at [718, 99] on p "Gerencie os usuários da sua loja" at bounding box center [753, 97] width 161 height 11
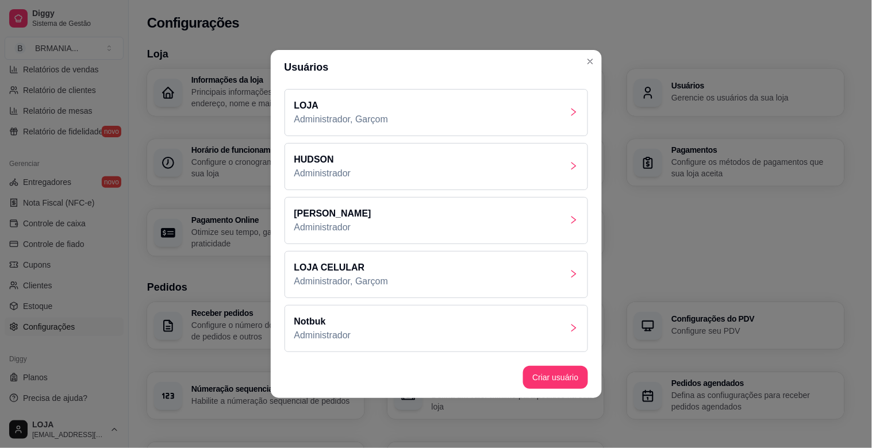
click at [370, 337] on div "Notbuk Administrador" at bounding box center [435, 328] width 303 height 47
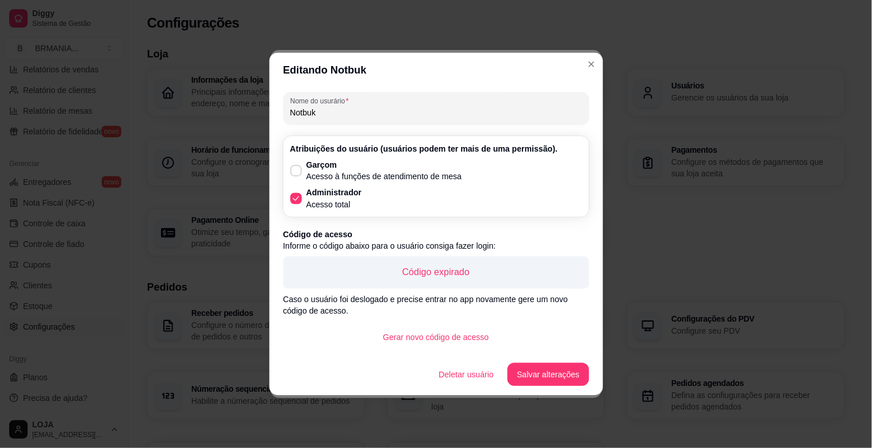
click at [560, 329] on div "Gerar novo código de acesso" at bounding box center [436, 337] width 306 height 23
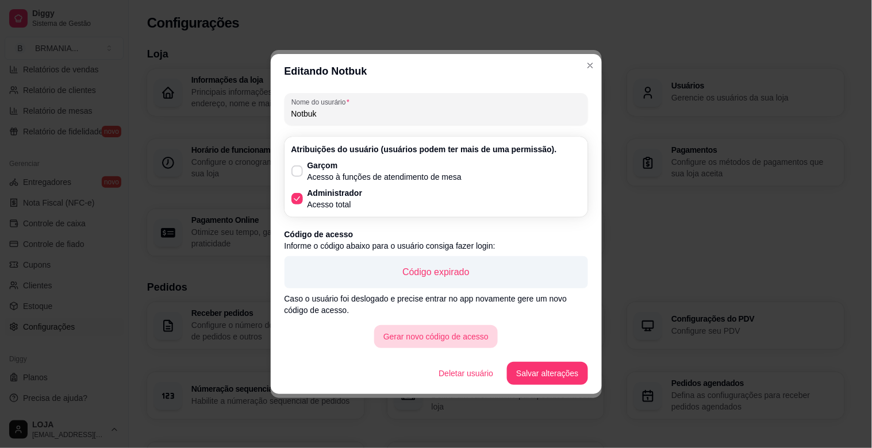
click at [447, 337] on button "Gerar novo código de acesso" at bounding box center [436, 336] width 124 height 23
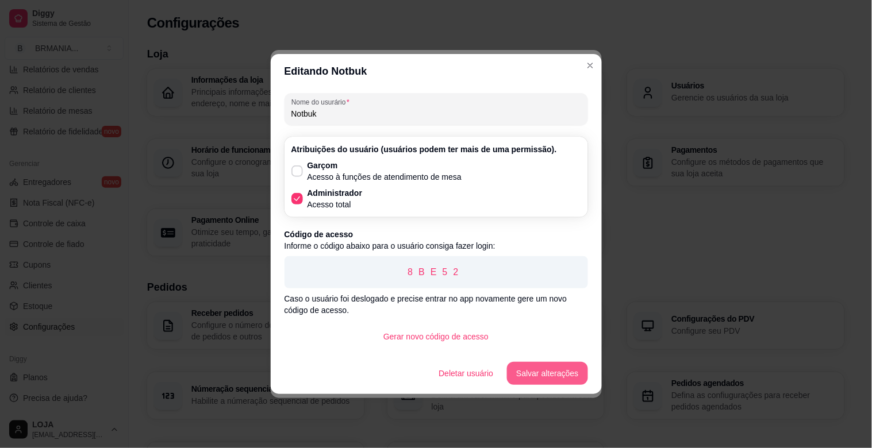
click at [559, 375] on button "Salvar alterações" at bounding box center [547, 373] width 80 height 23
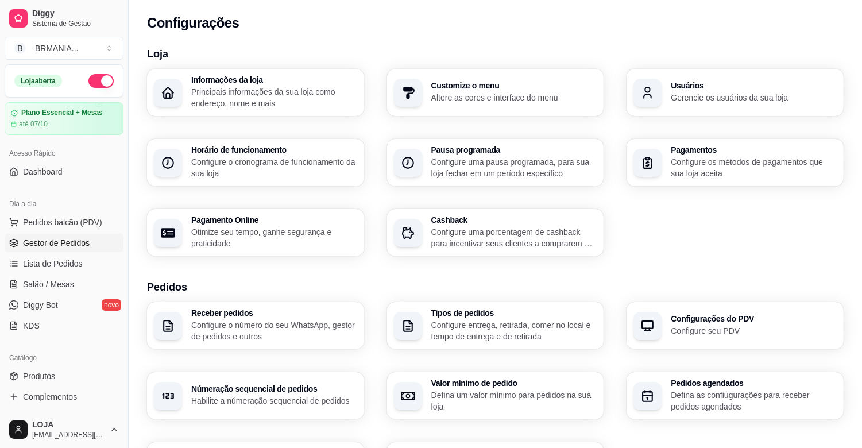
click at [80, 247] on span "Gestor de Pedidos" at bounding box center [56, 242] width 67 height 11
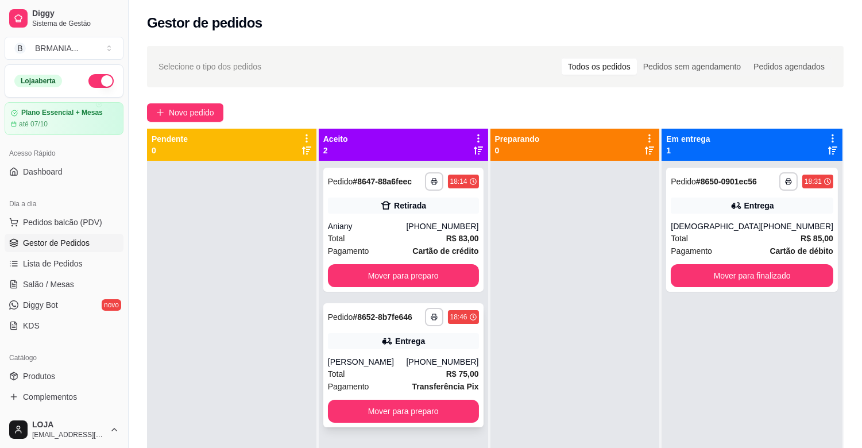
click at [417, 345] on div "Entrega" at bounding box center [410, 341] width 30 height 11
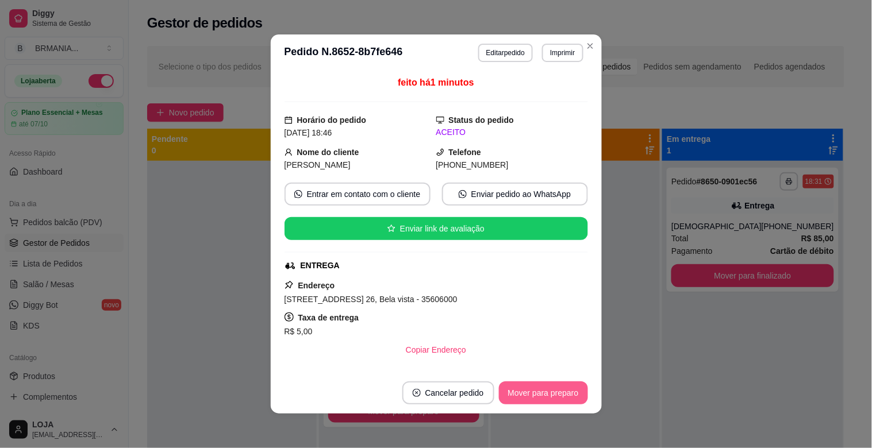
click at [527, 389] on button "Mover para preparo" at bounding box center [543, 392] width 89 height 23
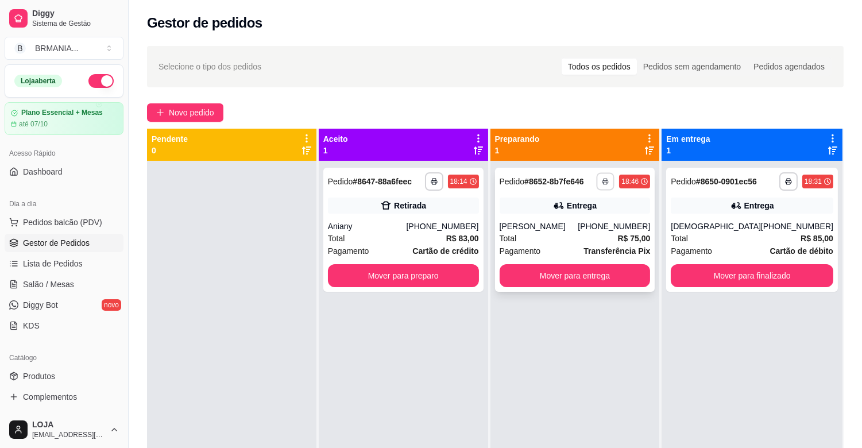
click at [606, 177] on button "button" at bounding box center [606, 181] width 18 height 18
click at [584, 225] on button "IMPRESSORA" at bounding box center [577, 222] width 80 height 18
